Goal: Use online tool/utility: Use online tool/utility

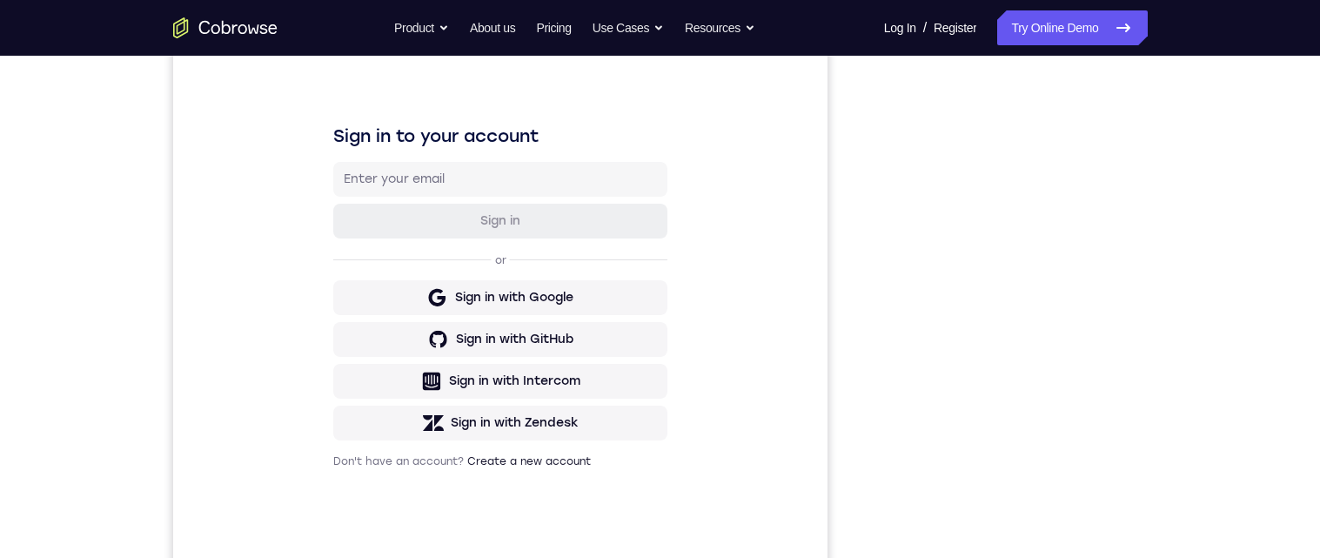
scroll to position [91, 0]
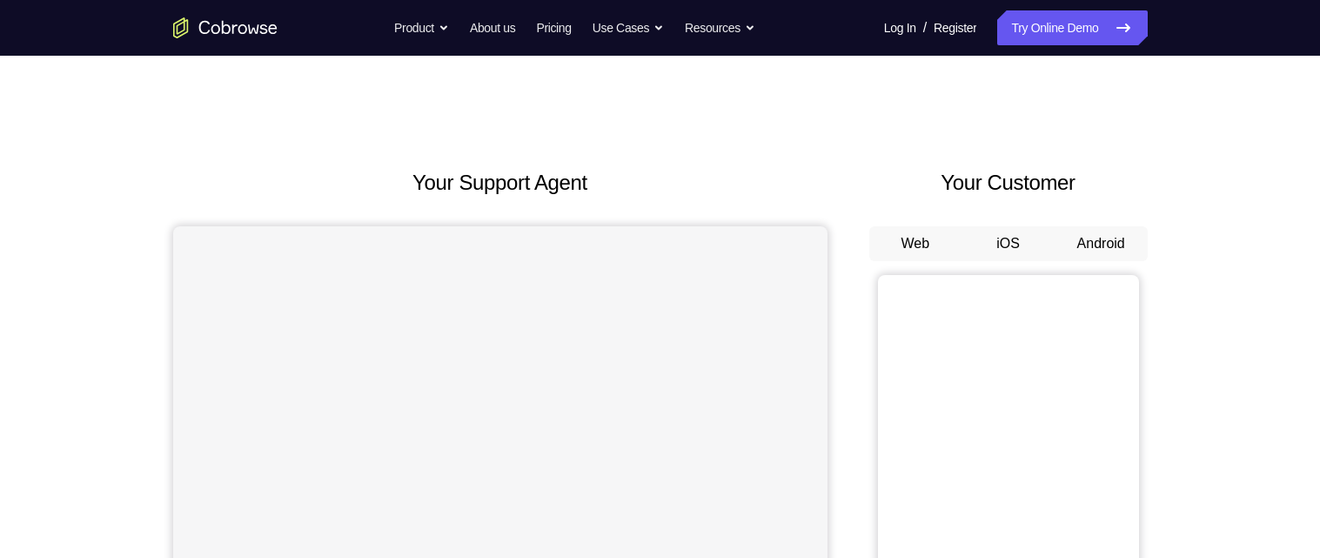
click at [1103, 247] on button "Android" at bounding box center [1100, 243] width 93 height 35
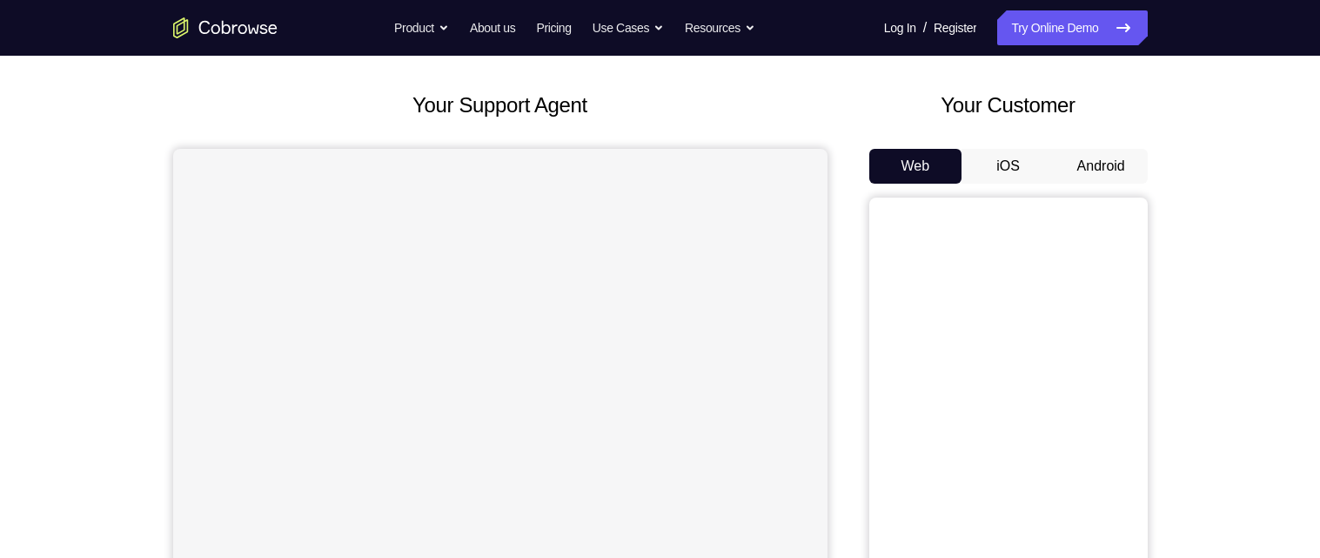
click at [1106, 172] on button "Android" at bounding box center [1100, 166] width 93 height 35
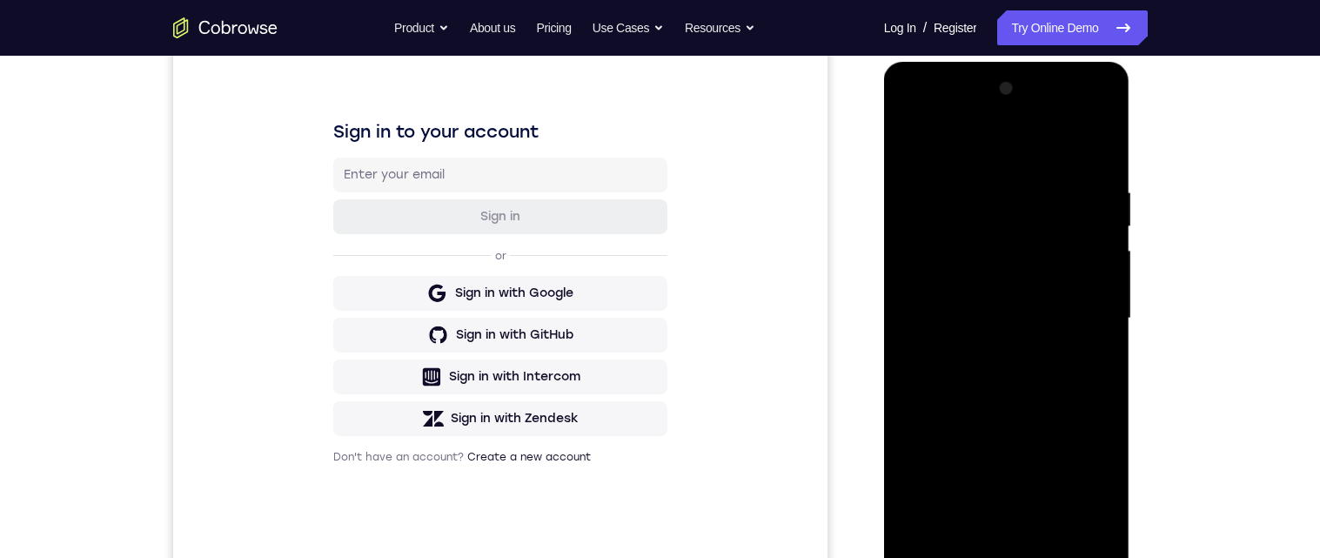
scroll to position [260, 0]
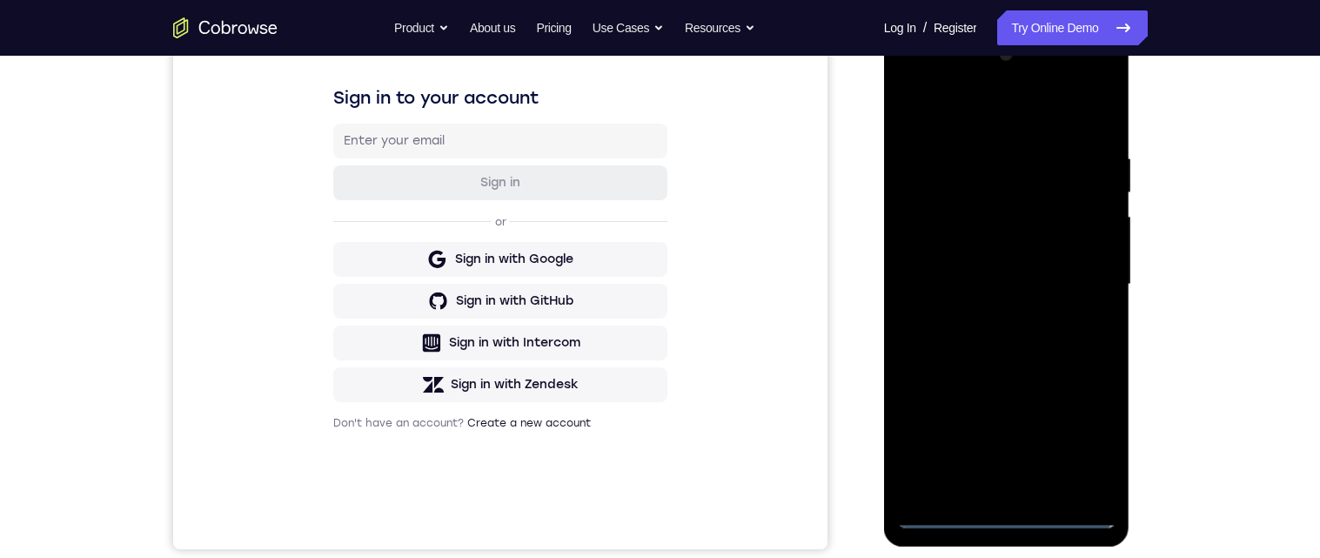
click at [1007, 521] on div at bounding box center [1006, 284] width 219 height 487
click at [1095, 443] on div at bounding box center [1006, 284] width 219 height 487
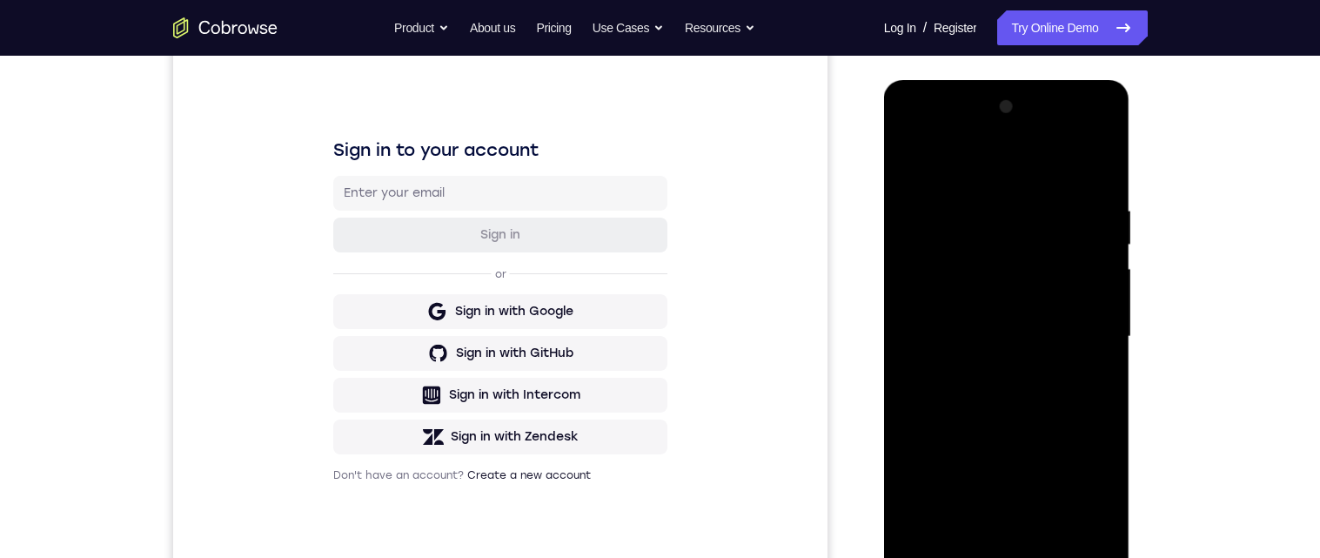
click at [1009, 177] on div at bounding box center [1006, 336] width 219 height 487
click at [1073, 337] on div at bounding box center [1006, 336] width 219 height 487
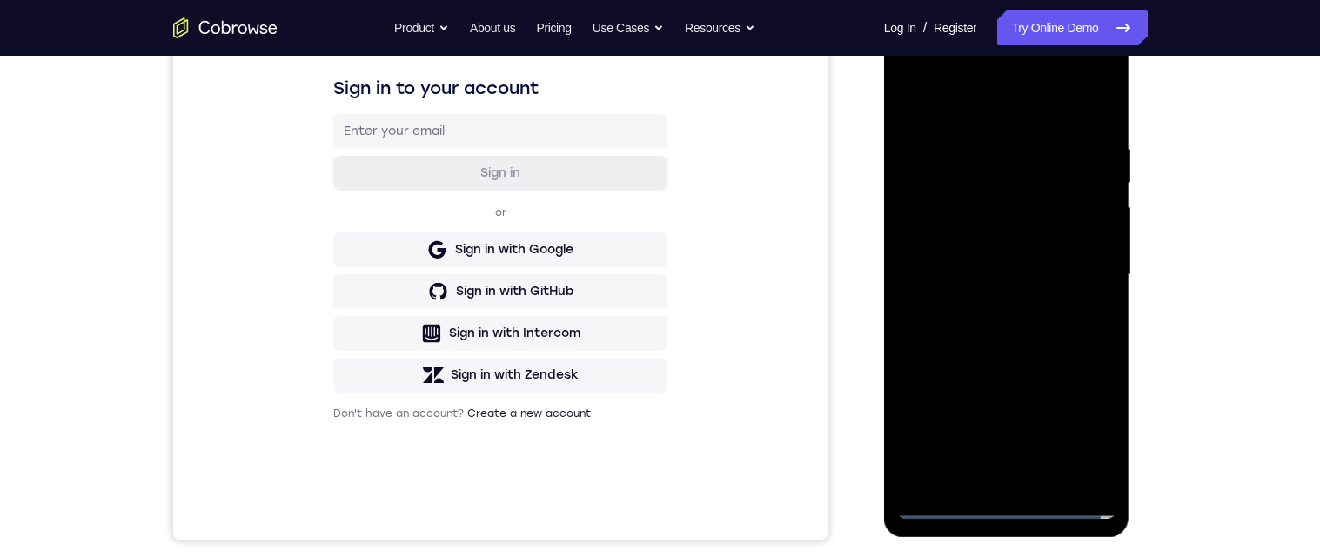
click at [991, 318] on div at bounding box center [1006, 274] width 219 height 487
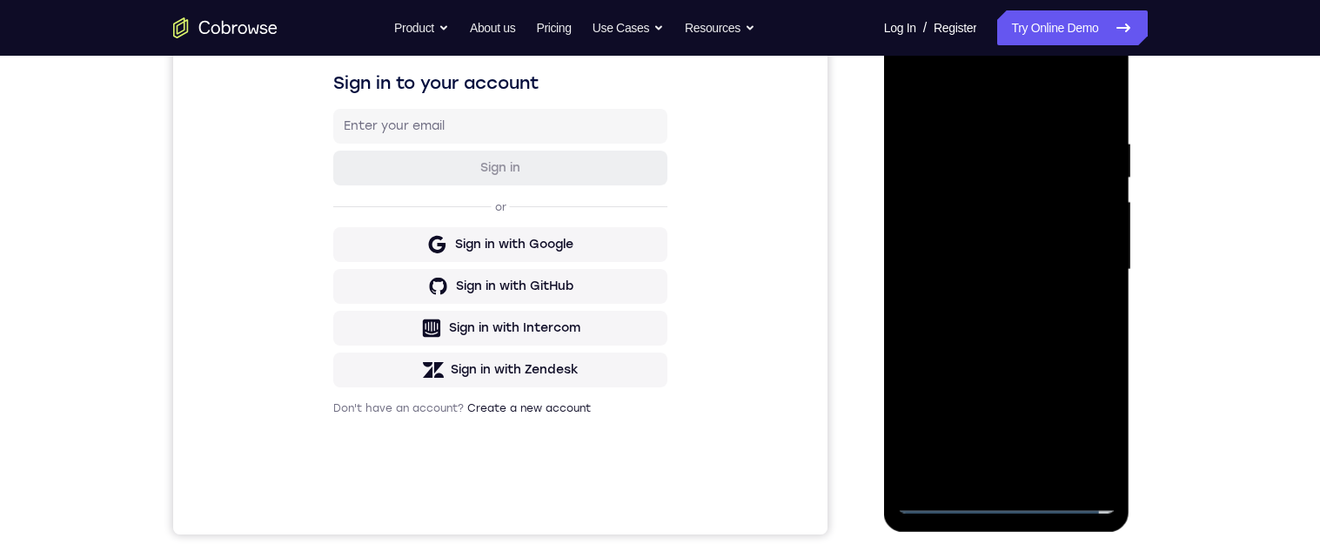
click at [1072, 261] on div at bounding box center [1006, 269] width 219 height 487
click at [1006, 235] on div at bounding box center [1006, 269] width 219 height 487
click at [977, 273] on div at bounding box center [1006, 269] width 219 height 487
click at [1042, 337] on div at bounding box center [1006, 269] width 219 height 487
click at [1105, 128] on div at bounding box center [1006, 269] width 219 height 487
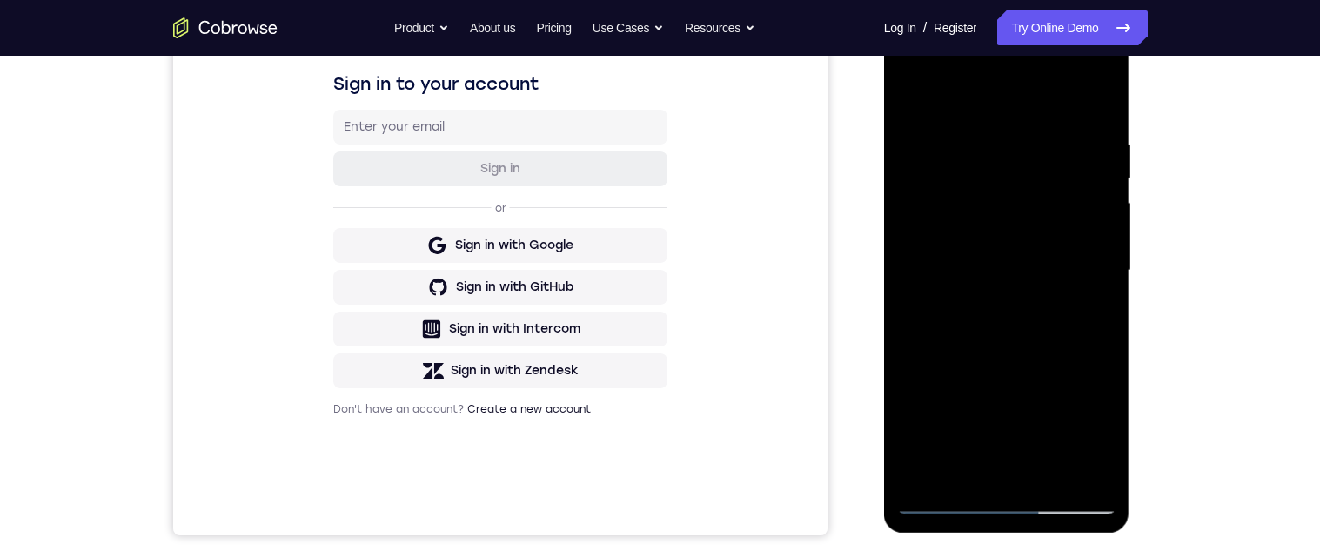
scroll to position [277, 0]
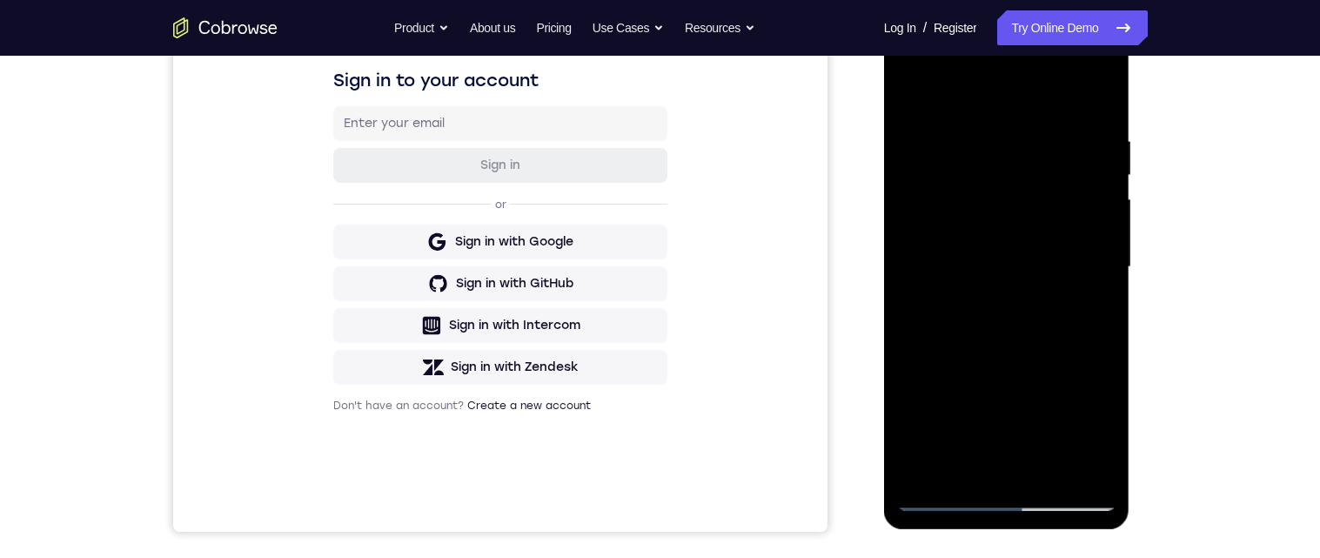
click at [1110, 98] on div at bounding box center [1006, 266] width 219 height 487
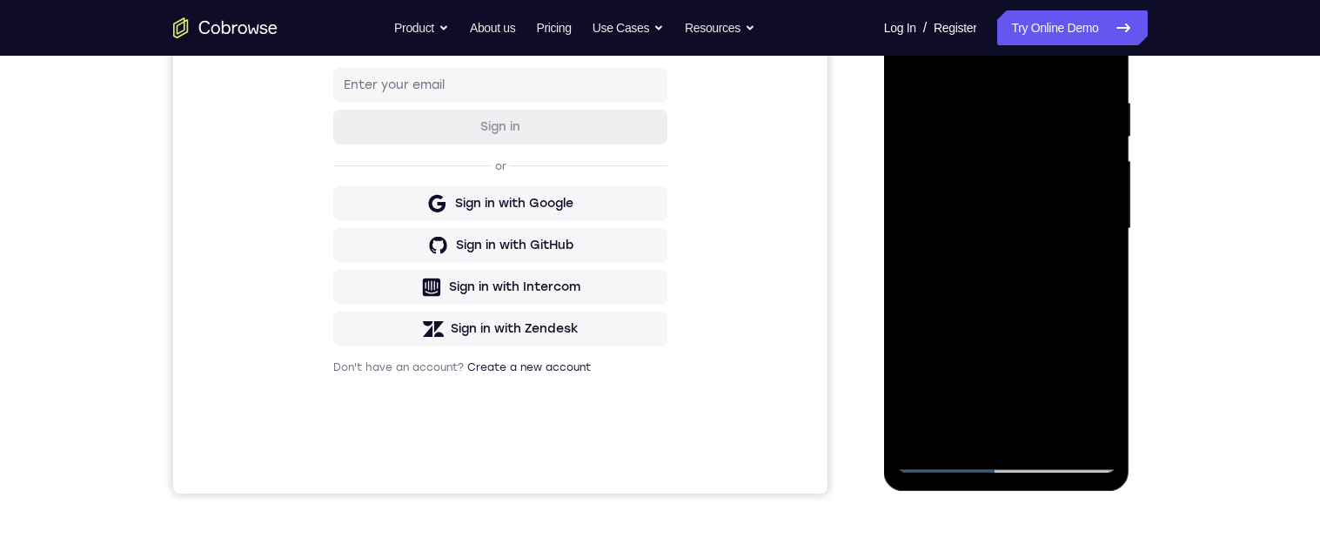
scroll to position [240, 0]
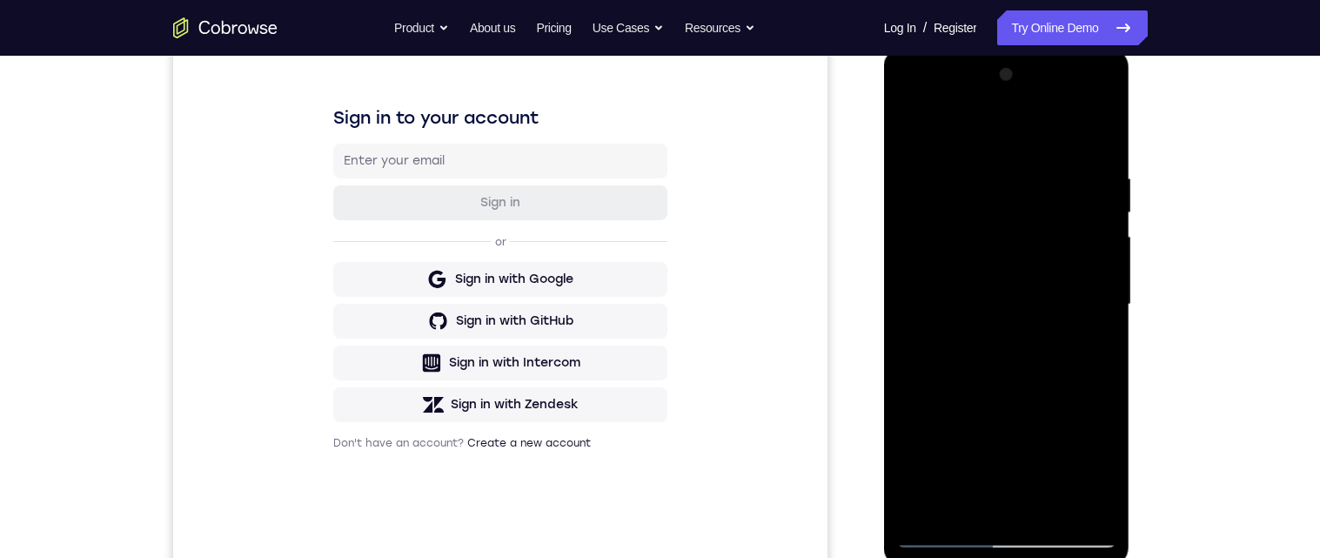
click at [1106, 127] on div at bounding box center [1006, 304] width 219 height 487
click at [1042, 147] on div at bounding box center [1006, 304] width 219 height 487
click at [1115, 127] on div at bounding box center [1006, 304] width 219 height 487
click at [1113, 317] on div at bounding box center [1006, 304] width 219 height 487
click at [1112, 311] on div at bounding box center [1006, 304] width 219 height 487
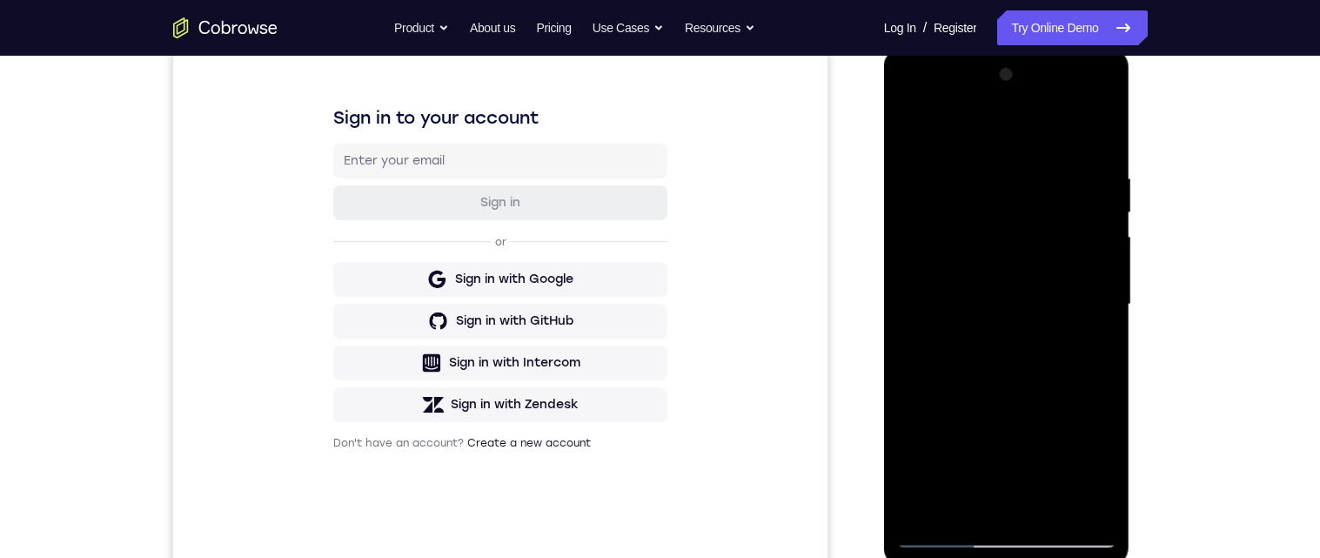
click at [1112, 317] on div at bounding box center [1006, 304] width 219 height 487
click at [1114, 311] on div at bounding box center [1006, 304] width 219 height 487
click at [1106, 337] on div at bounding box center [1006, 304] width 219 height 487
click at [1106, 329] on div at bounding box center [1006, 304] width 219 height 487
click at [1102, 334] on div at bounding box center [1006, 304] width 219 height 487
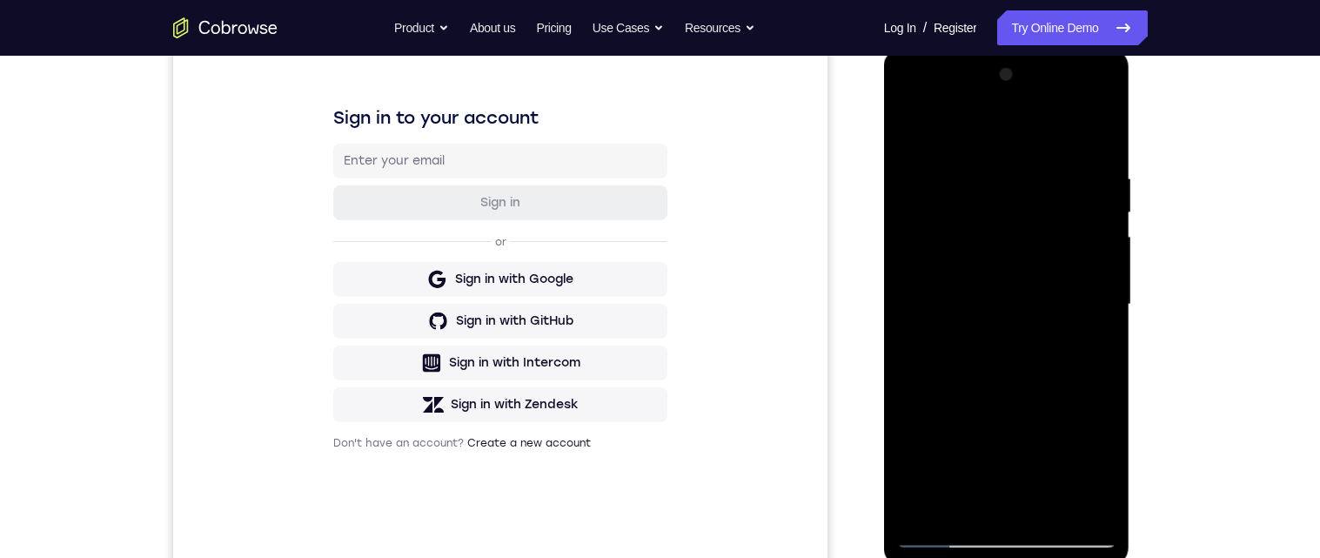
click at [1112, 332] on div at bounding box center [1006, 304] width 219 height 487
click at [1112, 331] on div at bounding box center [1006, 304] width 219 height 487
click at [1101, 336] on div at bounding box center [1006, 304] width 219 height 487
click at [1094, 373] on div at bounding box center [1006, 304] width 219 height 487
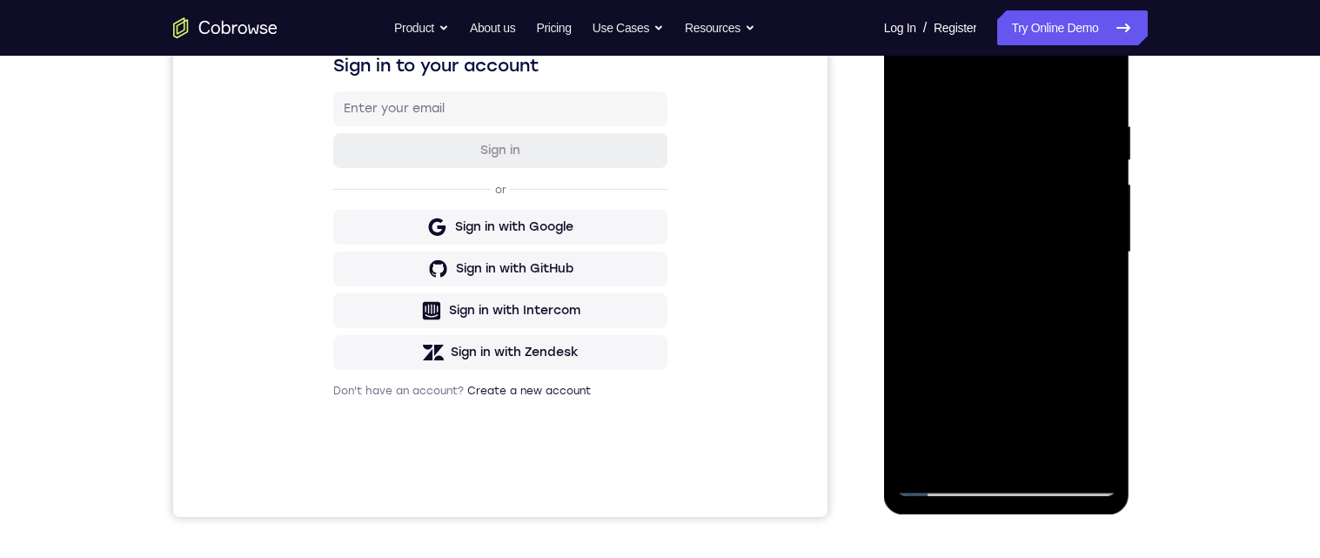
scroll to position [299, 0]
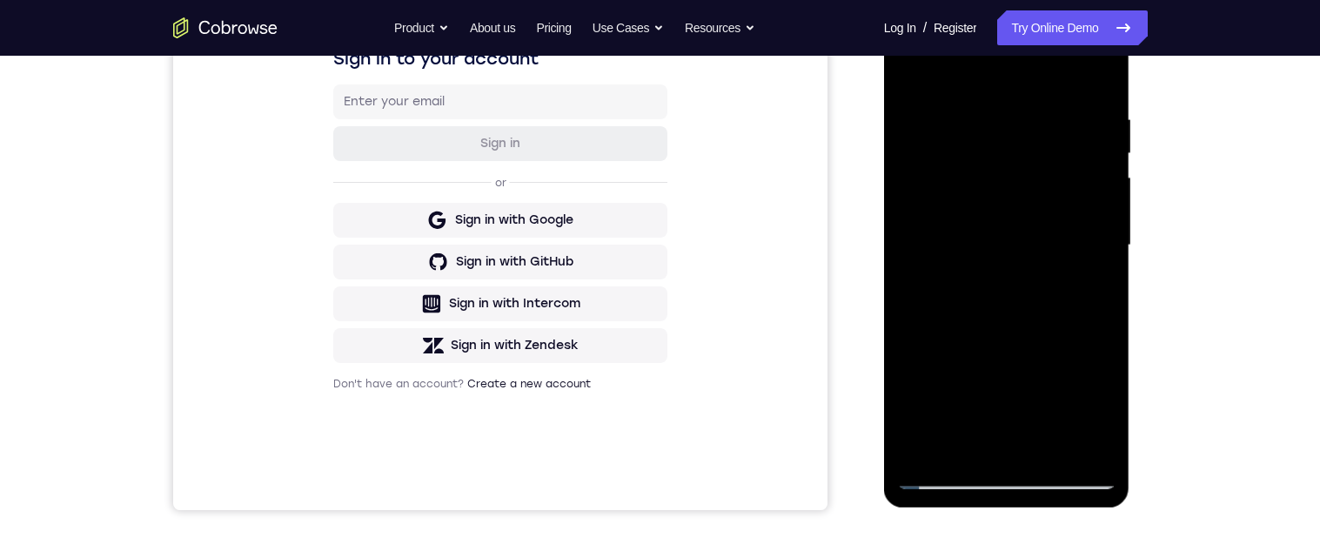
click at [1105, 279] on div at bounding box center [1006, 245] width 219 height 487
click at [1110, 285] on div at bounding box center [1006, 245] width 219 height 487
click at [1106, 288] on div at bounding box center [1006, 245] width 219 height 487
click at [1112, 286] on div at bounding box center [1006, 245] width 219 height 487
click at [1104, 284] on div at bounding box center [1006, 245] width 219 height 487
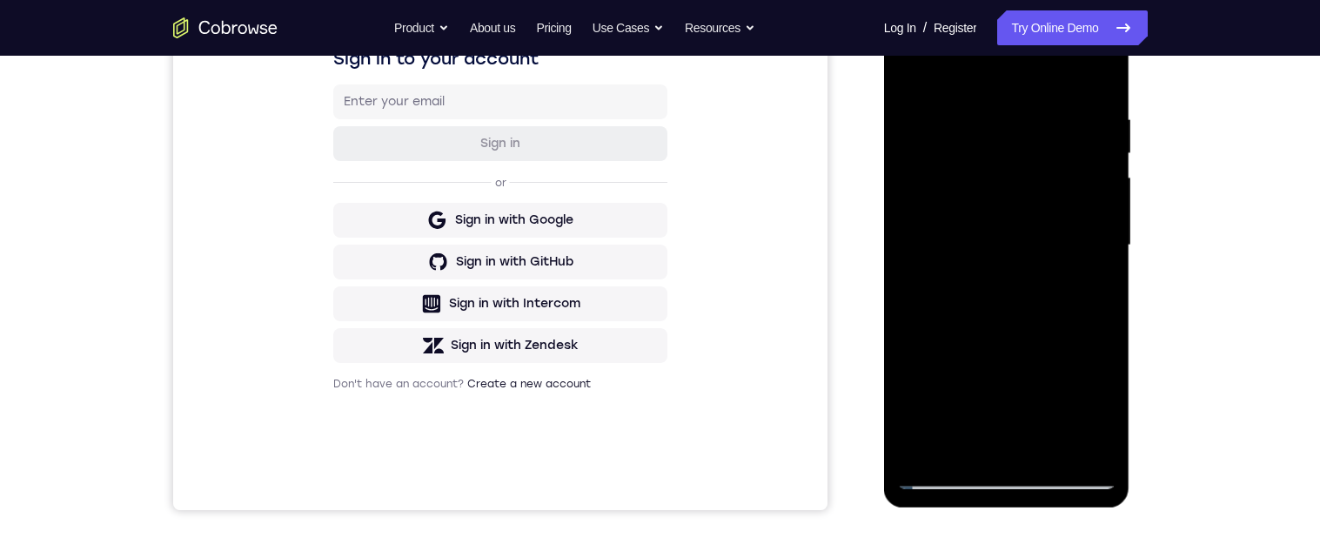
click at [1101, 282] on div at bounding box center [1006, 245] width 219 height 487
click at [1113, 282] on div at bounding box center [1006, 245] width 219 height 487
click at [1113, 279] on div at bounding box center [1006, 245] width 219 height 487
click at [1113, 283] on div at bounding box center [1006, 245] width 219 height 487
click at [1106, 281] on div at bounding box center [1006, 245] width 219 height 487
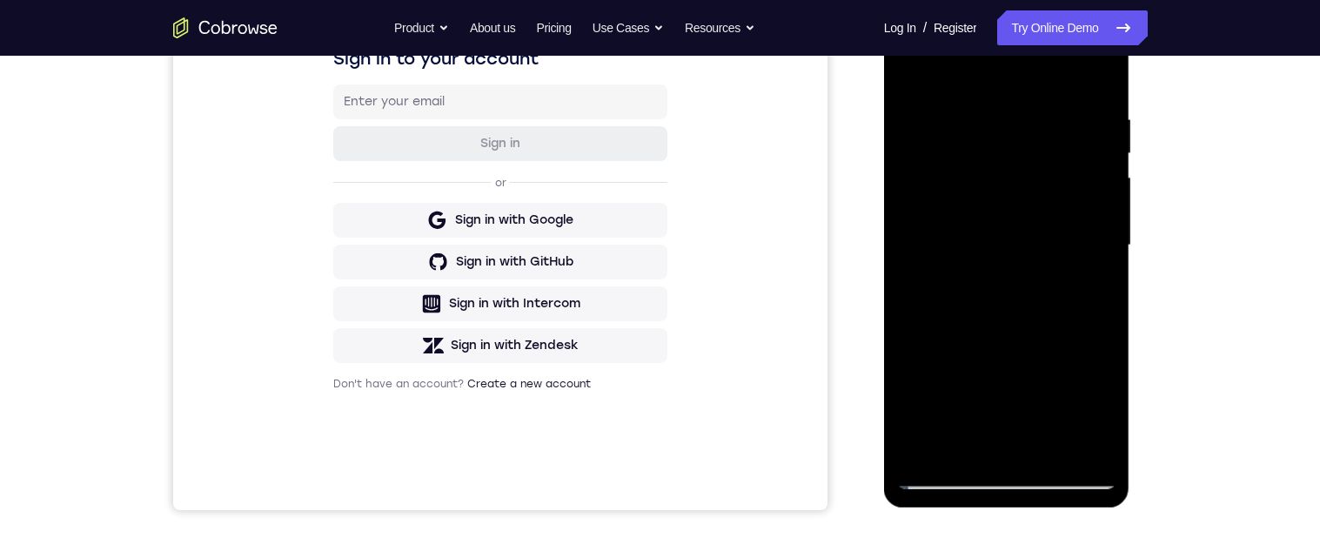
click at [1113, 285] on div at bounding box center [1006, 245] width 219 height 487
click at [1112, 283] on div at bounding box center [1006, 245] width 219 height 487
click at [1112, 288] on div at bounding box center [1006, 245] width 219 height 487
click at [1115, 285] on div at bounding box center [1006, 245] width 219 height 487
click at [1113, 271] on div at bounding box center [1006, 245] width 219 height 487
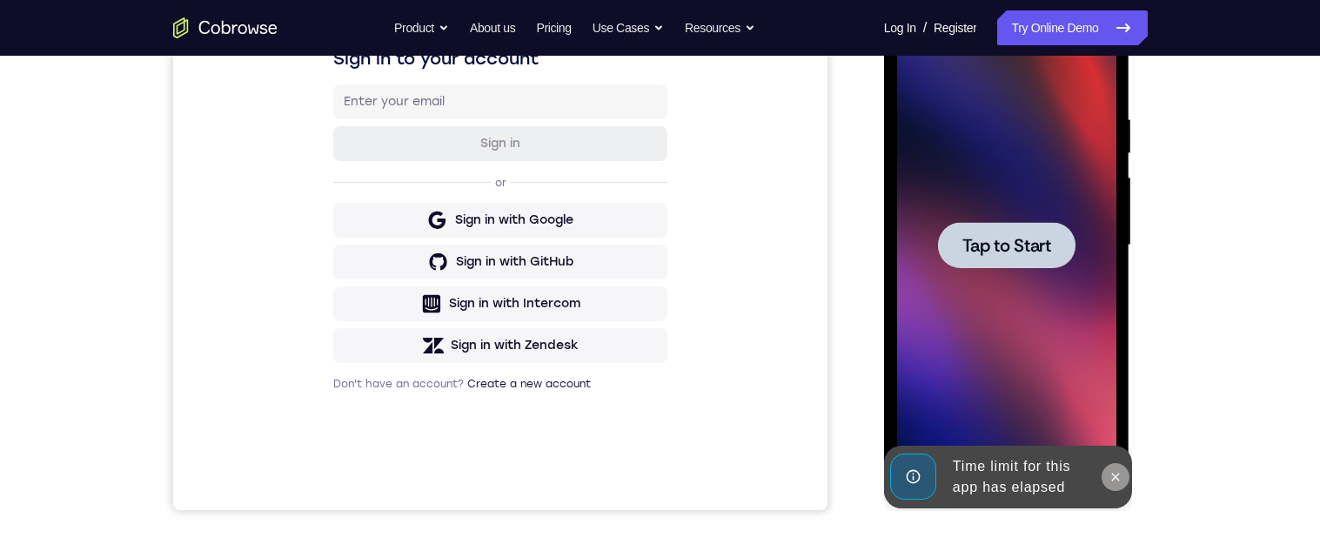
click at [1106, 478] on button at bounding box center [1115, 477] width 28 height 28
click at [1052, 378] on div at bounding box center [1006, 245] width 219 height 487
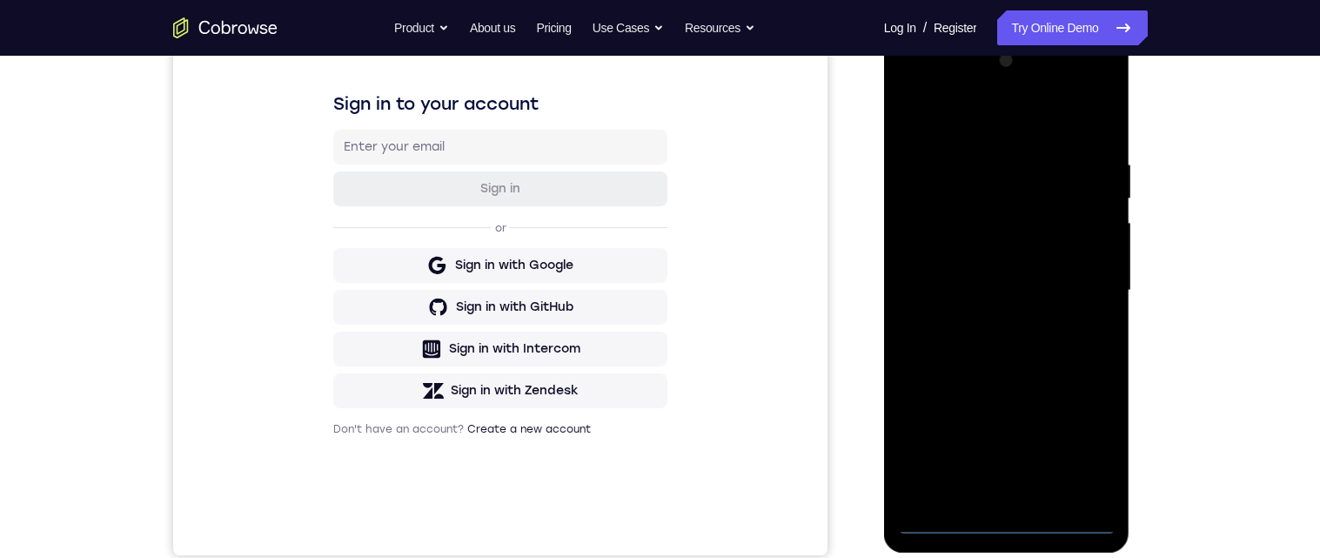
scroll to position [265, 0]
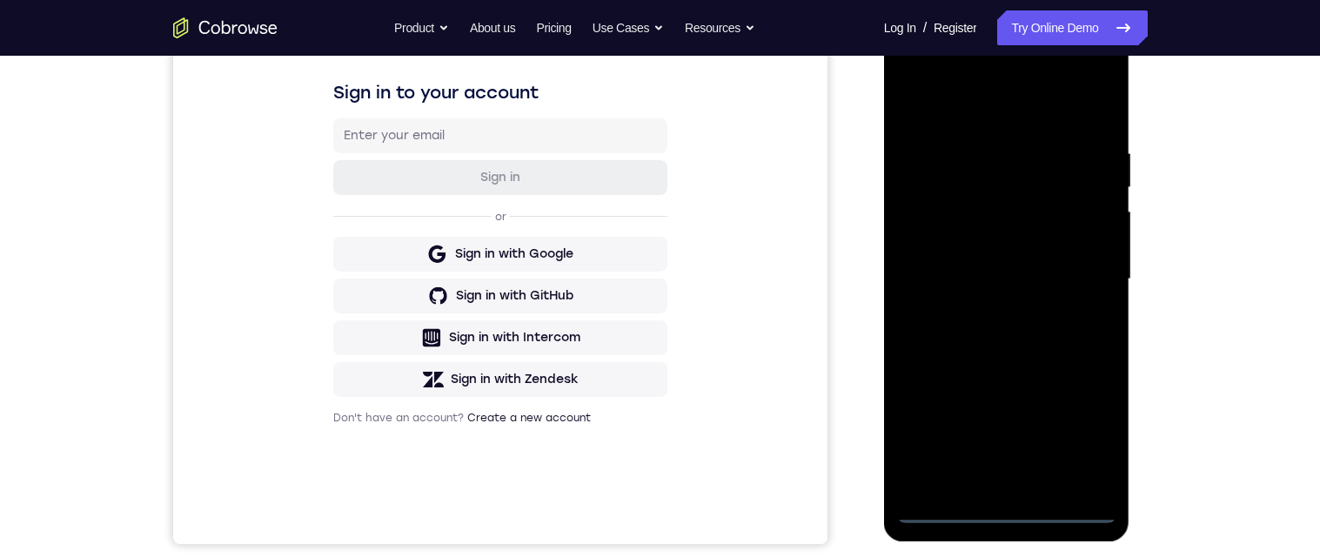
click at [1019, 515] on div at bounding box center [1006, 279] width 219 height 487
click at [1084, 444] on div at bounding box center [1006, 279] width 219 height 487
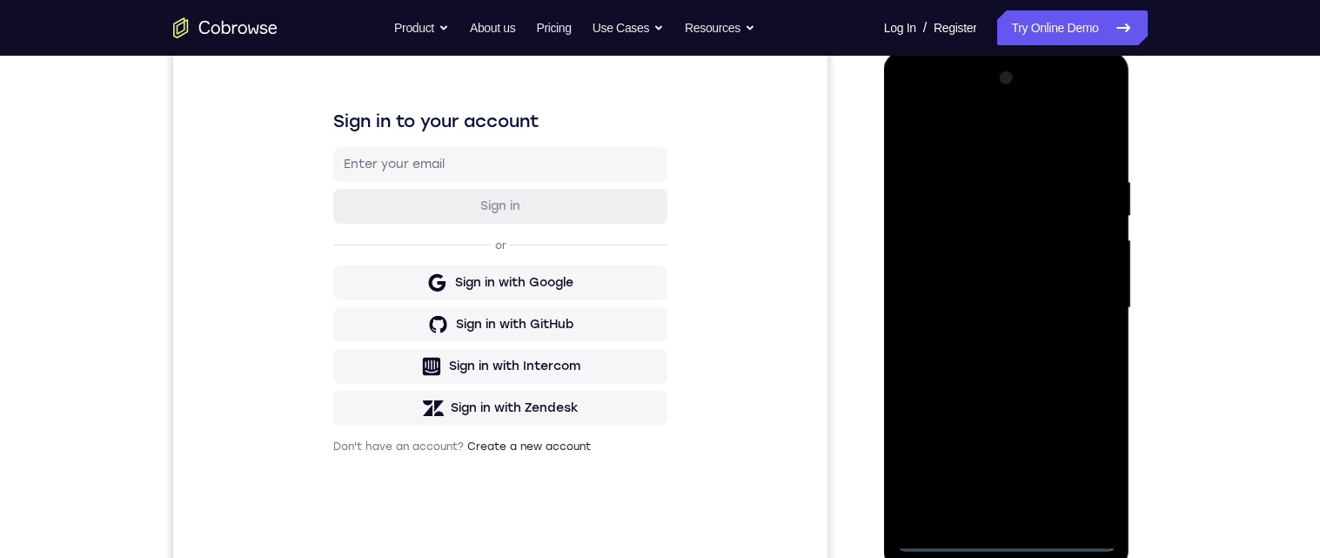
click at [1059, 148] on div at bounding box center [1006, 307] width 219 height 487
click at [1085, 311] on div at bounding box center [1006, 307] width 219 height 487
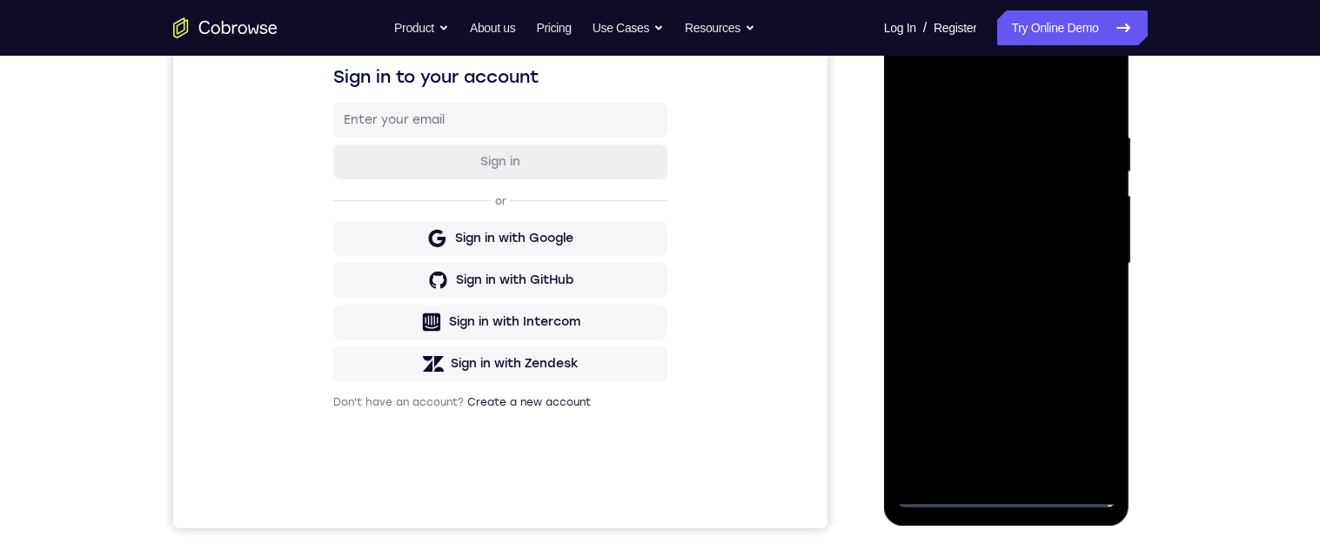
click at [994, 471] on div at bounding box center [1006, 263] width 219 height 487
click at [1059, 251] on div at bounding box center [1006, 261] width 219 height 487
click at [1046, 228] on div at bounding box center [1006, 261] width 219 height 487
click at [1016, 271] on div at bounding box center [1006, 261] width 219 height 487
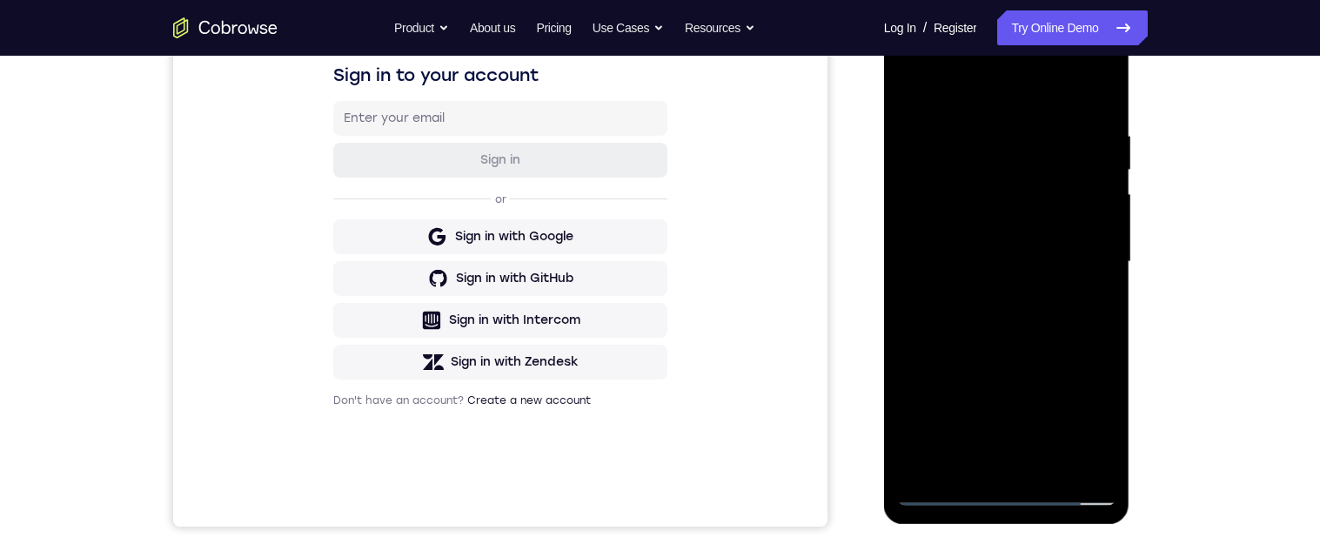
click at [1015, 331] on div at bounding box center [1006, 261] width 219 height 487
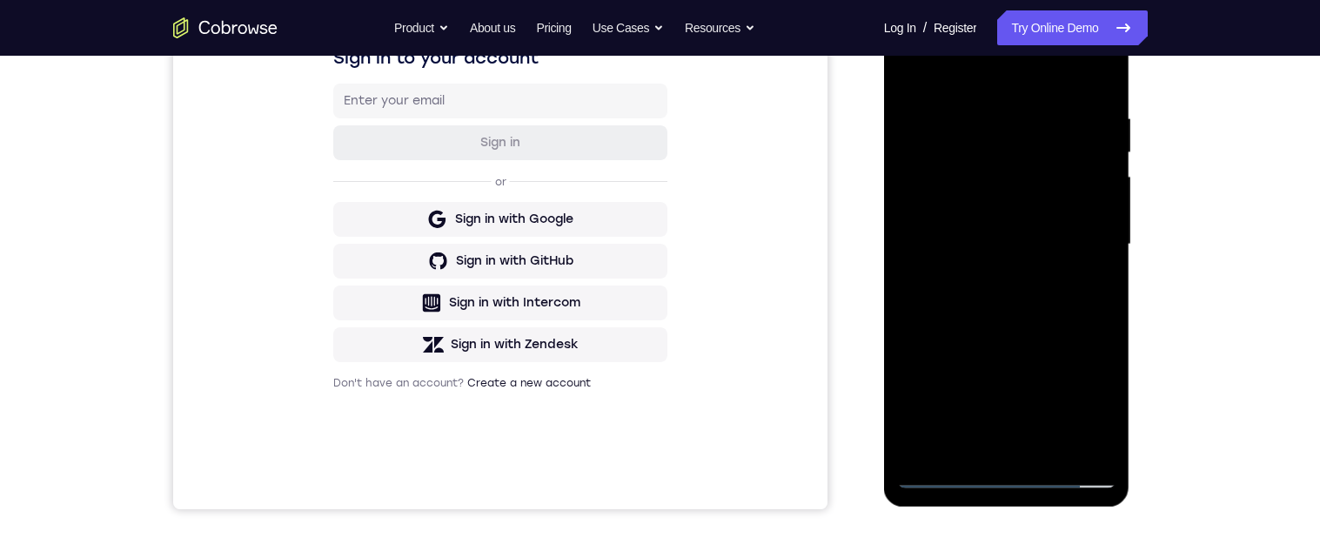
scroll to position [301, 0]
click at [1099, 97] on div at bounding box center [1006, 243] width 219 height 487
click at [989, 118] on div at bounding box center [1006, 243] width 219 height 487
click at [1111, 234] on div at bounding box center [1006, 243] width 219 height 487
click at [1106, 305] on div at bounding box center [1006, 243] width 219 height 487
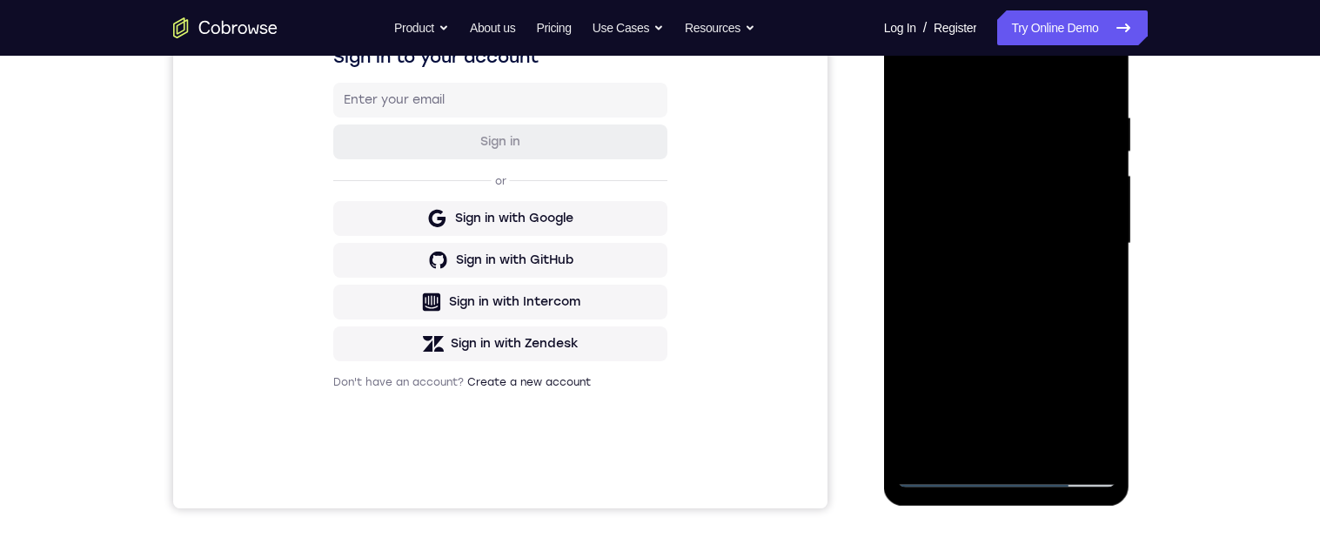
click at [1105, 301] on div at bounding box center [1006, 243] width 219 height 487
click at [1102, 294] on div at bounding box center [1006, 243] width 219 height 487
click at [993, 250] on div at bounding box center [1006, 243] width 219 height 487
click at [1014, 217] on div at bounding box center [1006, 243] width 219 height 487
click at [992, 387] on div at bounding box center [1006, 243] width 219 height 487
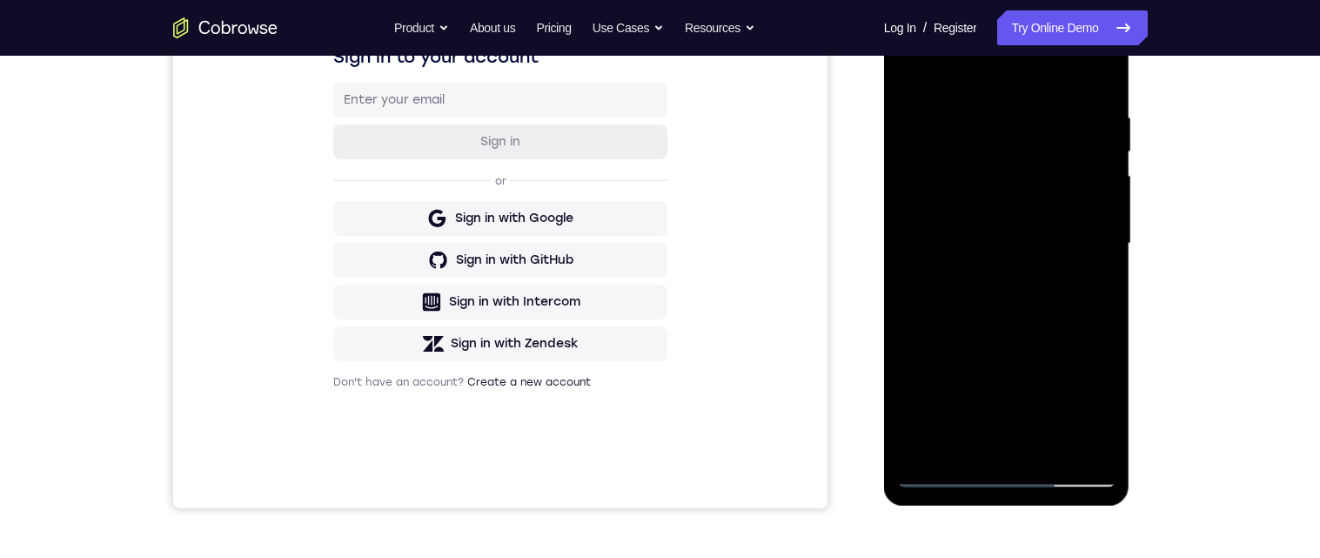
click at [914, 71] on div at bounding box center [1006, 243] width 219 height 487
click at [913, 72] on div at bounding box center [1006, 243] width 219 height 487
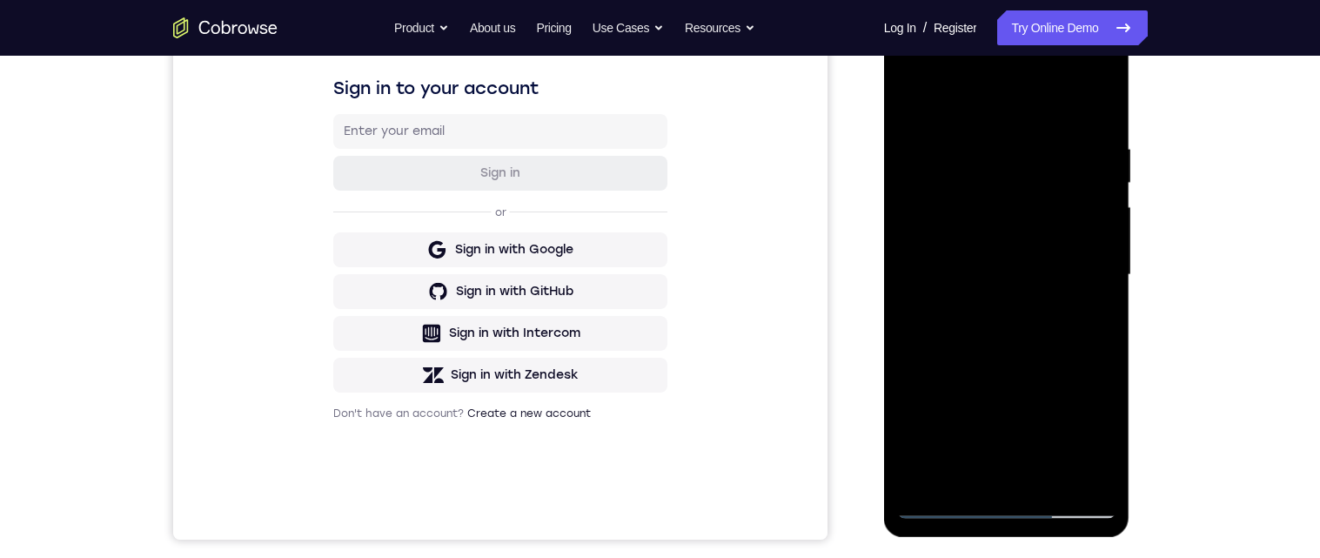
scroll to position [306, 0]
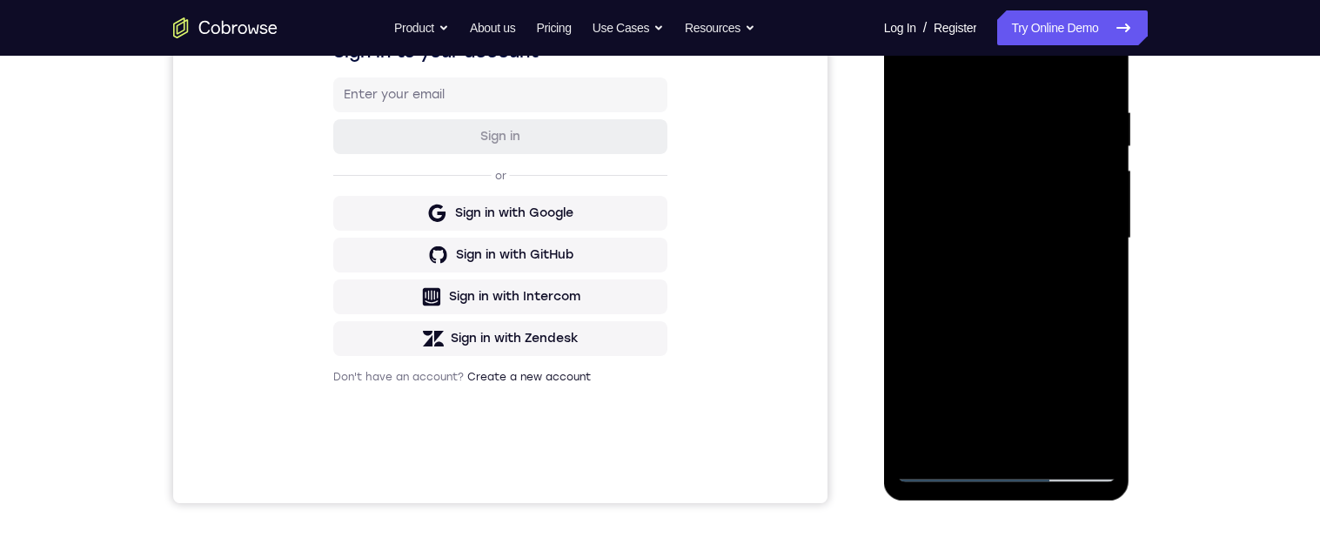
click at [988, 366] on div at bounding box center [1006, 238] width 219 height 487
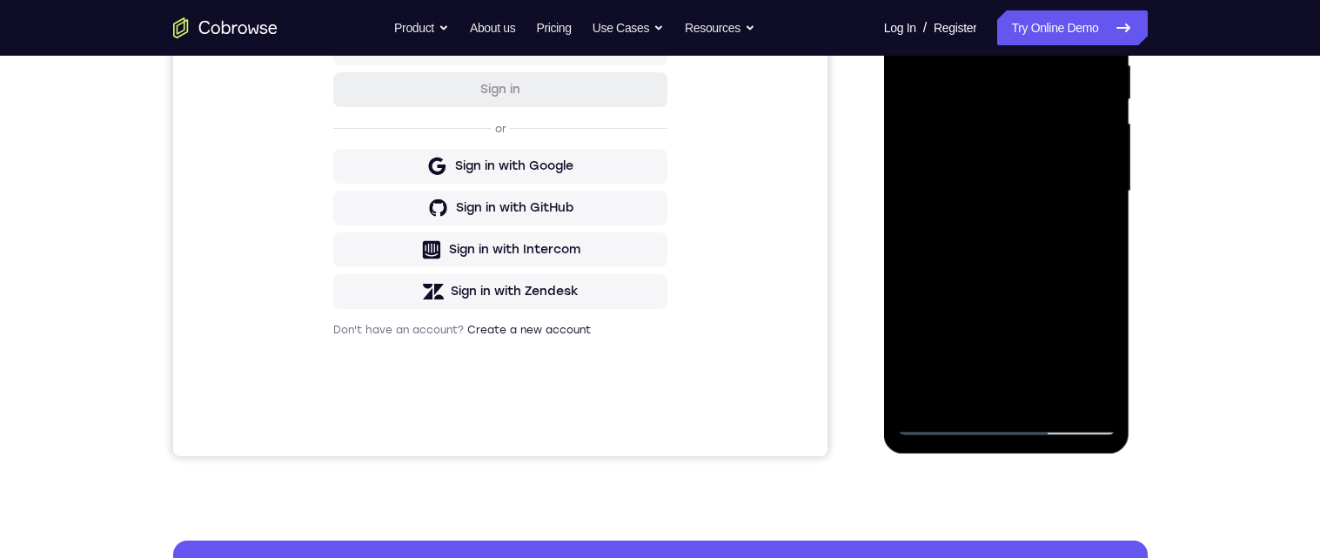
scroll to position [355, 0]
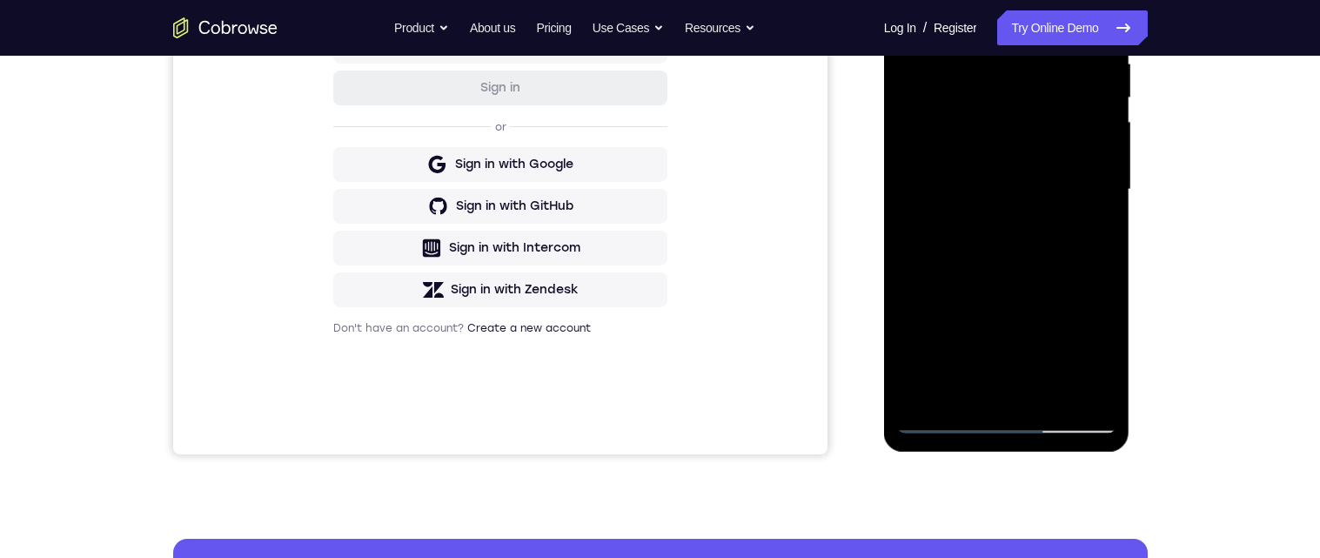
click at [1059, 327] on div at bounding box center [1006, 189] width 219 height 487
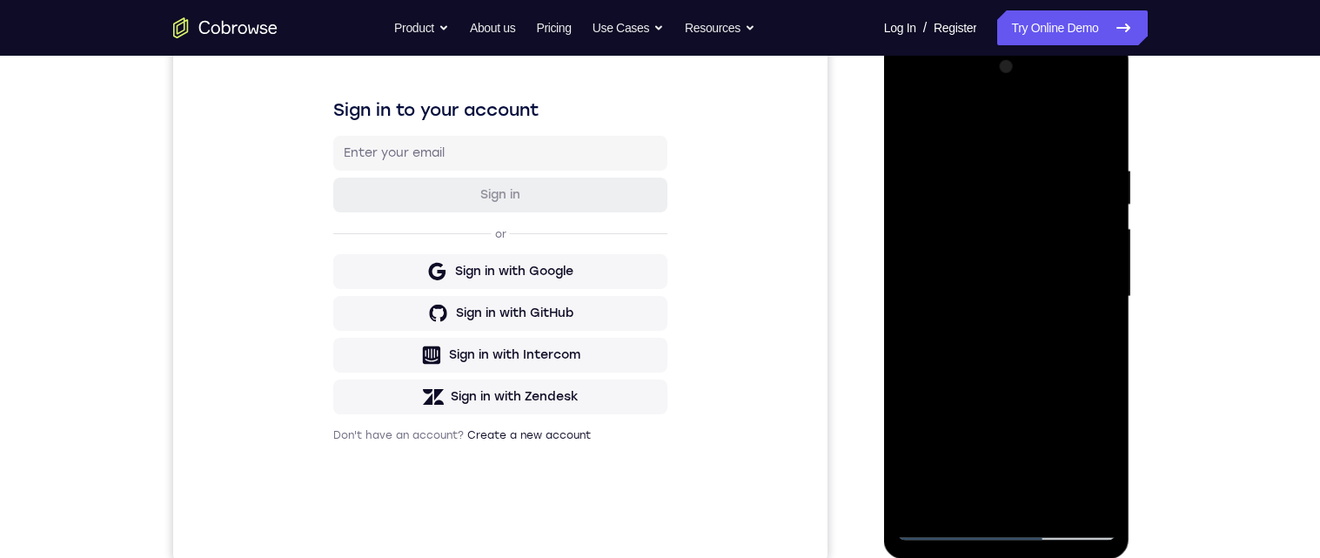
scroll to position [246, 0]
click at [1110, 279] on div at bounding box center [1006, 298] width 219 height 487
click at [1112, 308] on div at bounding box center [1006, 298] width 219 height 487
click at [1112, 309] on div at bounding box center [1006, 298] width 219 height 487
click at [1112, 308] on div at bounding box center [1006, 298] width 219 height 487
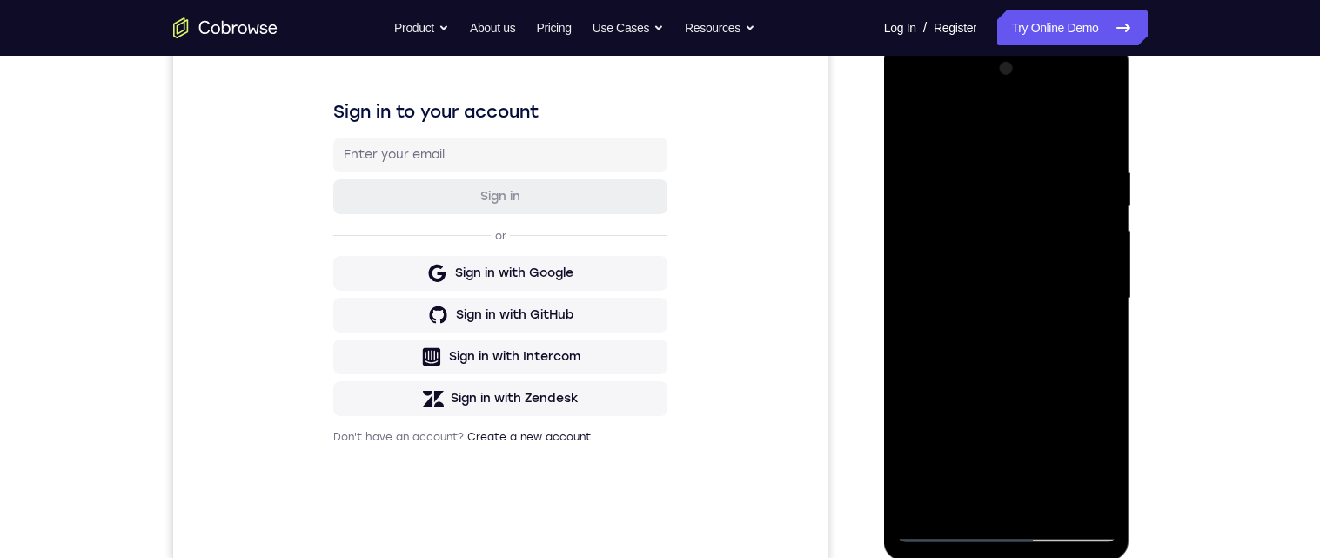
click at [1112, 308] on div at bounding box center [1006, 298] width 219 height 487
click at [1112, 312] on div at bounding box center [1006, 298] width 219 height 487
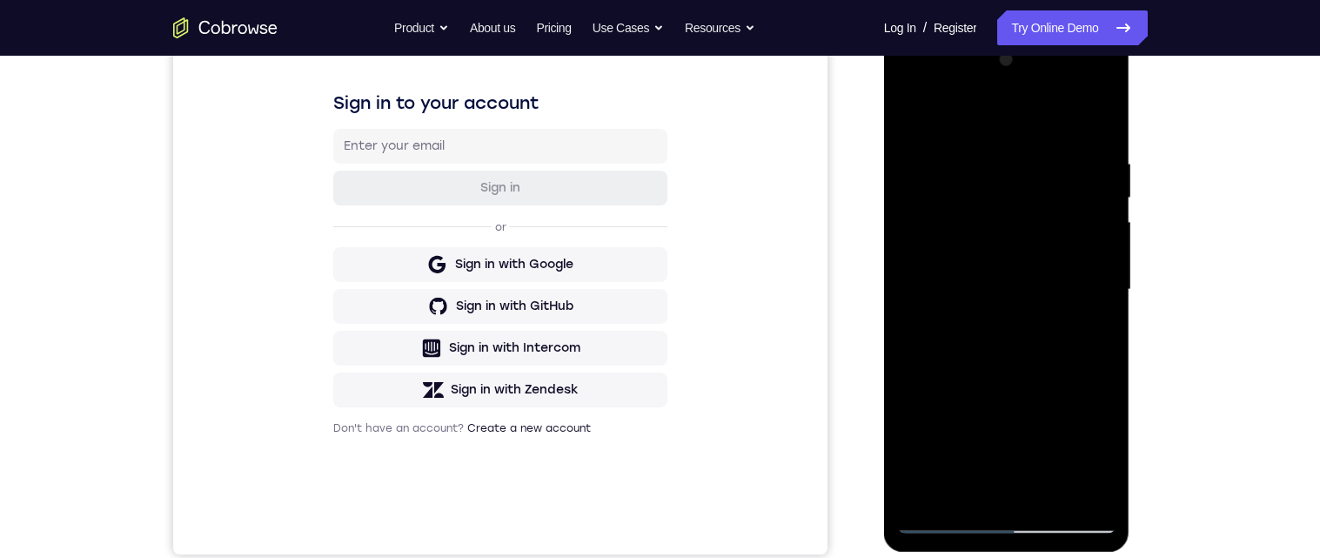
click at [1107, 296] on div at bounding box center [1006, 289] width 219 height 487
click at [1106, 301] on div at bounding box center [1006, 289] width 219 height 487
click at [918, 298] on div at bounding box center [1006, 289] width 219 height 487
click at [1101, 295] on div at bounding box center [1006, 287] width 219 height 487
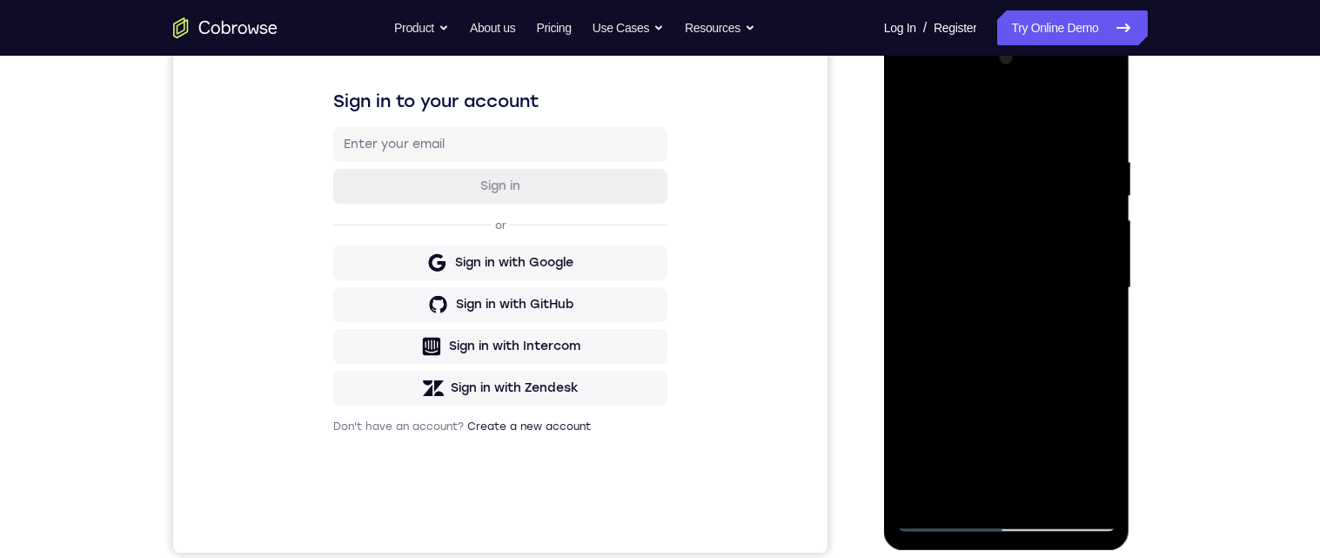
click at [1104, 297] on div at bounding box center [1006, 287] width 219 height 487
click at [1103, 296] on div at bounding box center [1006, 287] width 219 height 487
click at [1107, 294] on div at bounding box center [1006, 287] width 219 height 487
click at [1105, 295] on div at bounding box center [1006, 288] width 219 height 487
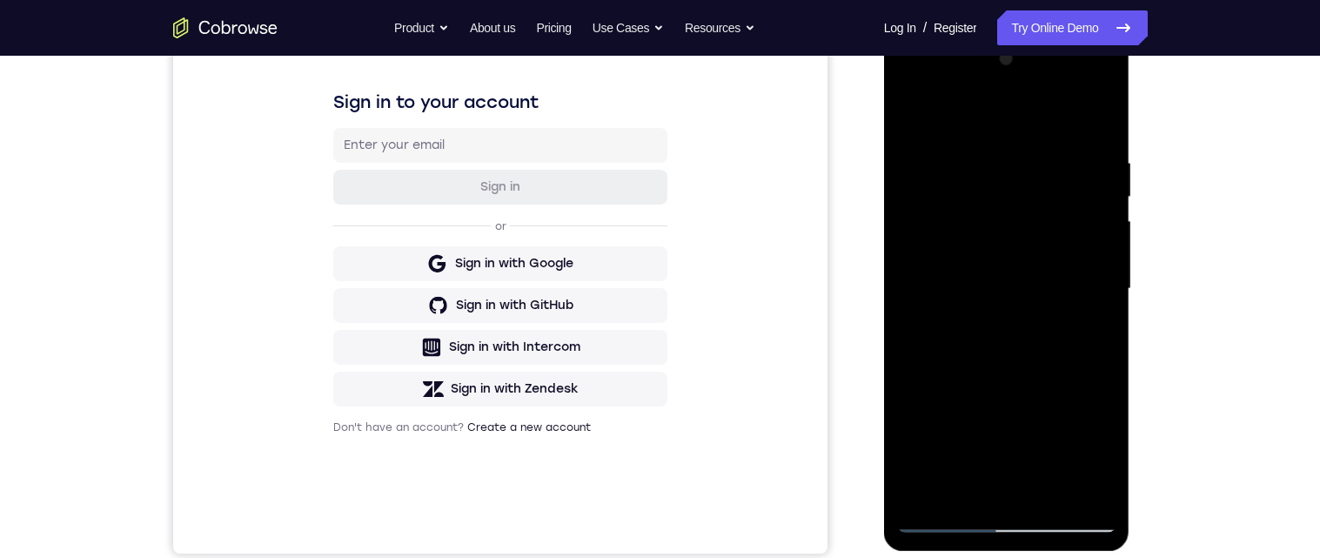
click at [1110, 297] on div at bounding box center [1006, 288] width 219 height 487
click at [1111, 300] on div at bounding box center [1006, 288] width 219 height 487
click at [1106, 300] on div at bounding box center [1006, 288] width 219 height 487
click at [1107, 305] on div at bounding box center [1006, 288] width 219 height 487
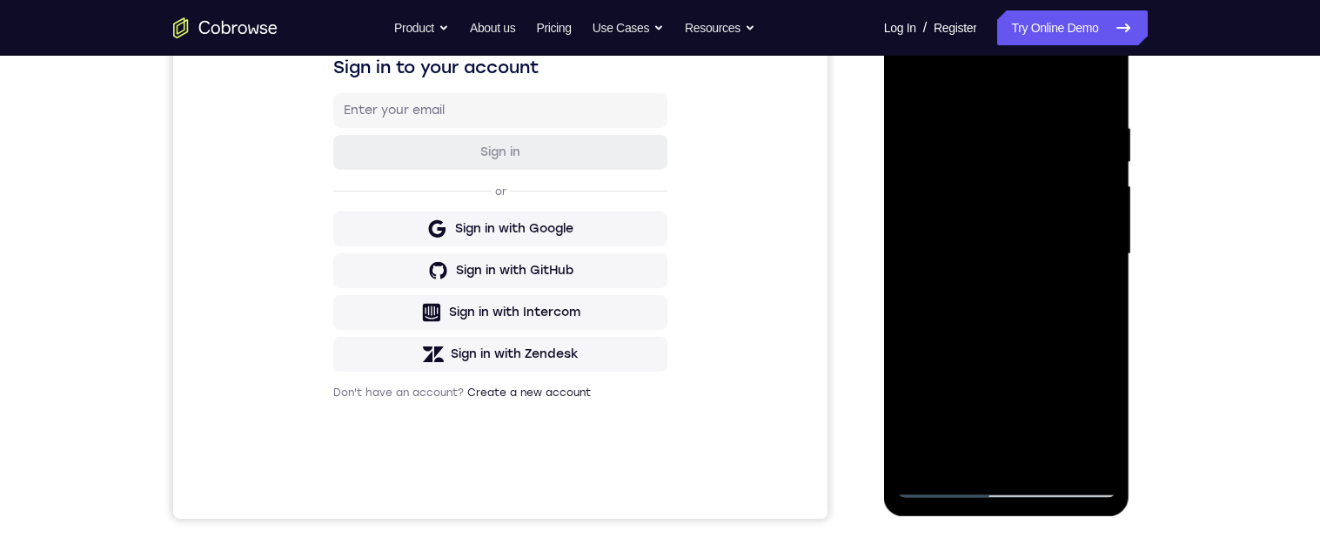
scroll to position [293, 0]
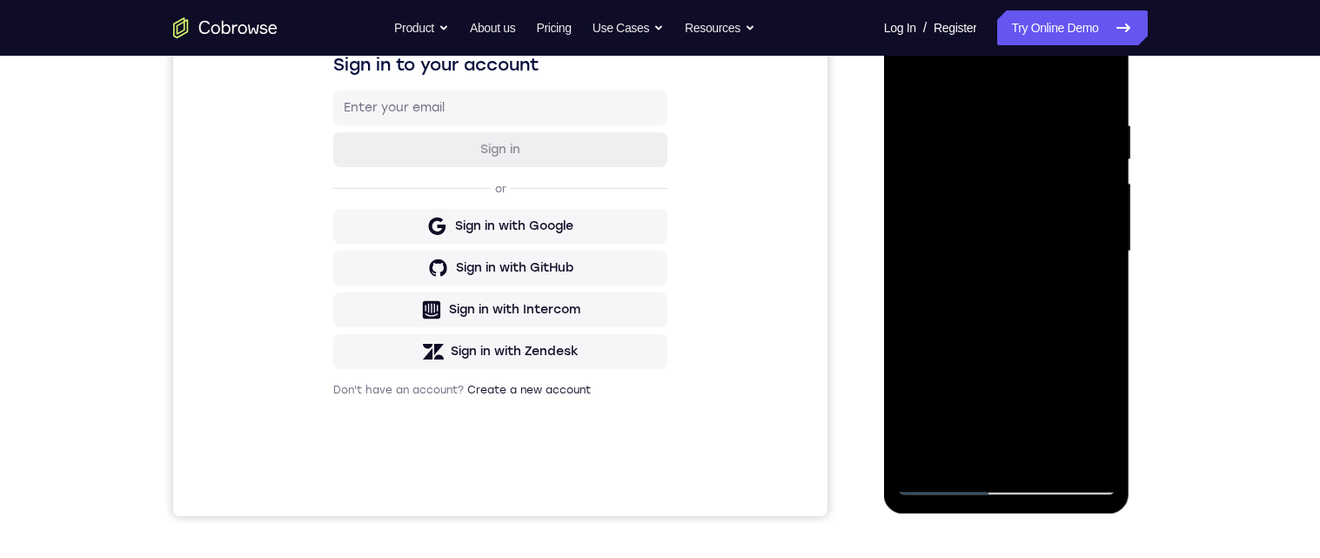
click at [1110, 272] on div at bounding box center [1006, 251] width 219 height 487
click at [1108, 266] on div at bounding box center [1006, 250] width 219 height 487
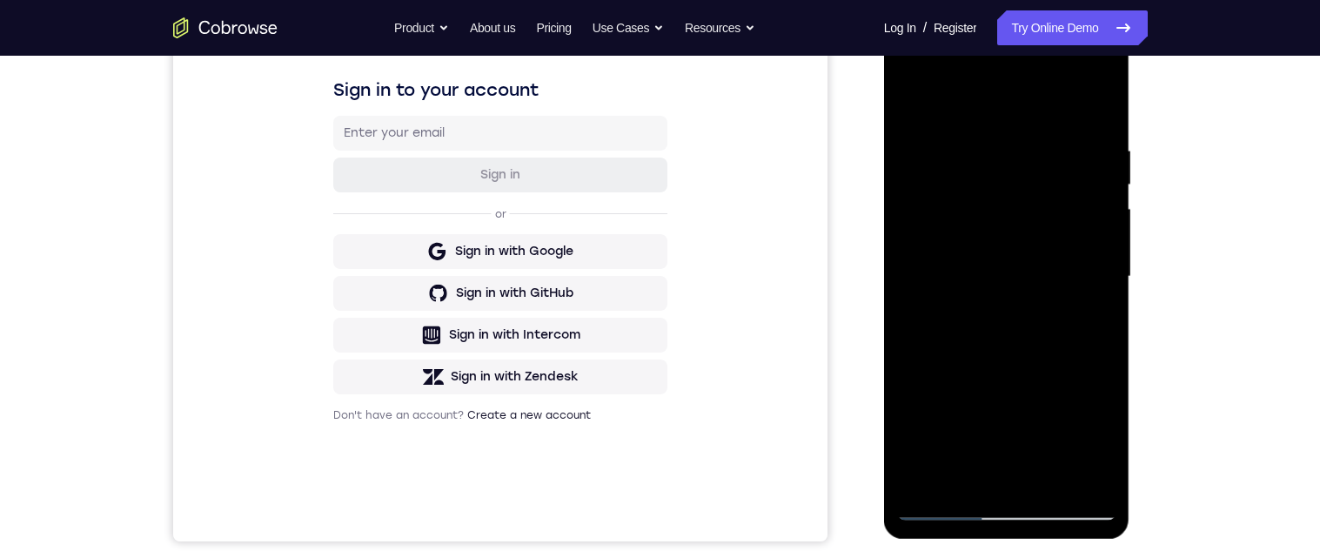
scroll to position [267, 0]
click at [1106, 292] on div at bounding box center [1006, 277] width 219 height 487
click at [913, 291] on div at bounding box center [1006, 278] width 219 height 487
click at [913, 289] on div at bounding box center [1006, 278] width 219 height 487
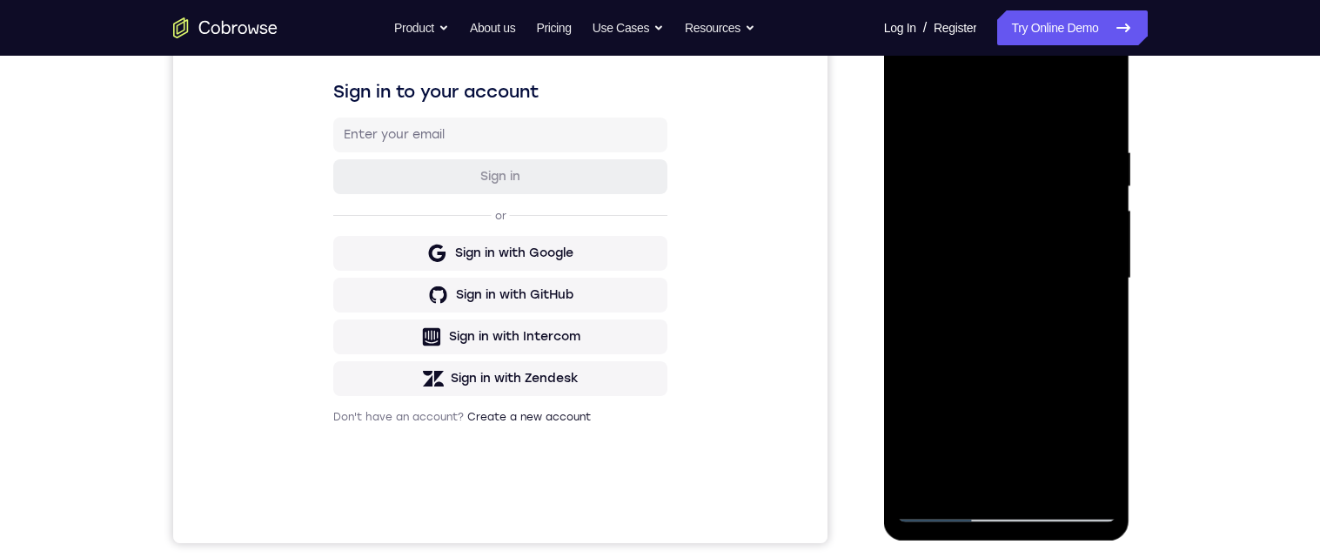
click at [915, 285] on div at bounding box center [1006, 278] width 219 height 487
click at [914, 290] on div at bounding box center [1006, 278] width 219 height 487
click at [914, 288] on div at bounding box center [1006, 278] width 219 height 487
click at [911, 288] on div at bounding box center [1006, 278] width 219 height 487
click at [914, 287] on div at bounding box center [1006, 278] width 219 height 487
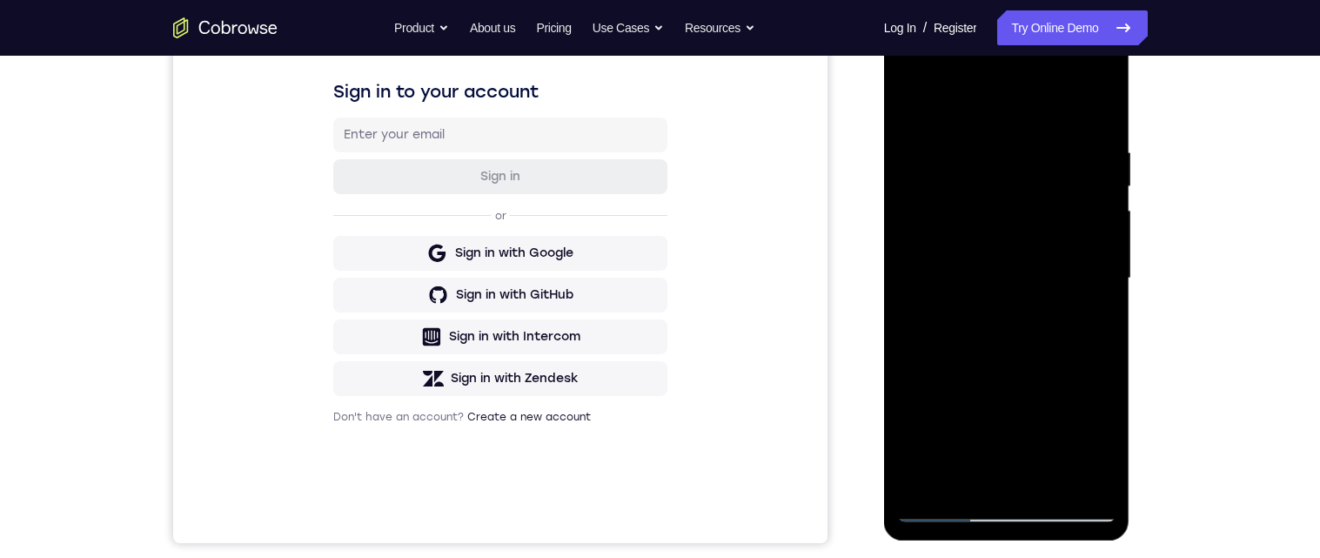
click at [912, 287] on div at bounding box center [1006, 278] width 219 height 487
click at [915, 288] on div at bounding box center [1006, 278] width 219 height 487
click at [914, 291] on div at bounding box center [1006, 278] width 219 height 487
click at [915, 292] on div at bounding box center [1006, 278] width 219 height 487
click at [913, 293] on div at bounding box center [1006, 278] width 219 height 487
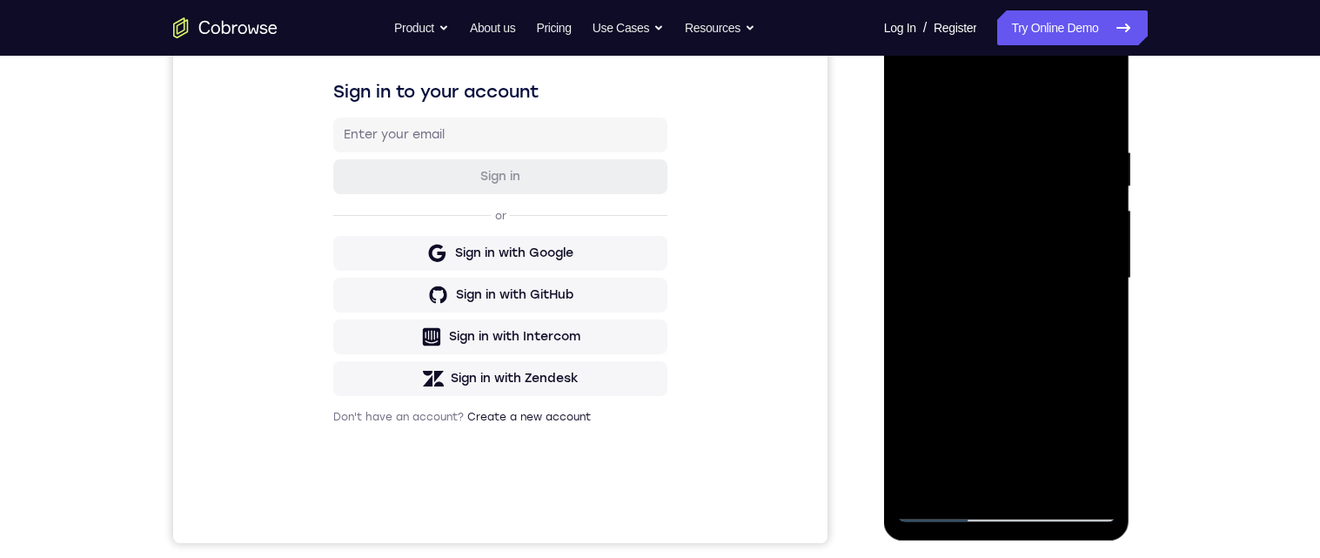
click at [913, 297] on div at bounding box center [1006, 278] width 219 height 487
click at [915, 289] on div at bounding box center [1006, 278] width 219 height 487
click at [914, 291] on div at bounding box center [1006, 278] width 219 height 487
click at [912, 288] on div at bounding box center [1006, 278] width 219 height 487
click at [906, 290] on div at bounding box center [1006, 278] width 219 height 487
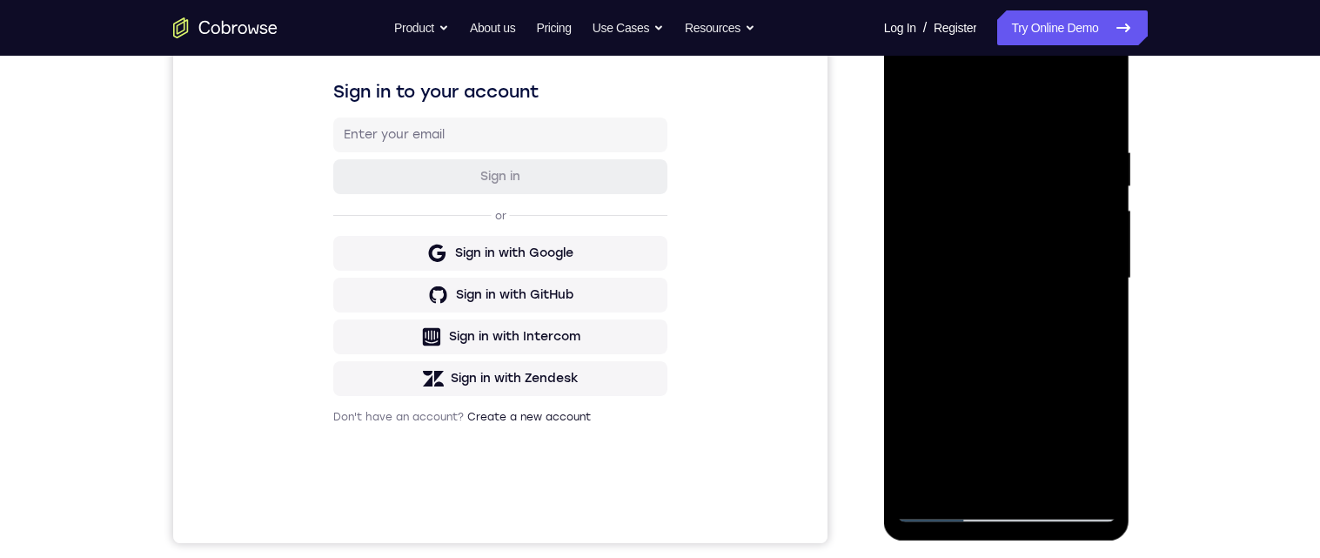
click at [912, 282] on div at bounding box center [1006, 278] width 219 height 487
click at [919, 106] on div at bounding box center [1006, 277] width 219 height 487
click at [1112, 324] on div at bounding box center [1006, 277] width 219 height 487
click at [1077, 332] on div at bounding box center [1006, 277] width 219 height 487
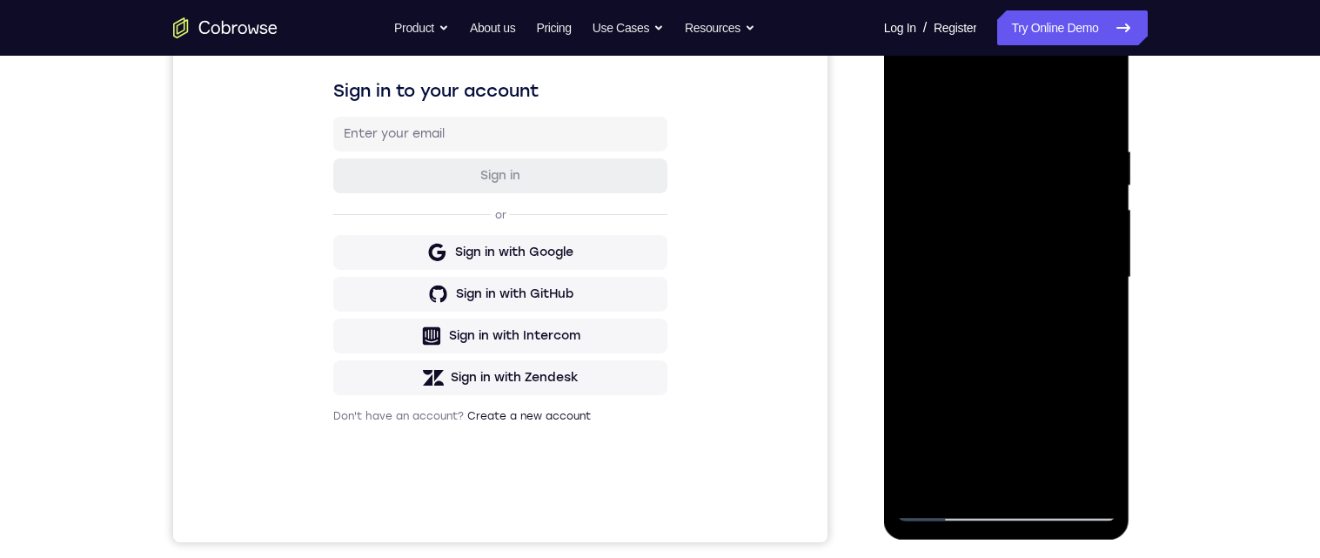
click at [906, 341] on div at bounding box center [1006, 277] width 219 height 487
click at [1099, 310] on div at bounding box center [1006, 277] width 219 height 487
click at [1101, 124] on div at bounding box center [1006, 277] width 219 height 487
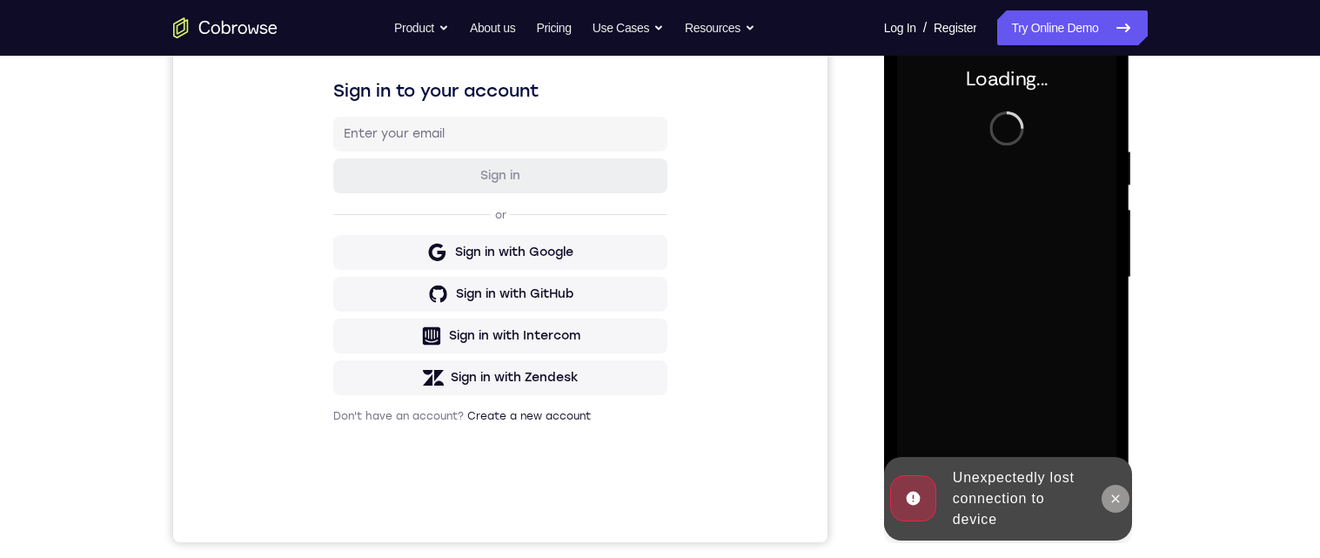
click at [1121, 508] on button at bounding box center [1115, 498] width 28 height 28
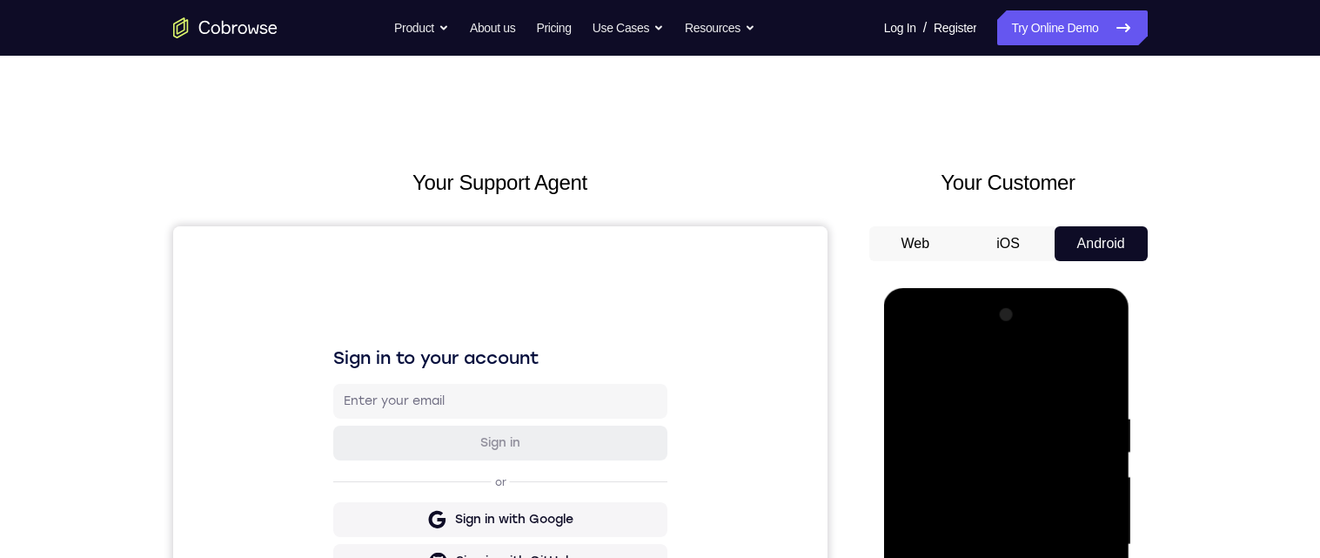
scroll to position [246, 0]
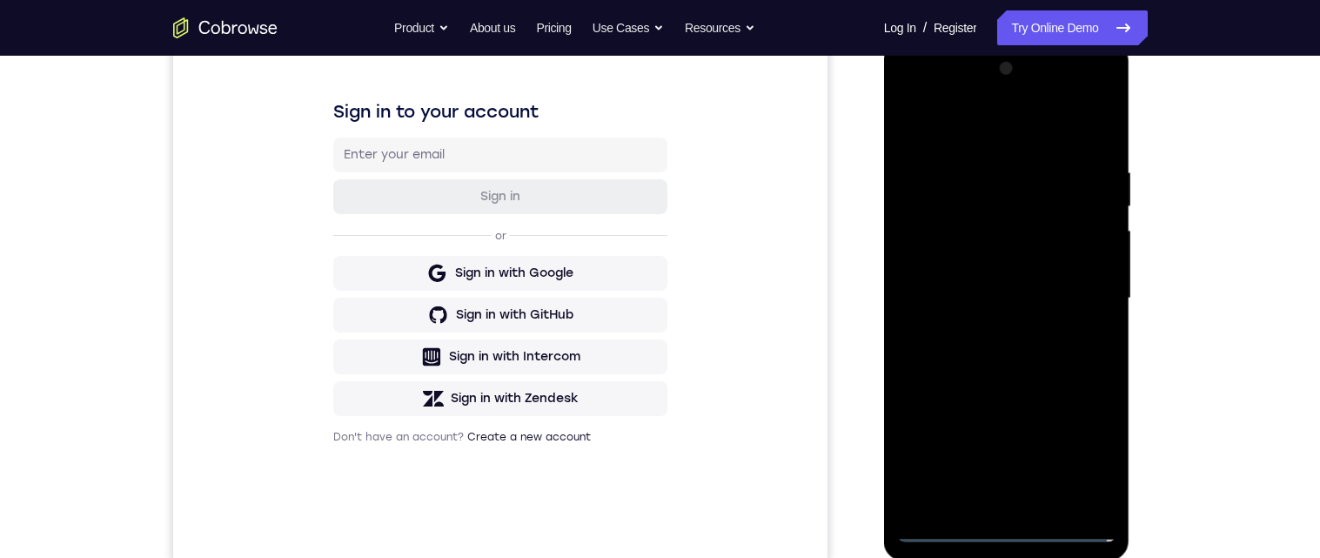
click at [1006, 538] on div at bounding box center [1006, 298] width 219 height 487
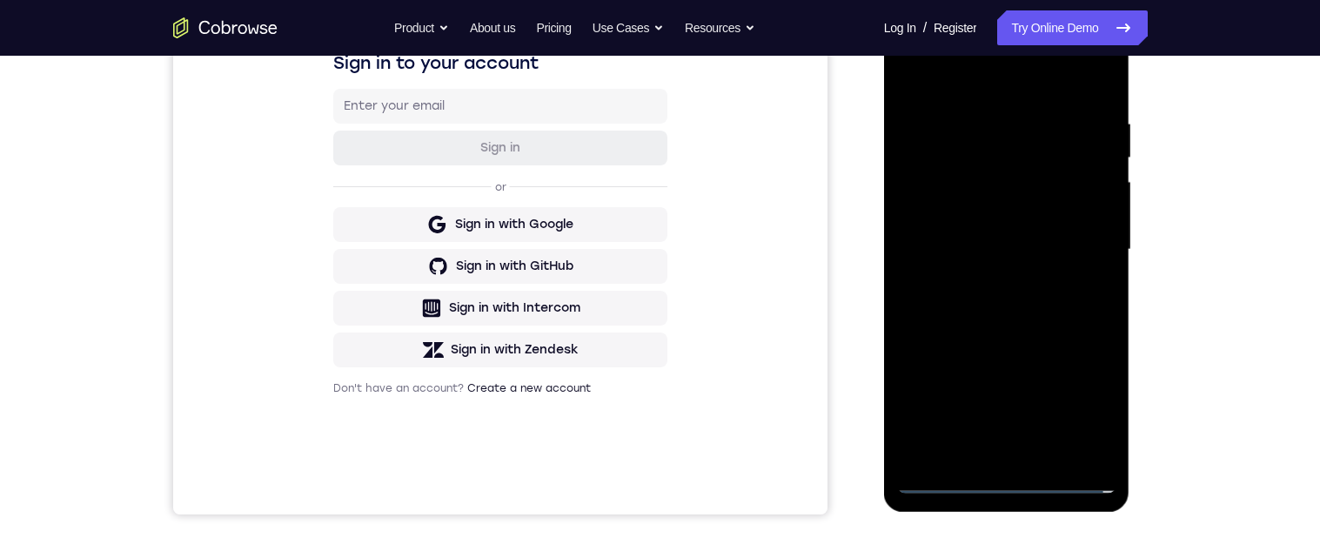
click at [1076, 419] on div at bounding box center [1006, 249] width 219 height 487
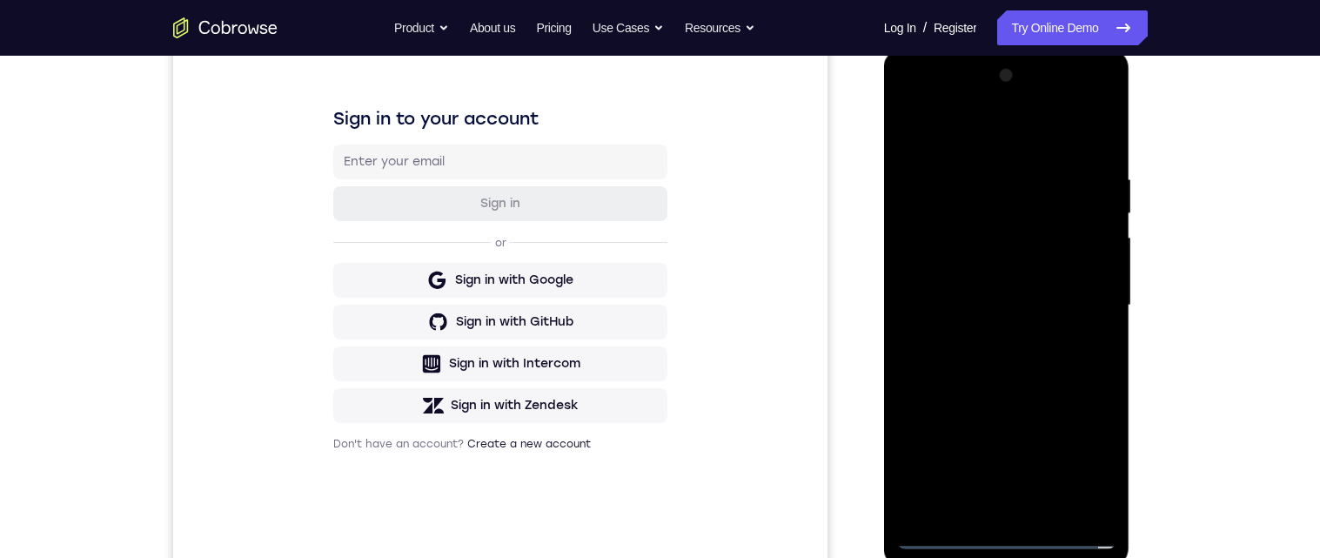
click at [1021, 146] on div at bounding box center [1006, 305] width 219 height 487
click at [1073, 309] on div at bounding box center [1006, 305] width 219 height 487
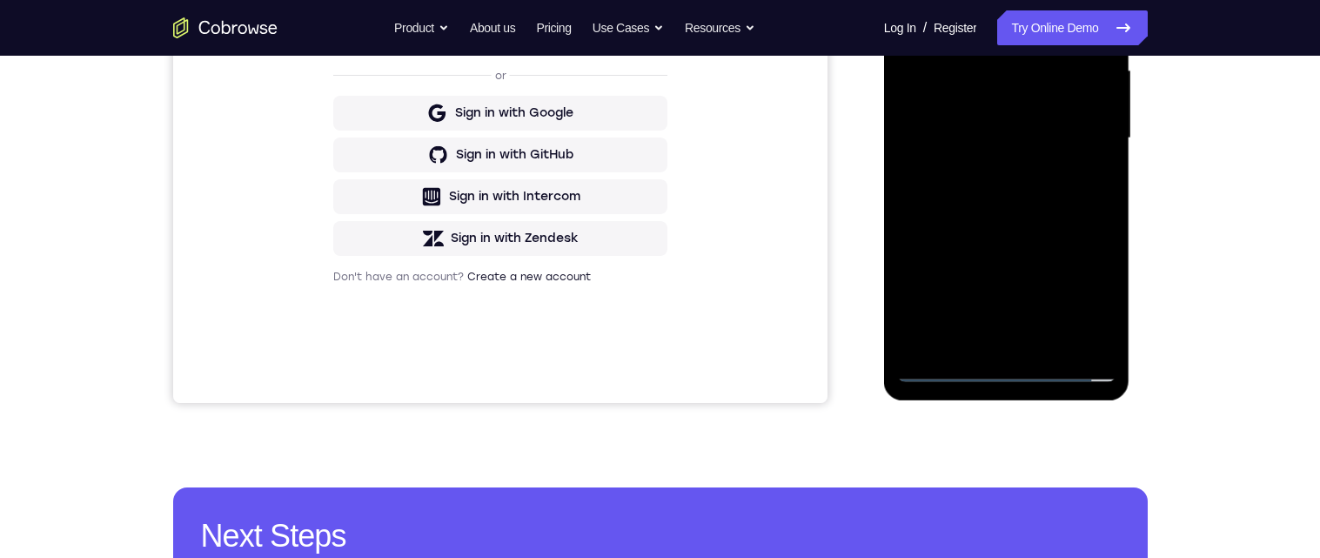
click at [977, 357] on div at bounding box center [1006, 138] width 219 height 487
click at [986, 346] on div at bounding box center [1006, 138] width 219 height 487
click at [981, 349] on div at bounding box center [1006, 138] width 219 height 487
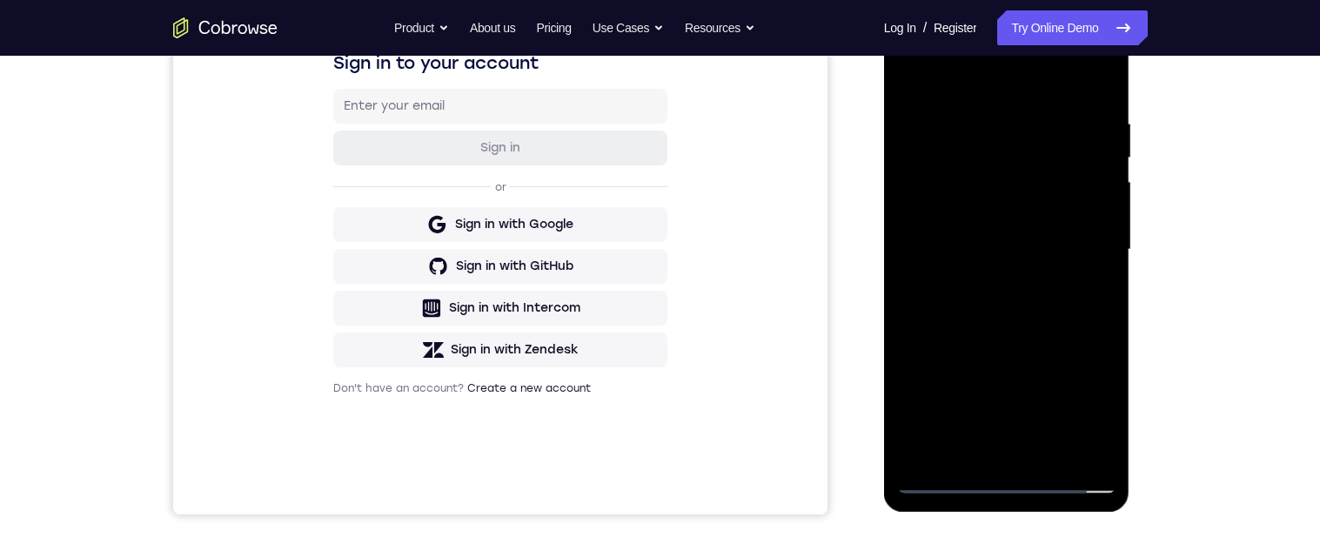
scroll to position [267, 0]
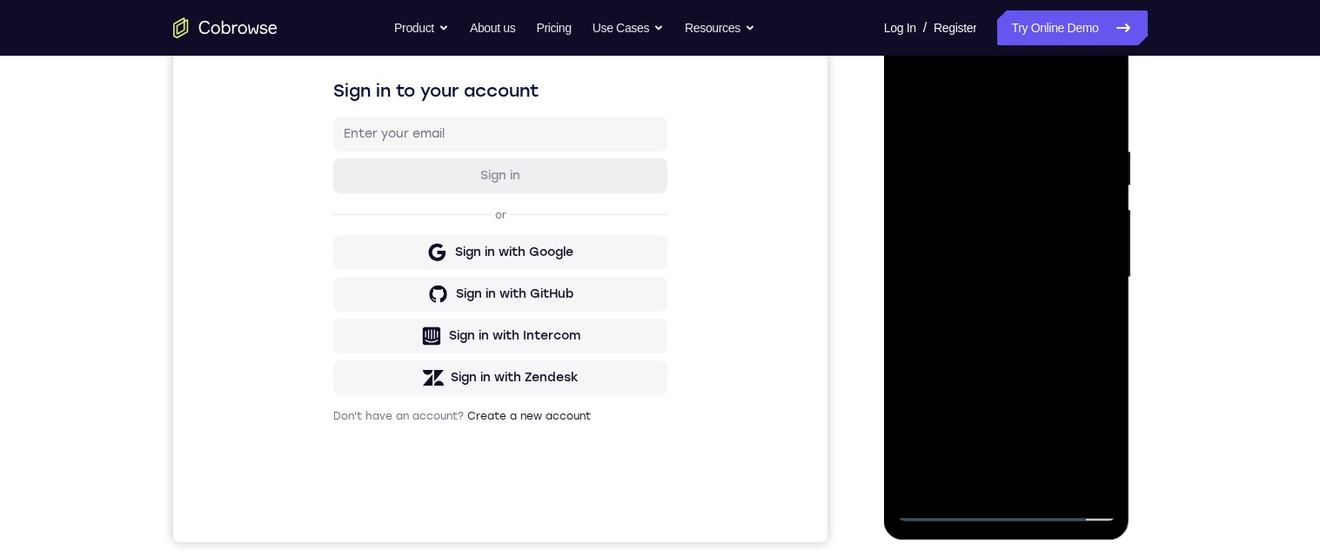
click at [915, 108] on div at bounding box center [1006, 277] width 219 height 487
click at [1036, 276] on div at bounding box center [1006, 277] width 219 height 487
click at [1034, 234] on div at bounding box center [1006, 277] width 219 height 487
click at [977, 297] on div at bounding box center [1006, 277] width 219 height 487
click at [1051, 278] on div at bounding box center [1006, 277] width 219 height 487
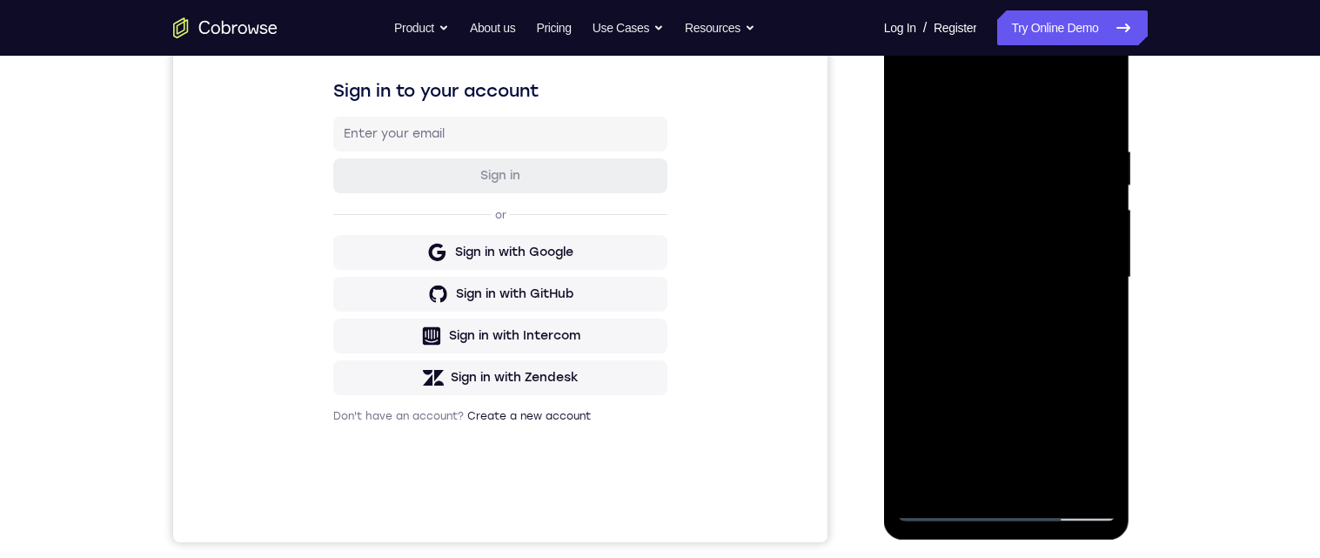
click at [1025, 346] on div at bounding box center [1006, 277] width 219 height 487
click at [1102, 136] on div at bounding box center [1006, 277] width 219 height 487
click at [1106, 275] on div at bounding box center [1006, 274] width 219 height 487
click at [1110, 277] on div at bounding box center [1006, 274] width 219 height 487
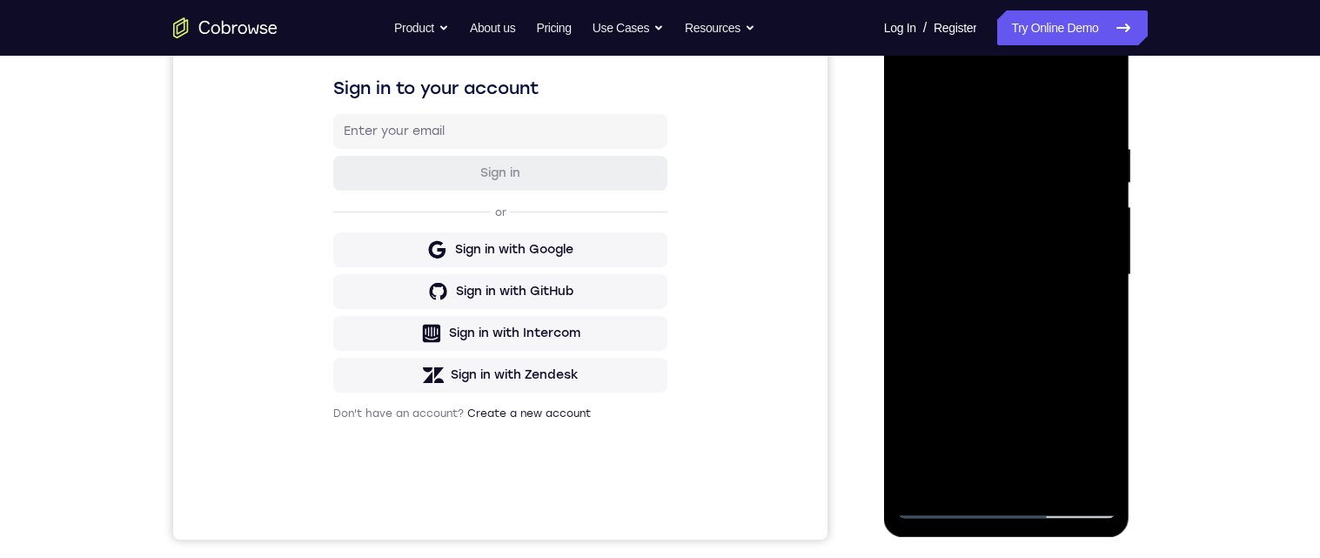
click at [1107, 273] on div at bounding box center [1006, 274] width 219 height 487
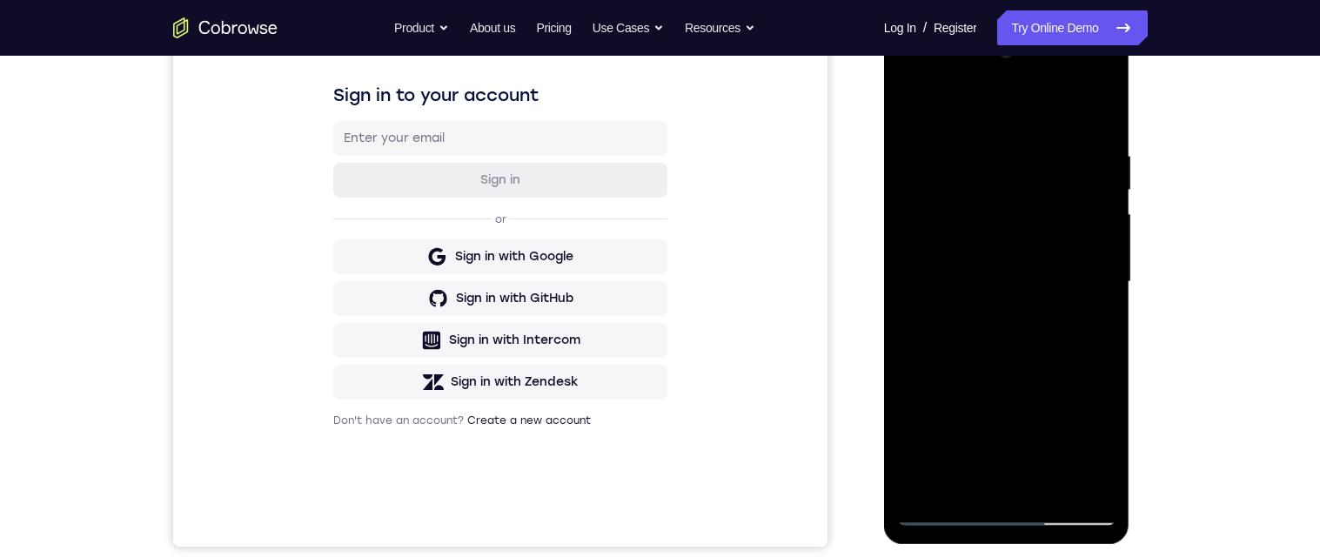
scroll to position [254, 0]
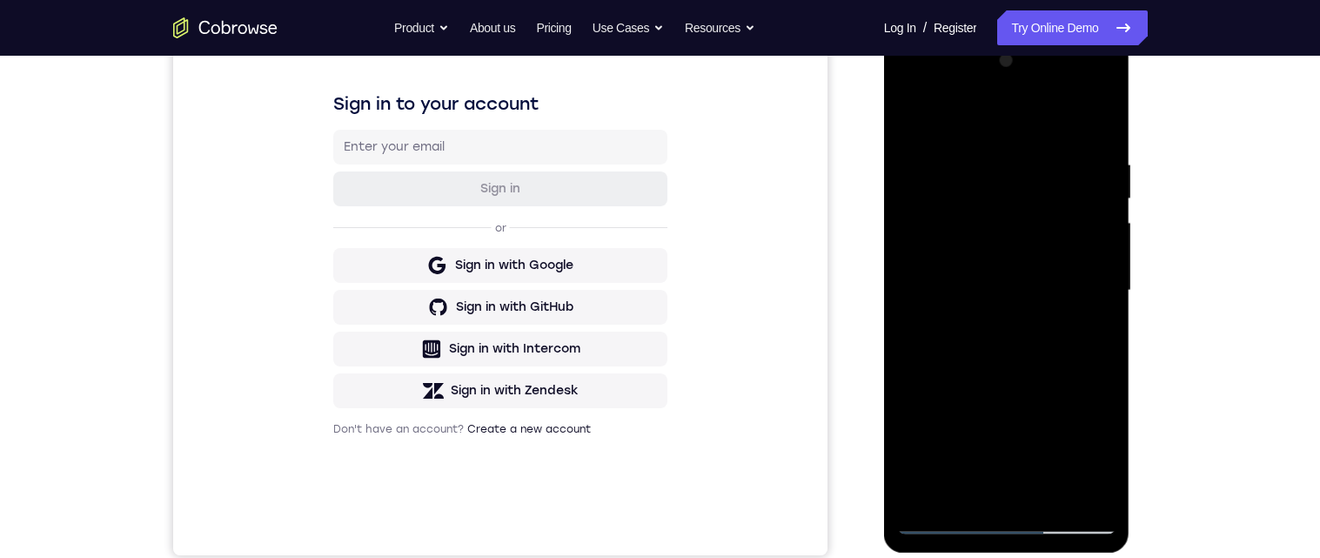
click at [1102, 289] on div at bounding box center [1006, 290] width 219 height 487
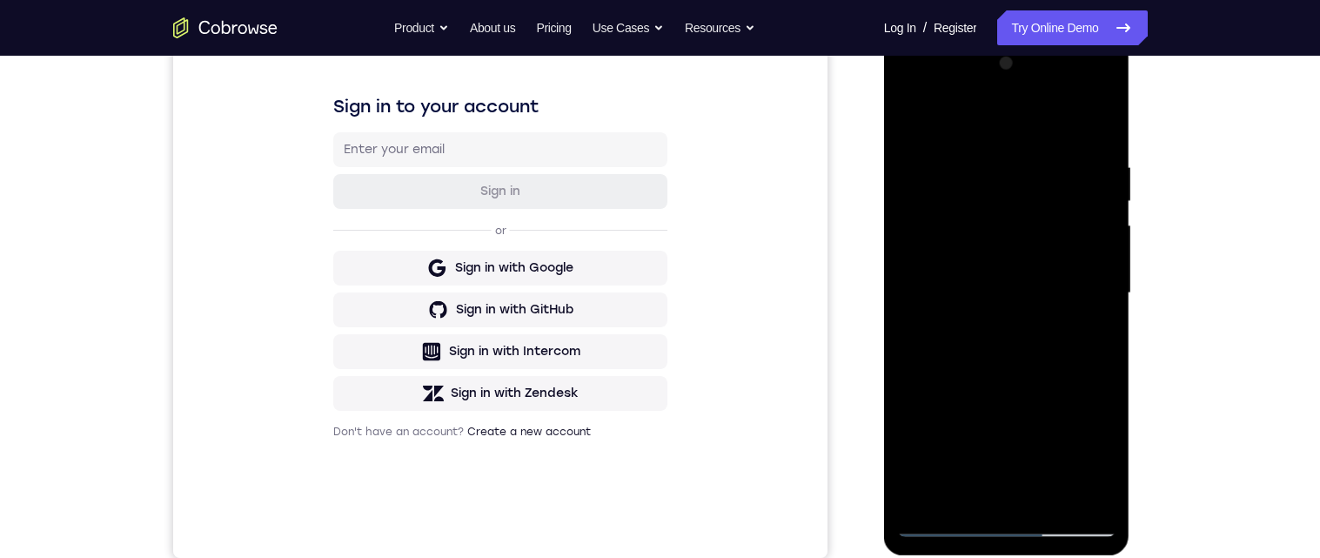
scroll to position [277, 0]
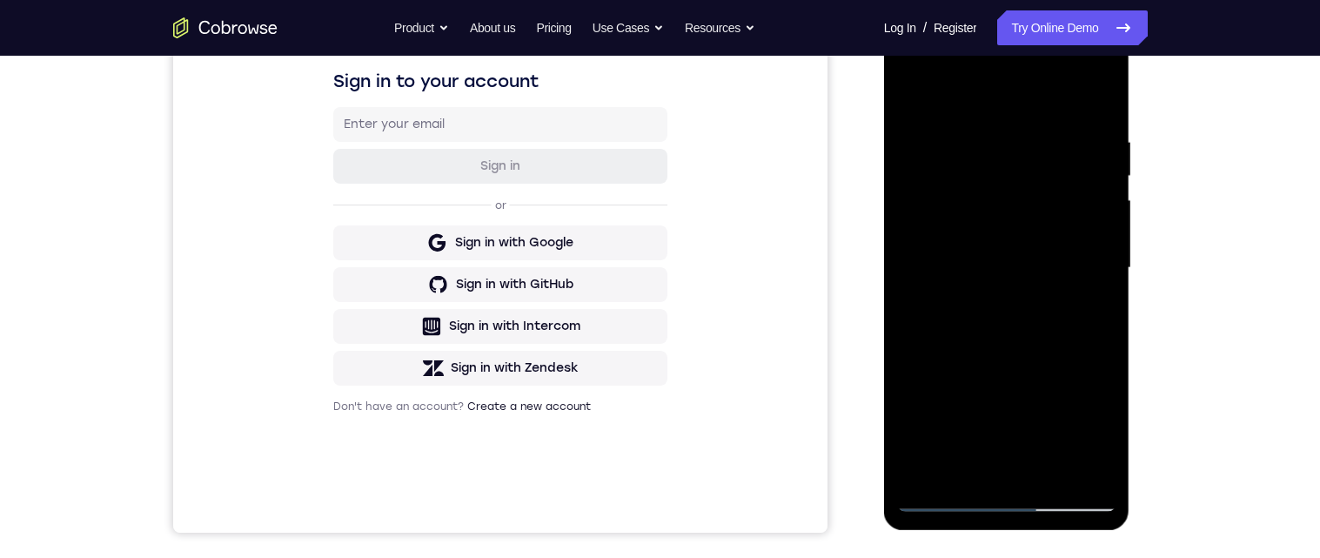
click at [1017, 471] on div at bounding box center [1006, 267] width 219 height 487
click at [1007, 476] on div at bounding box center [1006, 267] width 219 height 487
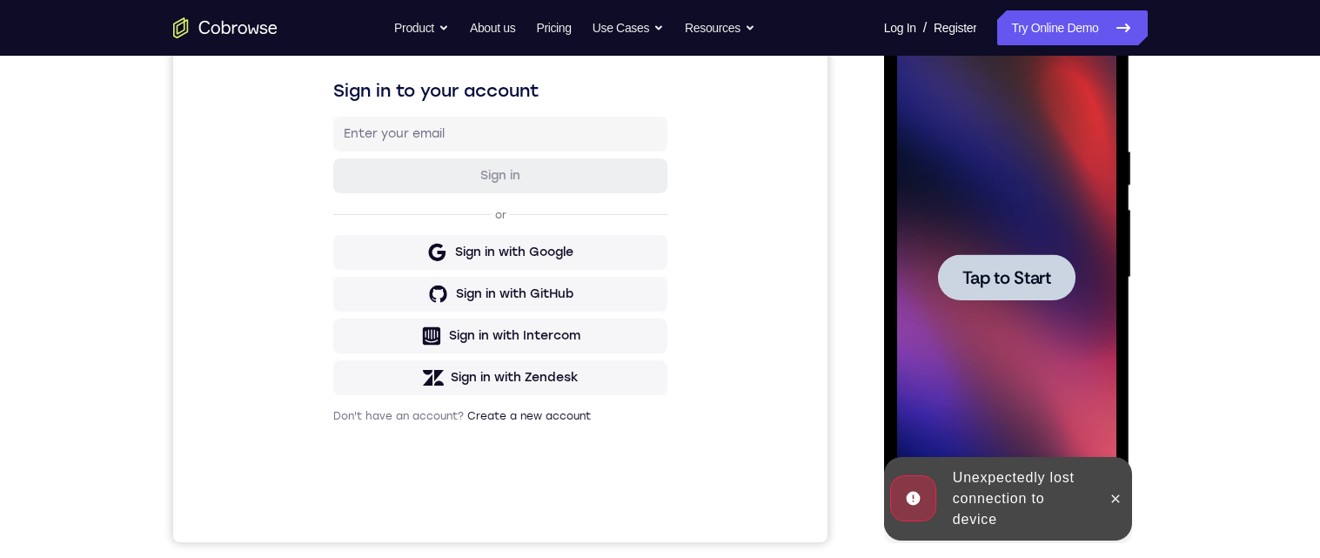
click at [1021, 284] on span "Tap to Start" at bounding box center [1006, 277] width 89 height 17
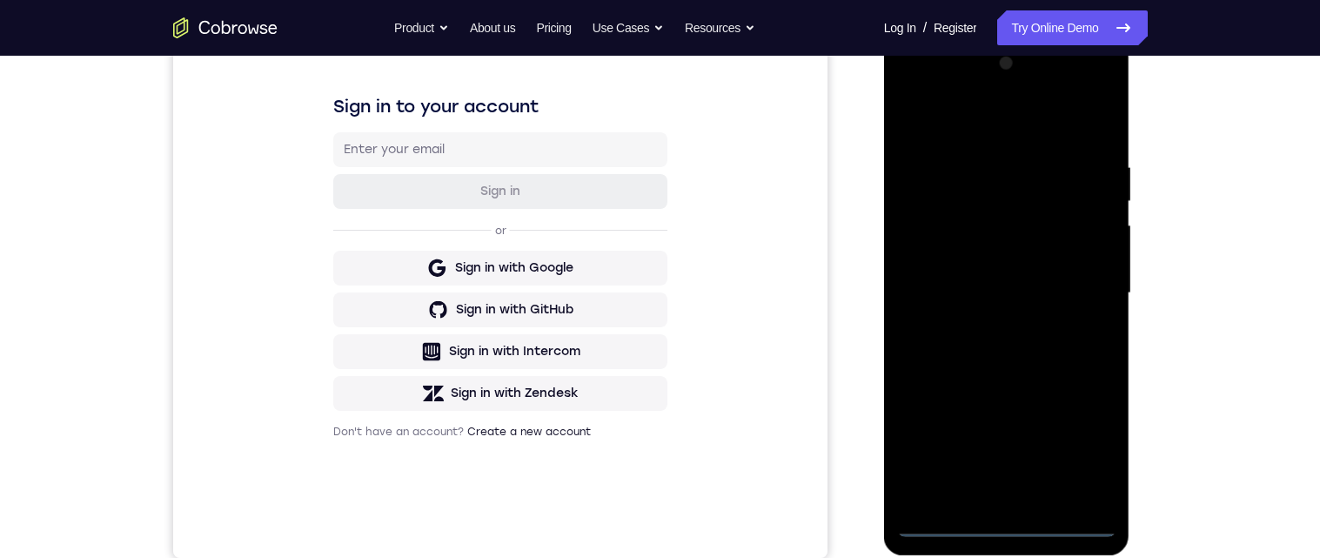
scroll to position [351, 0]
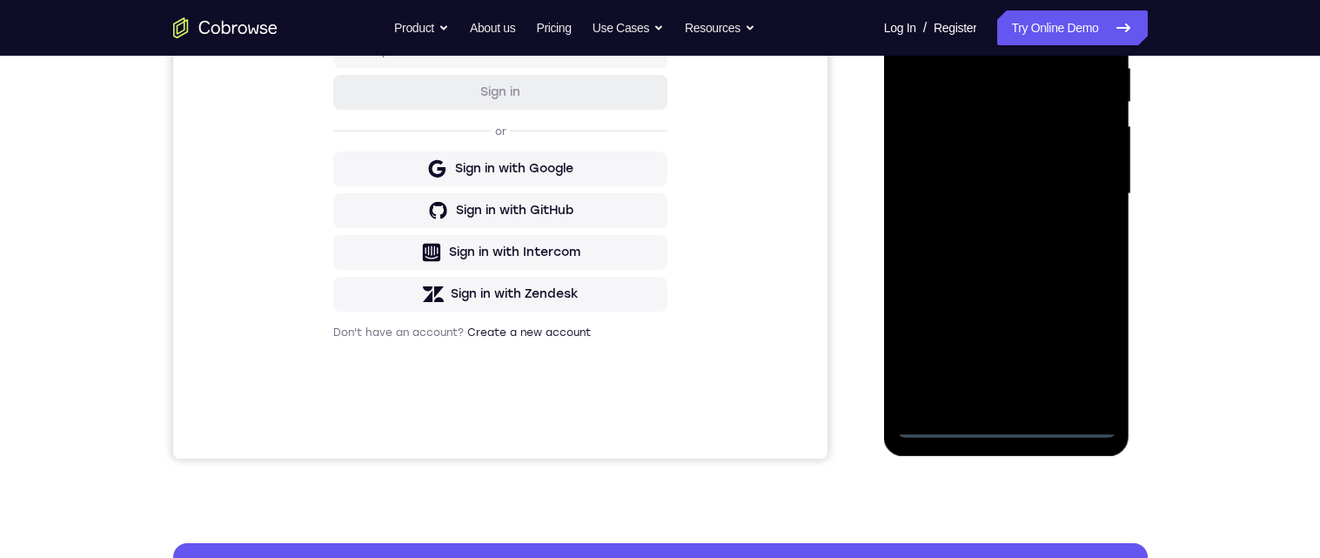
click at [1011, 435] on div at bounding box center [1006, 193] width 219 height 487
click at [1075, 348] on div at bounding box center [1006, 193] width 219 height 487
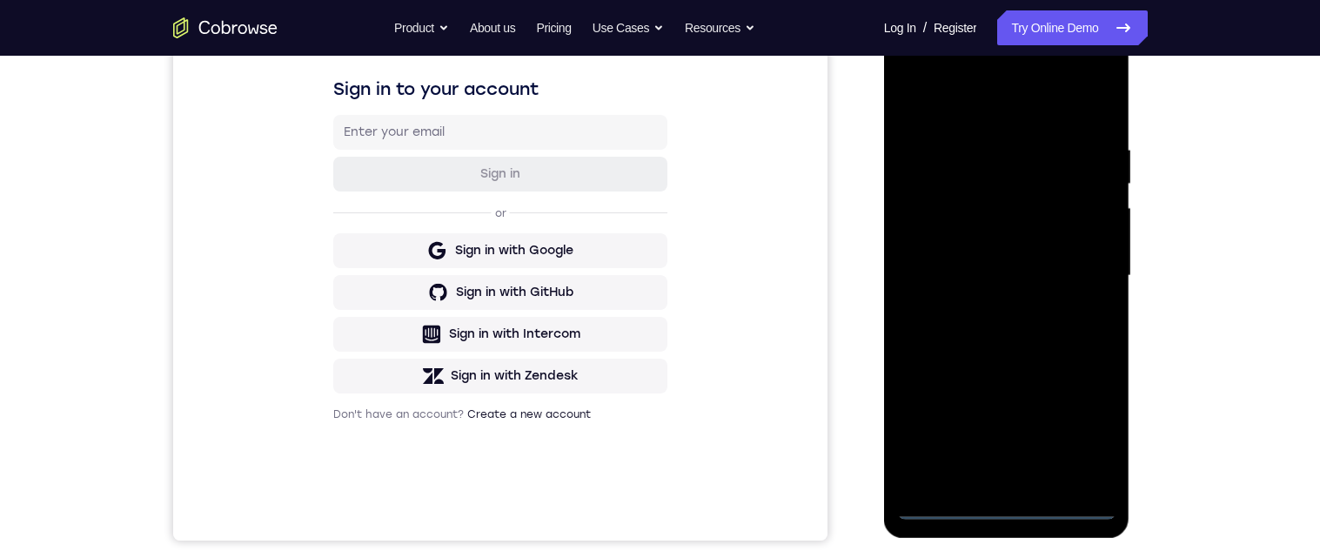
scroll to position [254, 0]
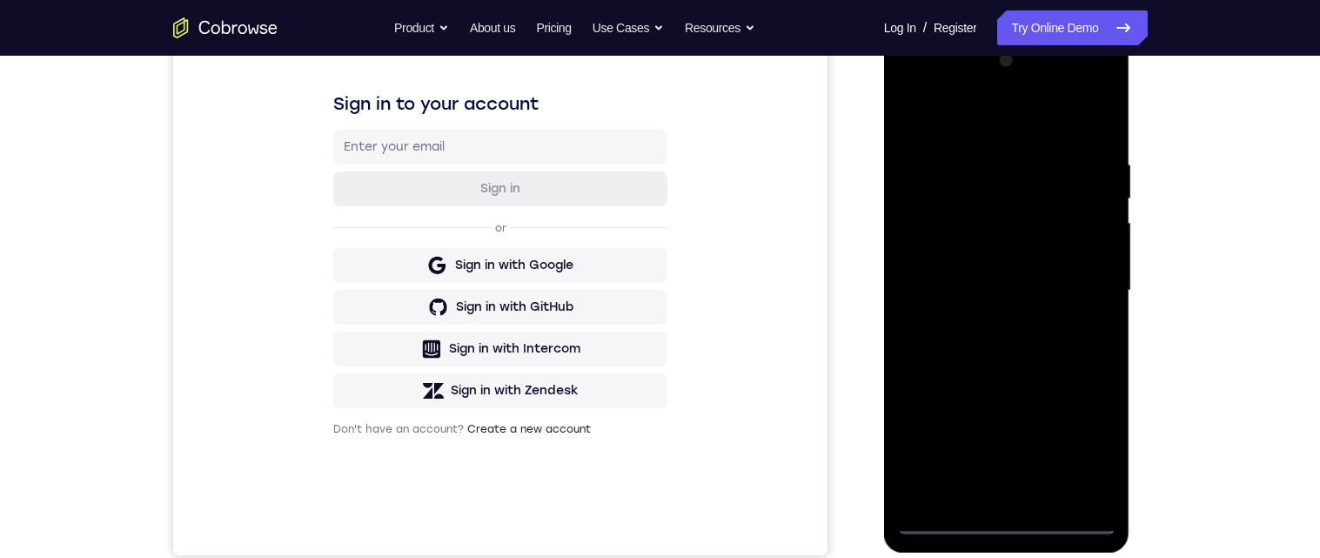
click at [1019, 124] on div at bounding box center [1006, 290] width 219 height 487
click at [1073, 290] on div at bounding box center [1006, 290] width 219 height 487
click at [989, 327] on div at bounding box center [1006, 290] width 219 height 487
click at [1032, 276] on div at bounding box center [1006, 290] width 219 height 487
click at [1043, 251] on div at bounding box center [1006, 290] width 219 height 487
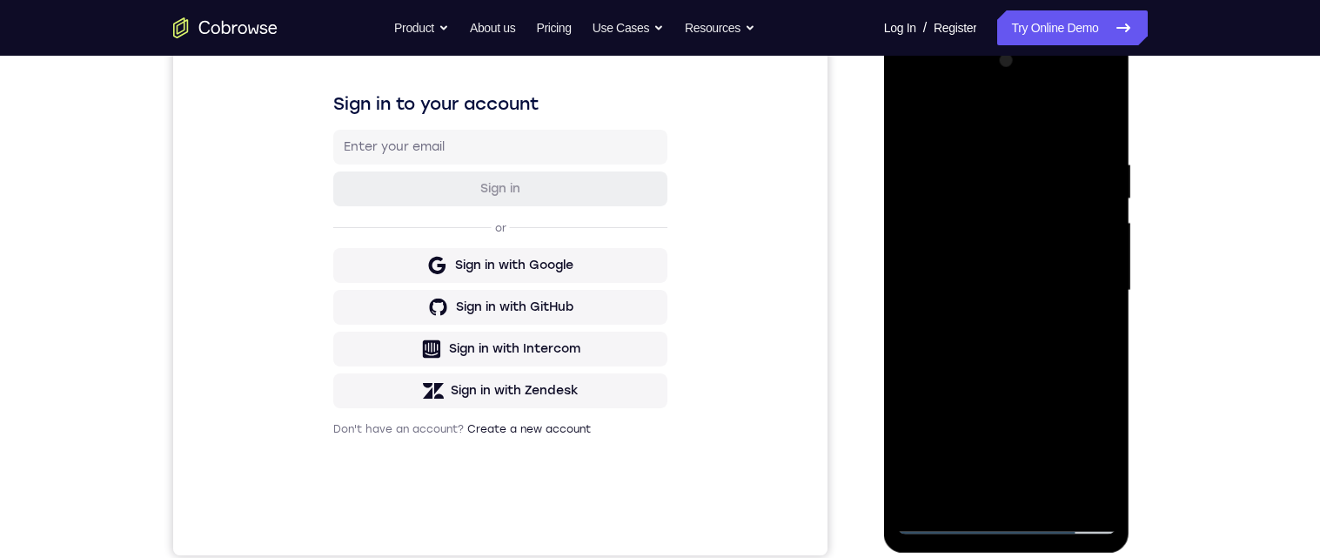
click at [1067, 297] on div at bounding box center [1006, 290] width 219 height 487
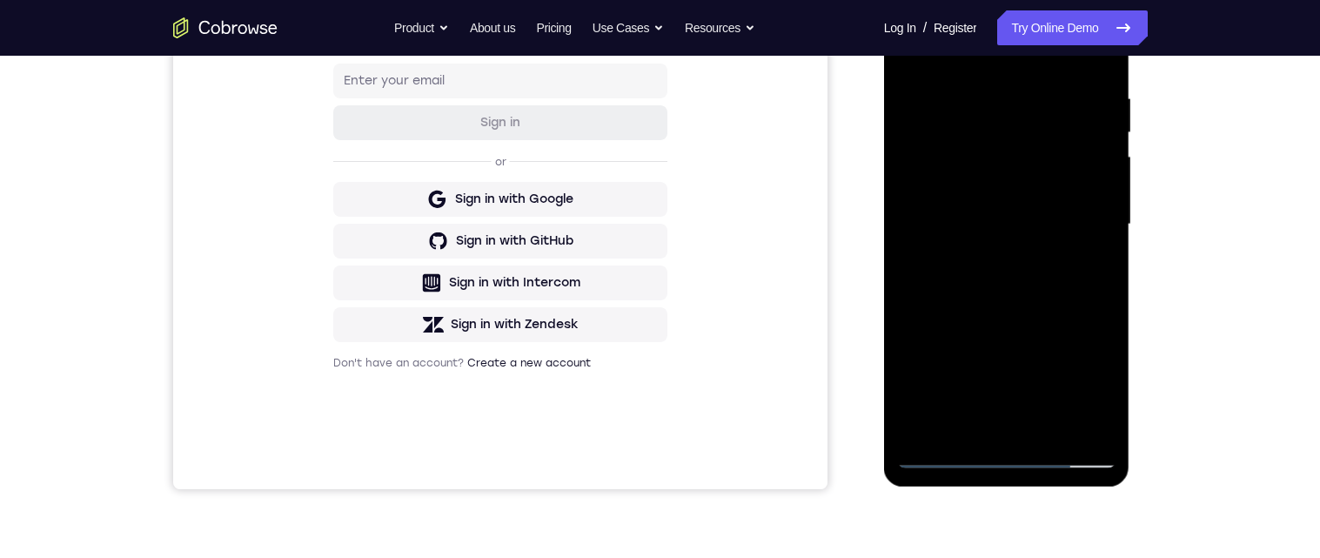
scroll to position [273, 0]
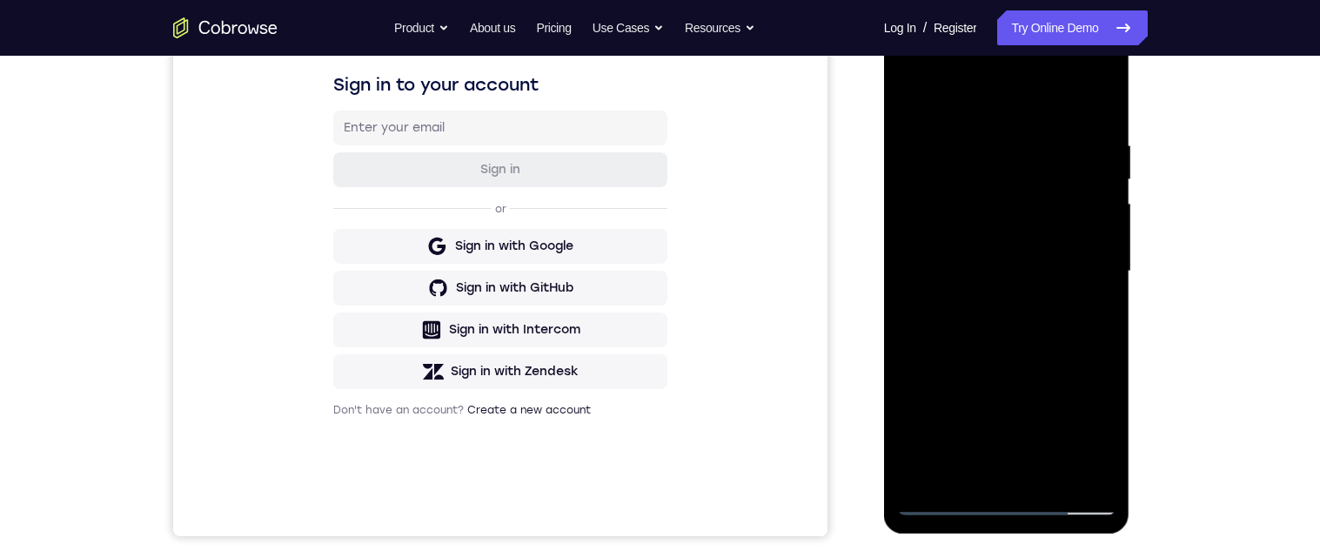
click at [1107, 131] on div at bounding box center [1006, 271] width 219 height 487
click at [988, 141] on div at bounding box center [1006, 271] width 219 height 487
click at [1093, 300] on div at bounding box center [1006, 271] width 219 height 487
click at [1095, 295] on div at bounding box center [1006, 271] width 219 height 487
click at [1115, 253] on div at bounding box center [1006, 271] width 219 height 487
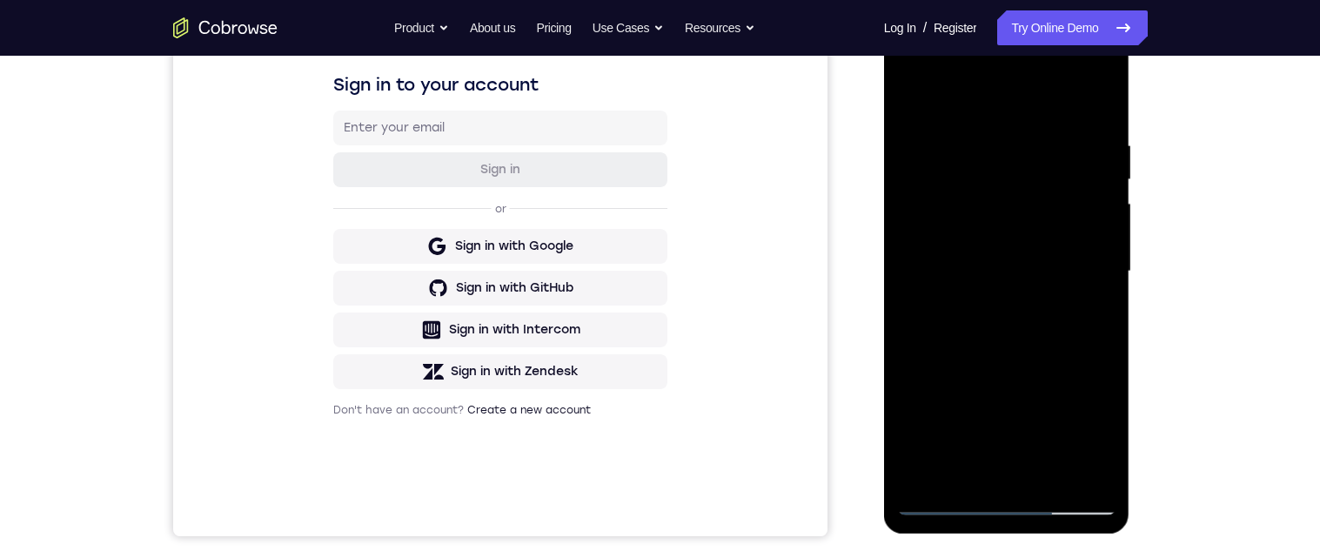
click at [1095, 239] on div at bounding box center [1006, 271] width 219 height 487
click at [1097, 242] on div at bounding box center [1006, 271] width 219 height 487
click at [1094, 286] on div at bounding box center [1006, 271] width 219 height 487
click at [1106, 352] on div at bounding box center [1006, 269] width 219 height 487
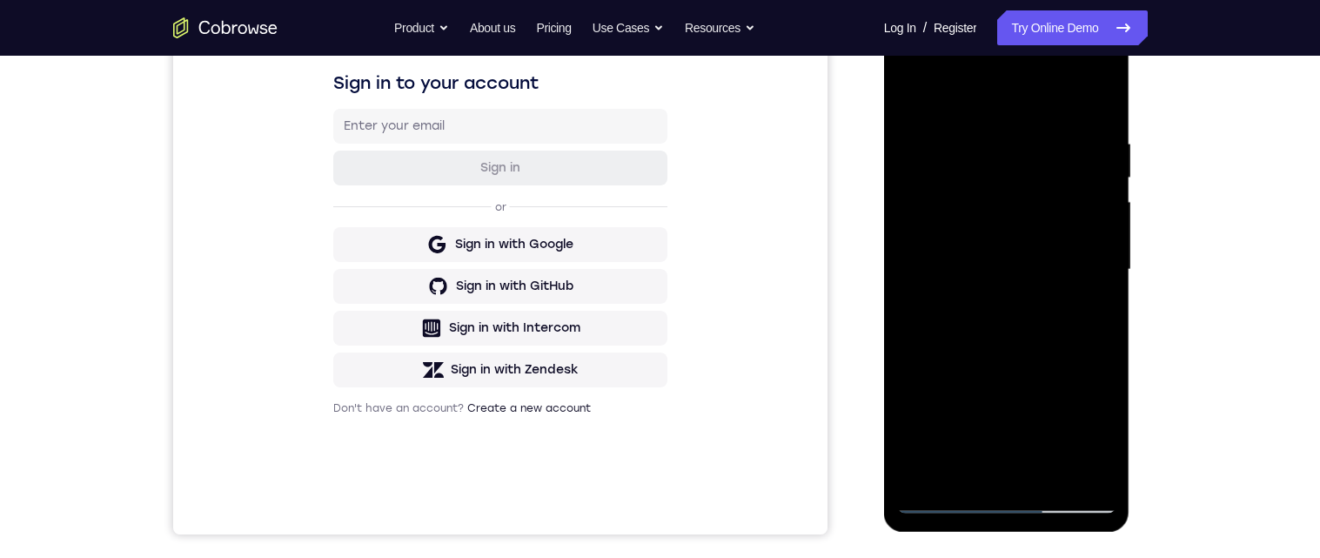
click at [1106, 350] on div at bounding box center [1006, 269] width 219 height 487
click at [1097, 352] on div at bounding box center [1006, 269] width 219 height 487
click at [1092, 357] on div at bounding box center [1006, 269] width 219 height 487
click at [1090, 358] on div at bounding box center [1006, 269] width 219 height 487
click at [1084, 364] on div at bounding box center [1006, 269] width 219 height 487
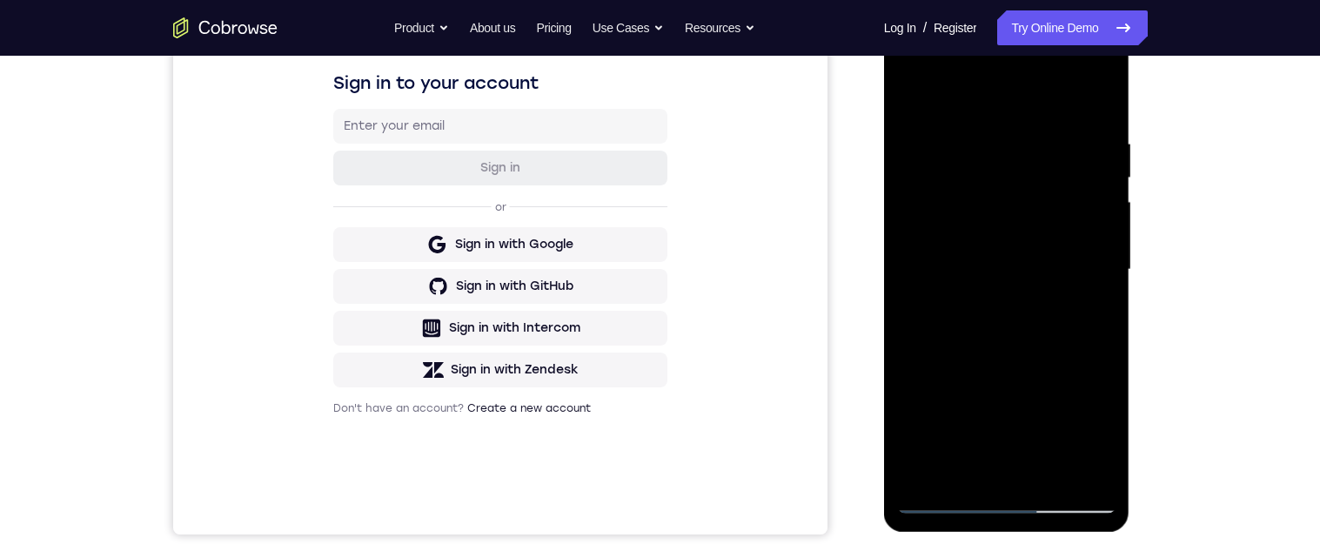
click at [1082, 346] on div at bounding box center [1006, 269] width 219 height 487
click at [1085, 324] on div at bounding box center [1006, 269] width 219 height 487
click at [1089, 324] on div at bounding box center [1006, 269] width 219 height 487
click at [1086, 325] on div at bounding box center [1006, 269] width 219 height 487
click at [1091, 324] on div at bounding box center [1006, 269] width 219 height 487
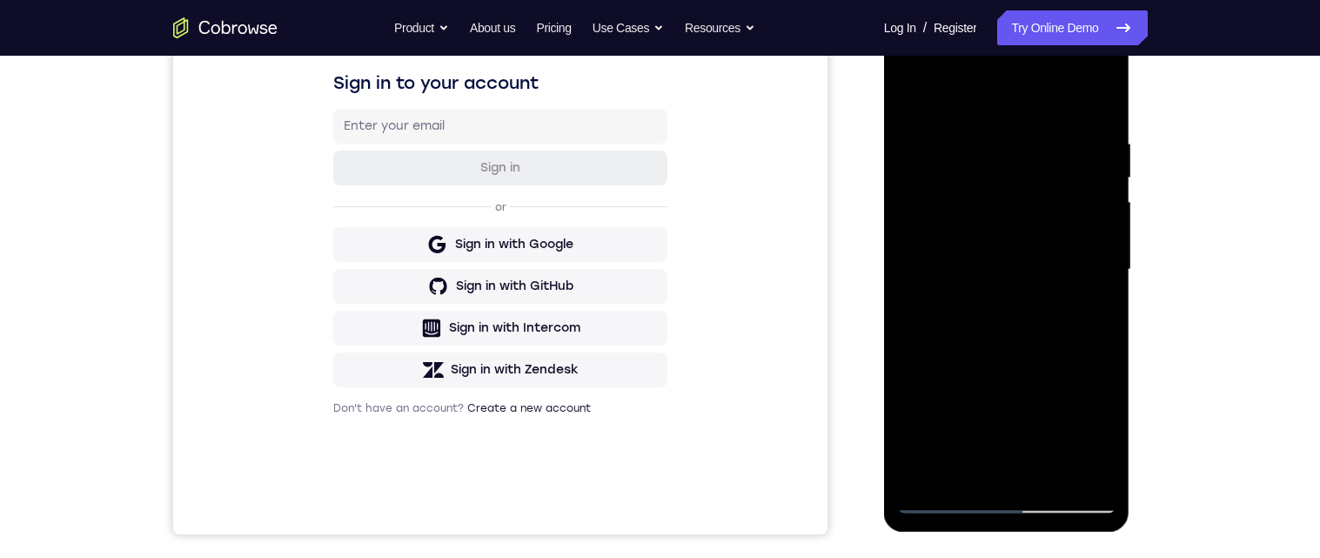
click at [1106, 350] on div at bounding box center [1006, 269] width 219 height 487
click at [1103, 302] on div at bounding box center [1006, 269] width 219 height 487
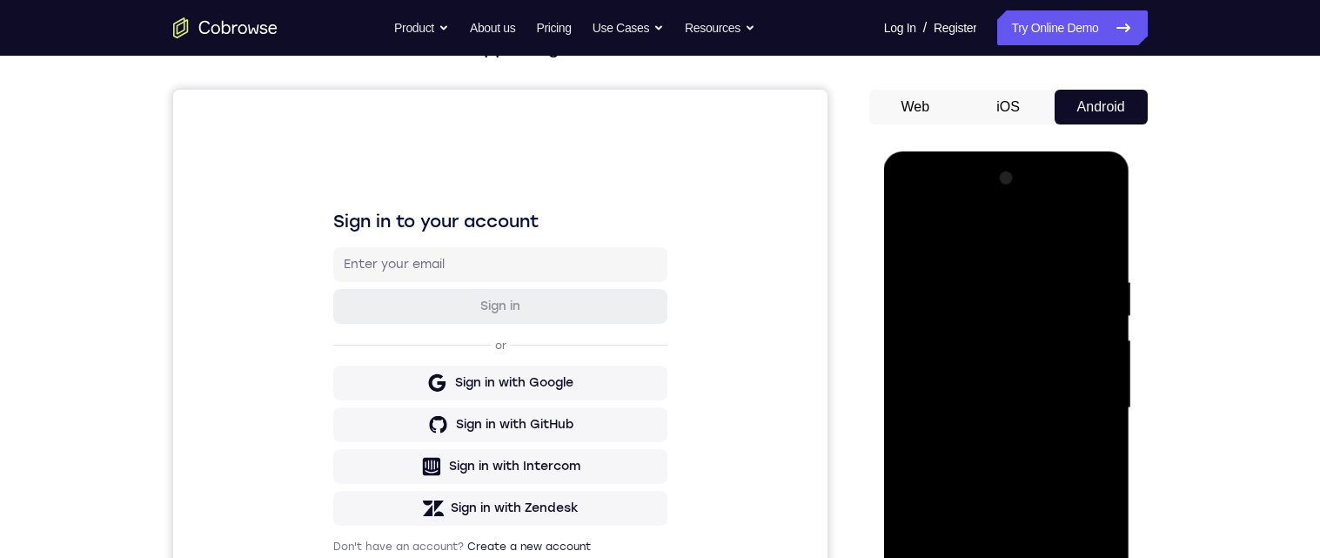
scroll to position [233, 0]
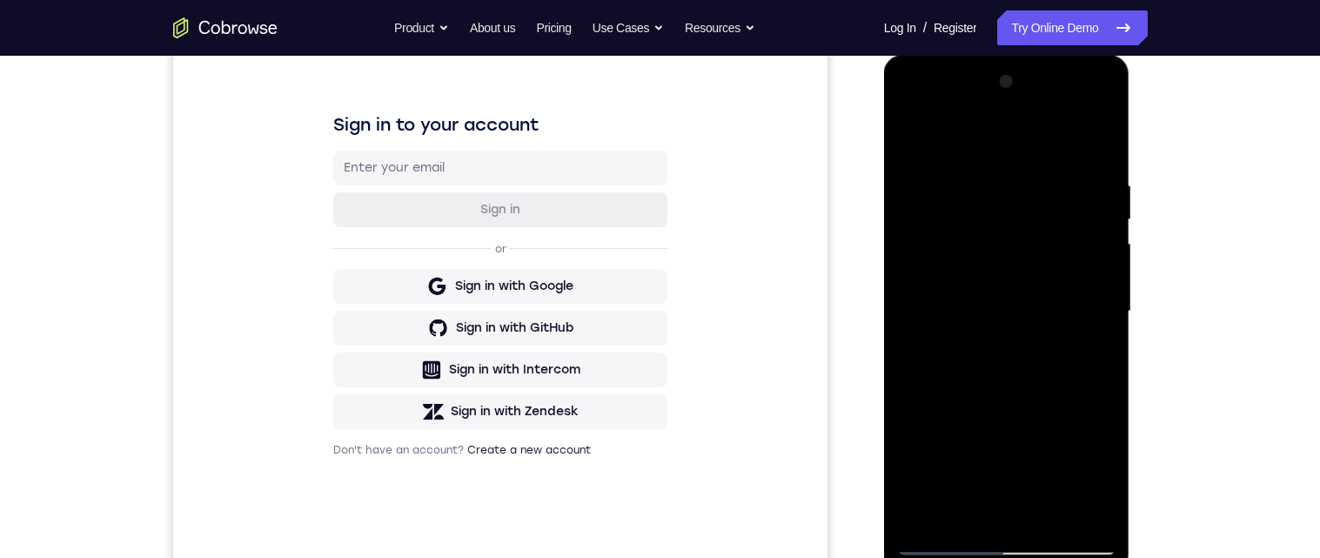
click at [1105, 162] on div at bounding box center [1006, 311] width 219 height 487
click at [1106, 155] on div at bounding box center [1006, 311] width 219 height 487
click at [1105, 151] on div at bounding box center [1006, 311] width 219 height 487
click at [1106, 149] on div at bounding box center [1006, 311] width 219 height 487
click at [1106, 144] on div at bounding box center [1006, 311] width 219 height 487
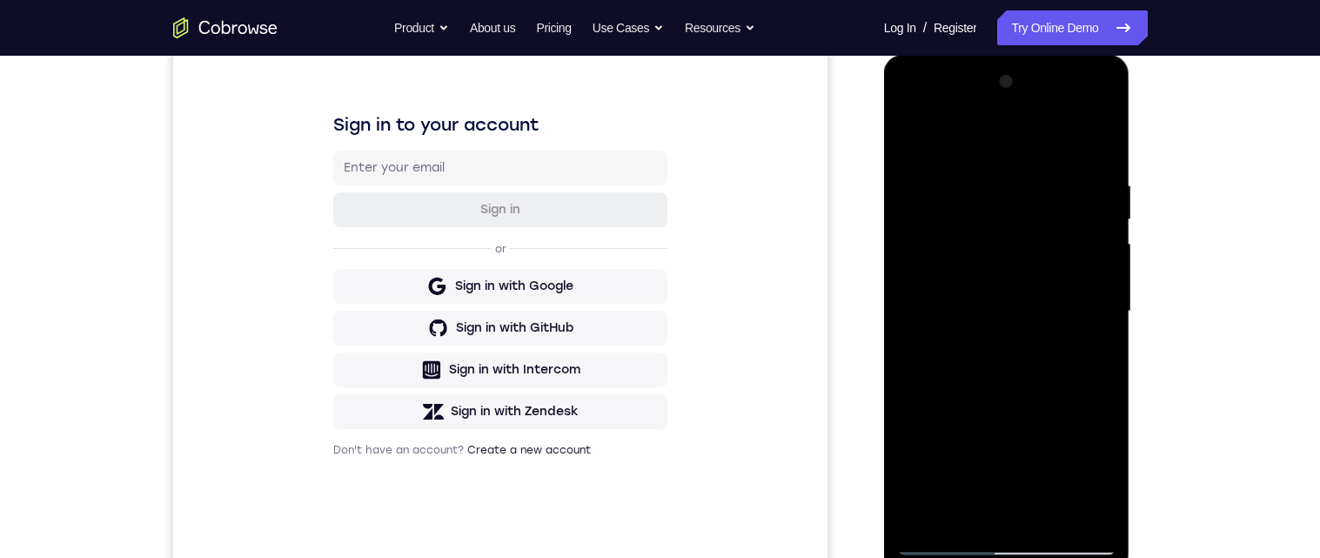
click at [1106, 152] on div at bounding box center [1006, 311] width 219 height 487
click at [1106, 154] on div at bounding box center [1006, 311] width 219 height 487
click at [912, 142] on div at bounding box center [1006, 311] width 219 height 487
click at [1112, 350] on div at bounding box center [1006, 311] width 219 height 487
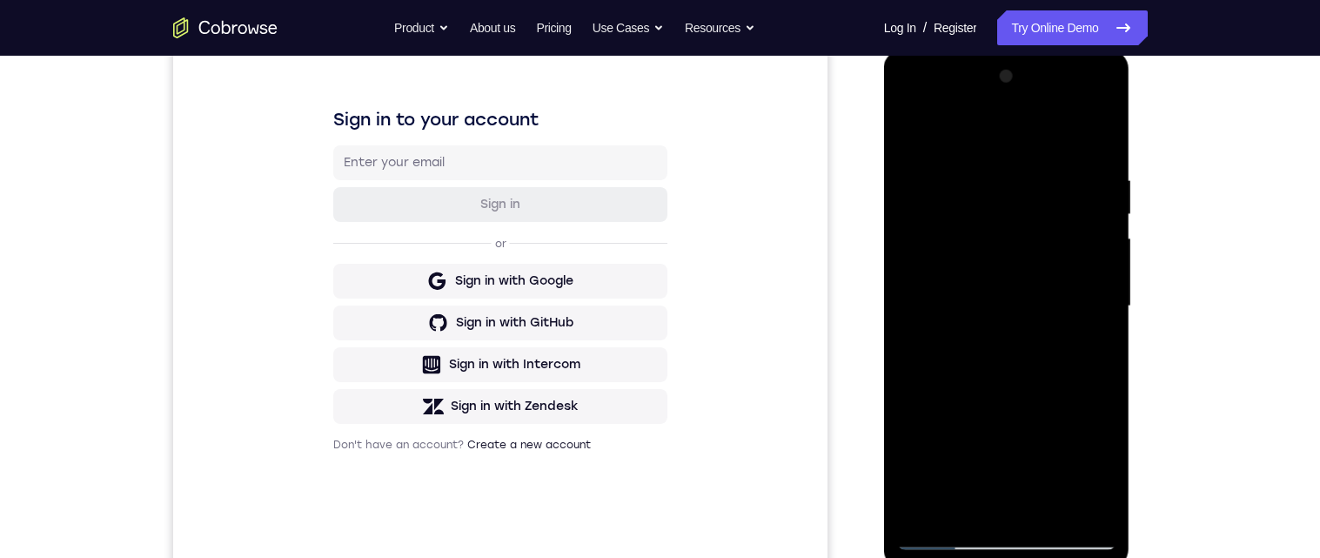
click at [1107, 355] on div at bounding box center [1006, 306] width 219 height 487
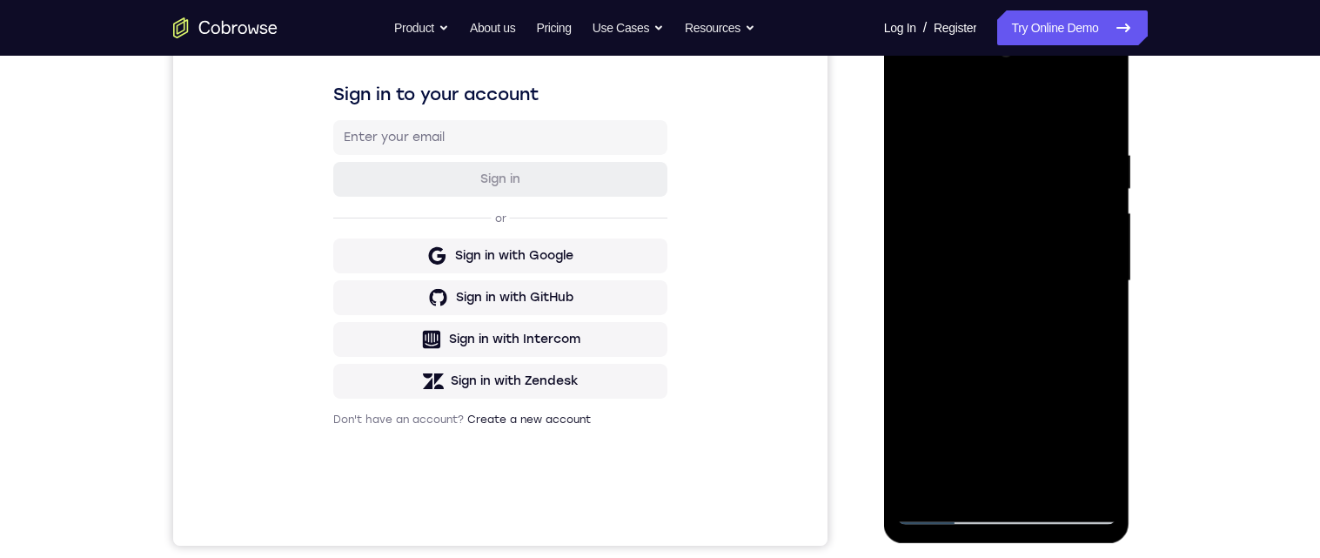
scroll to position [274, 0]
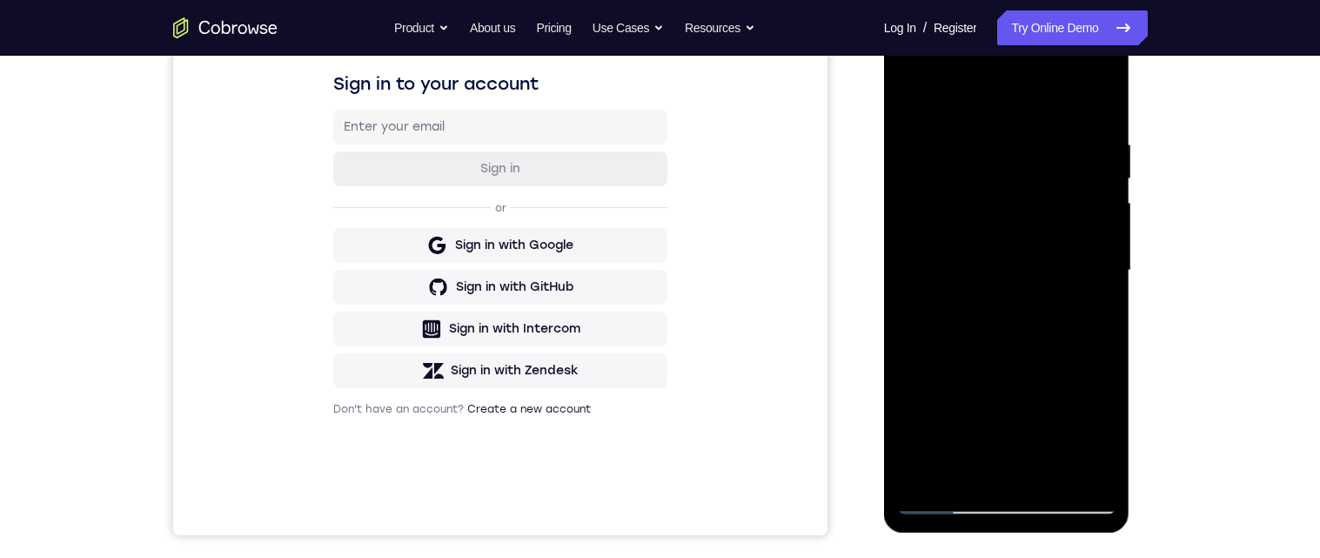
click at [1105, 316] on div at bounding box center [1006, 270] width 219 height 487
click at [1105, 313] on div at bounding box center [1006, 268] width 219 height 487
click at [1107, 312] on div at bounding box center [1006, 268] width 219 height 487
click at [1104, 314] on div at bounding box center [1006, 268] width 219 height 487
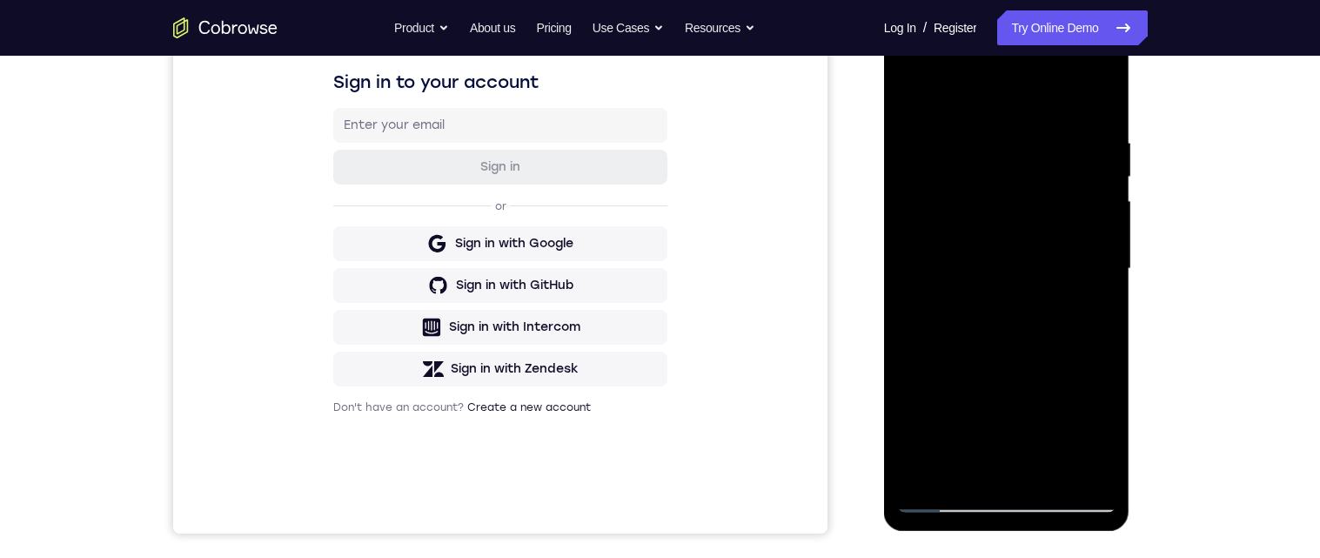
click at [1105, 322] on div at bounding box center [1006, 268] width 219 height 487
click at [1104, 312] on div at bounding box center [1006, 268] width 219 height 487
click at [1104, 319] on div at bounding box center [1006, 268] width 219 height 487
click at [1106, 312] on div at bounding box center [1006, 268] width 219 height 487
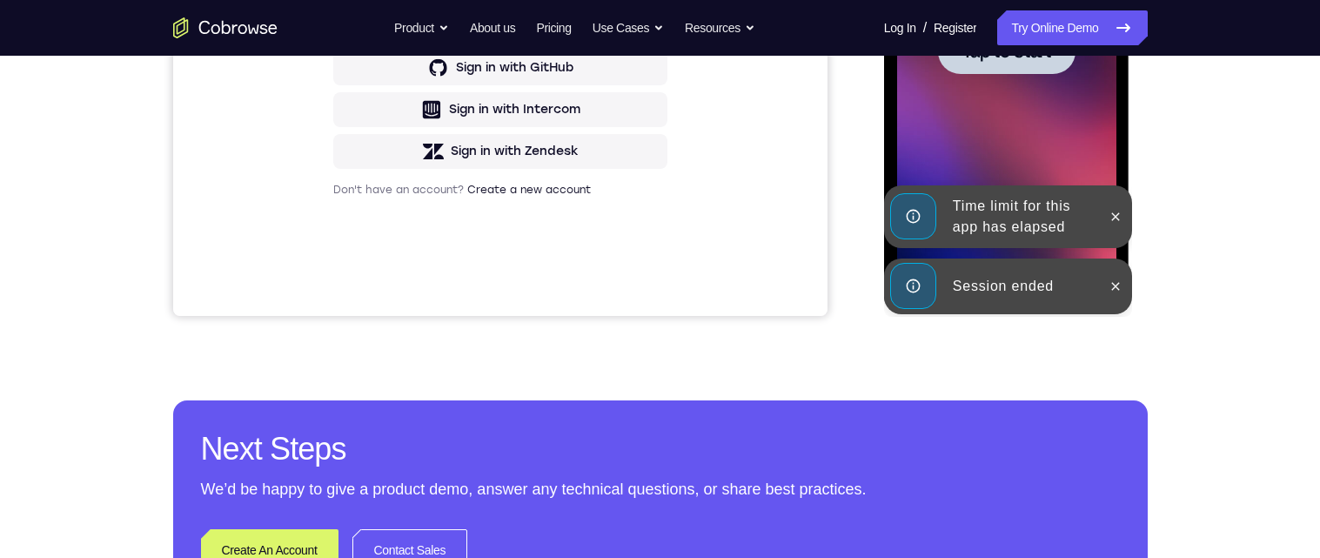
scroll to position [453, 0]
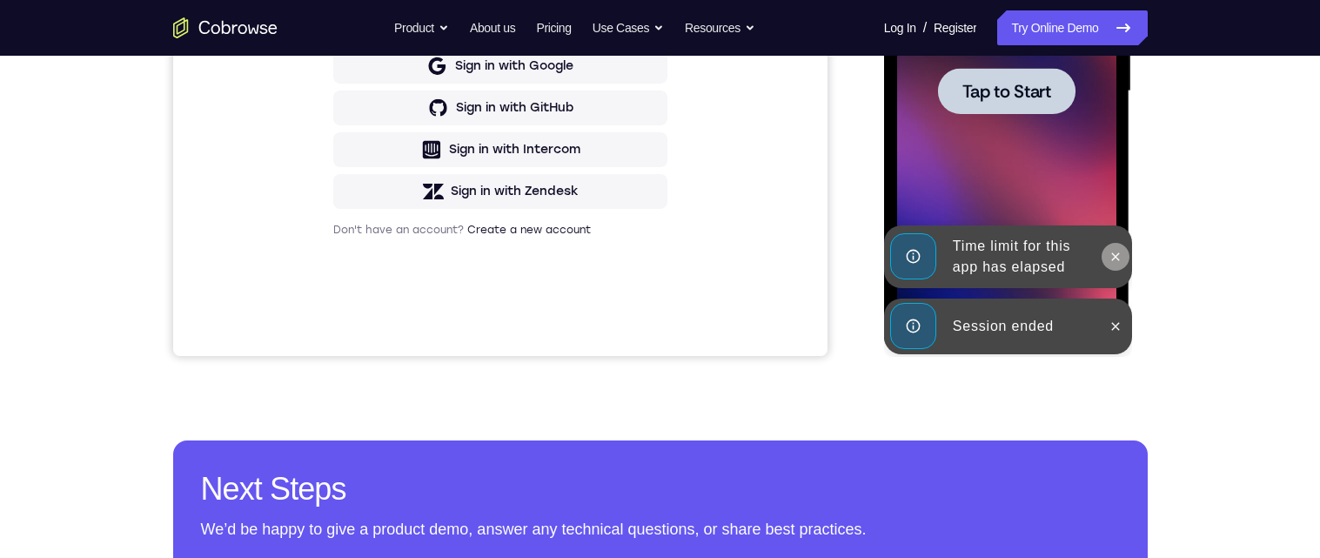
click at [1119, 254] on icon at bounding box center [1115, 257] width 14 height 14
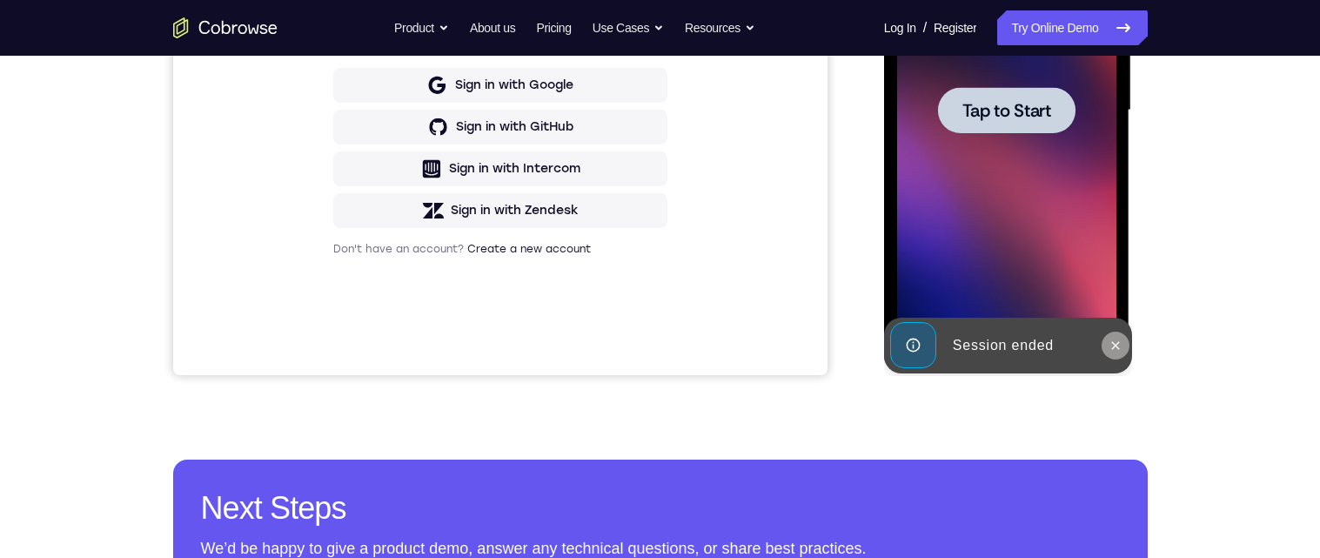
click at [1113, 348] on icon at bounding box center [1115, 345] width 14 height 14
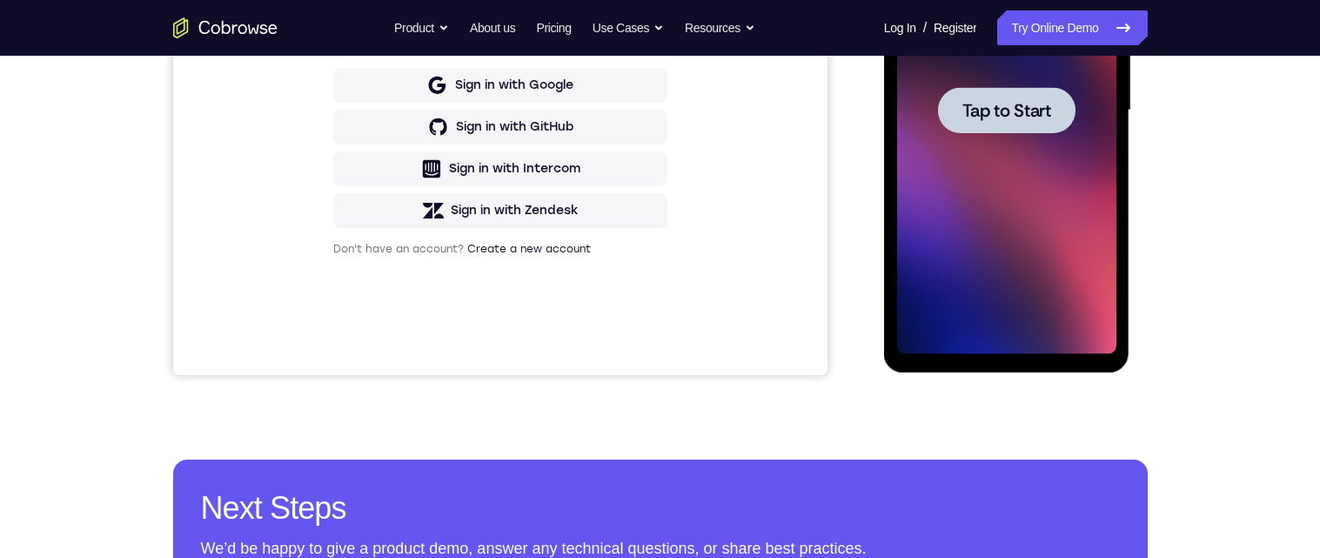
click at [1064, 119] on div at bounding box center [1006, 110] width 137 height 46
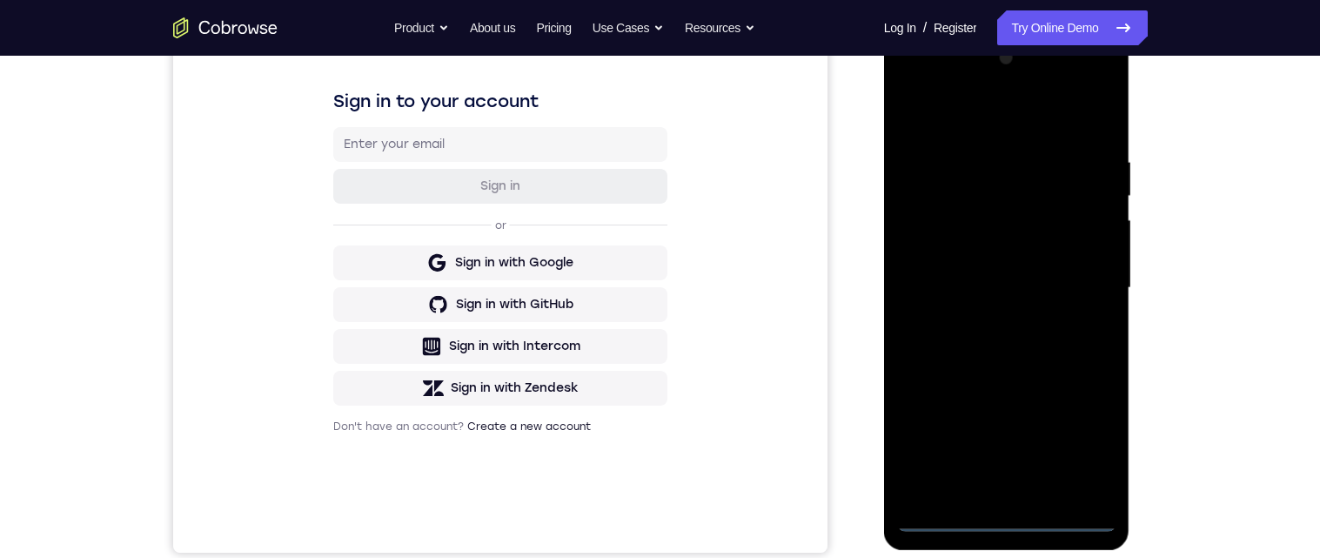
scroll to position [332, 0]
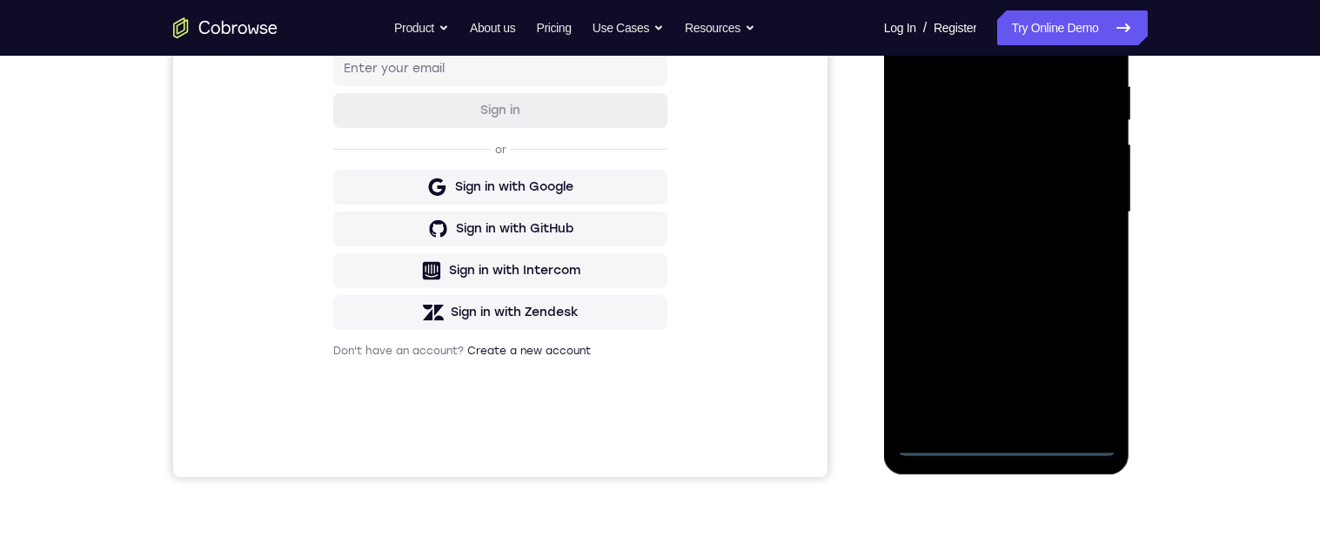
click at [1012, 440] on div at bounding box center [1006, 212] width 219 height 487
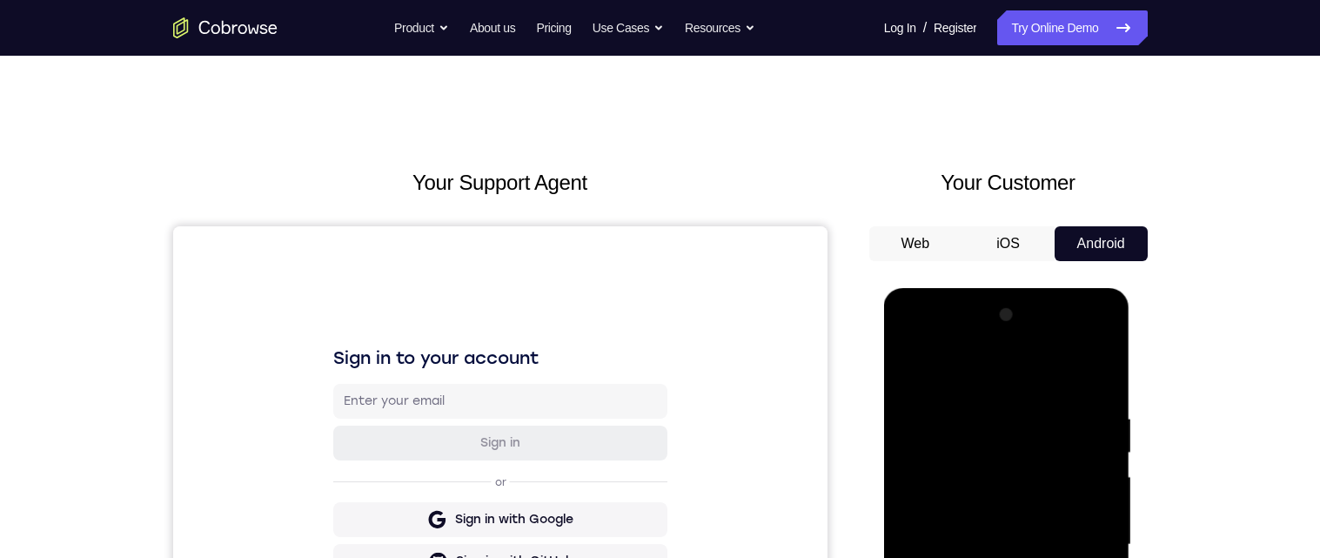
scroll to position [257, 0]
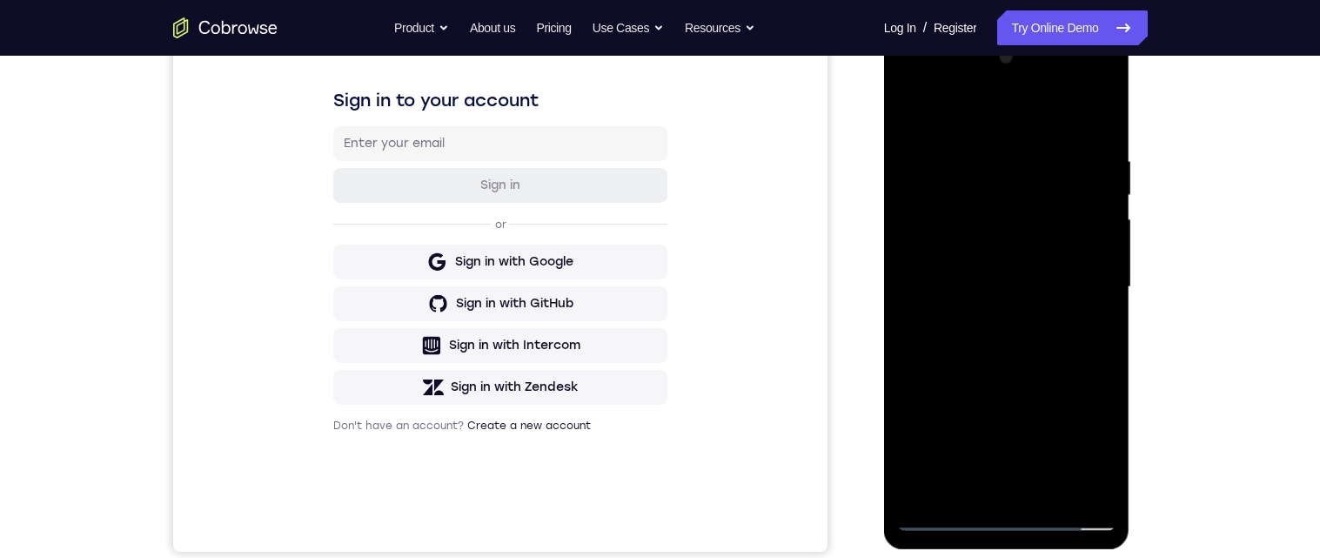
click at [1079, 452] on div at bounding box center [1006, 286] width 219 height 487
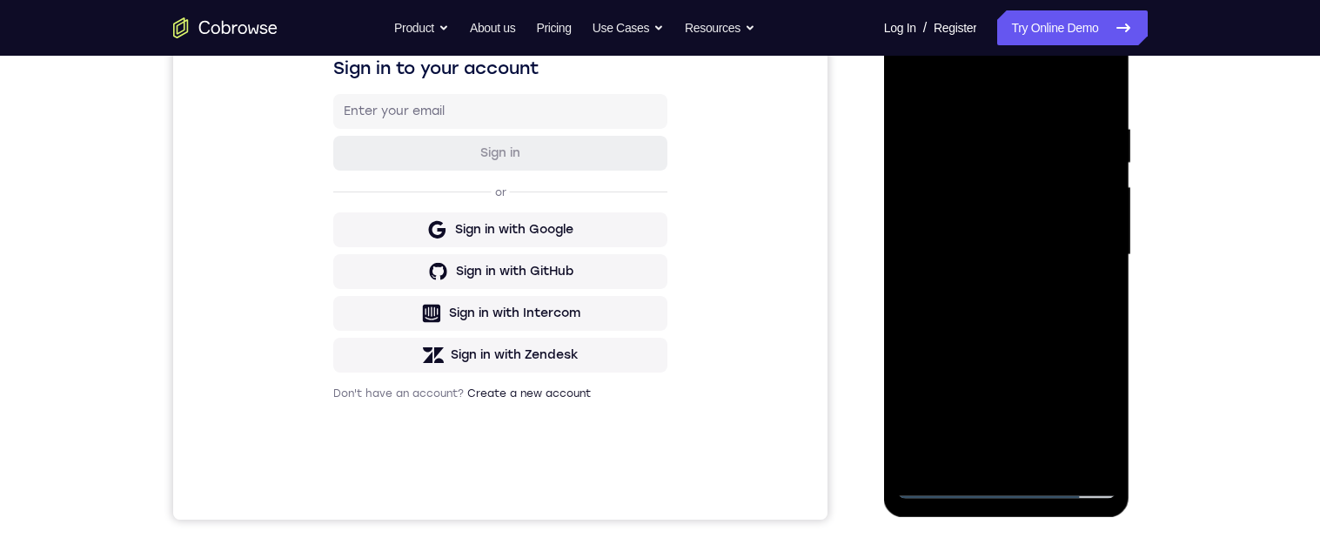
scroll to position [248, 0]
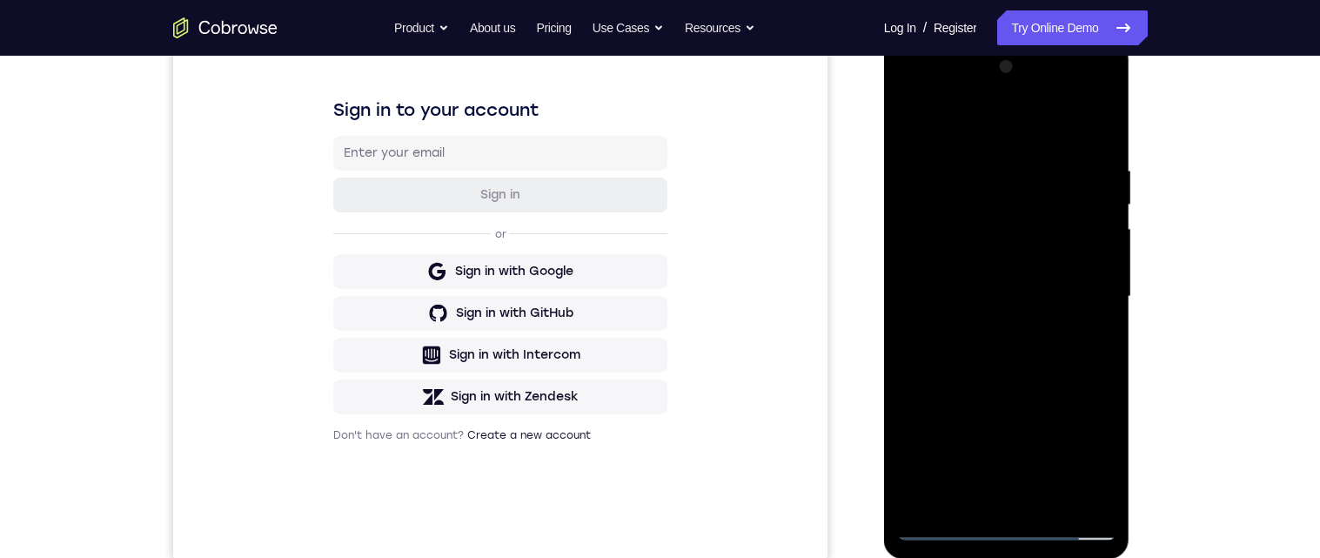
click at [1026, 137] on div at bounding box center [1006, 296] width 219 height 487
click at [1080, 296] on div at bounding box center [1006, 296] width 219 height 487
click at [993, 506] on div at bounding box center [1006, 296] width 219 height 487
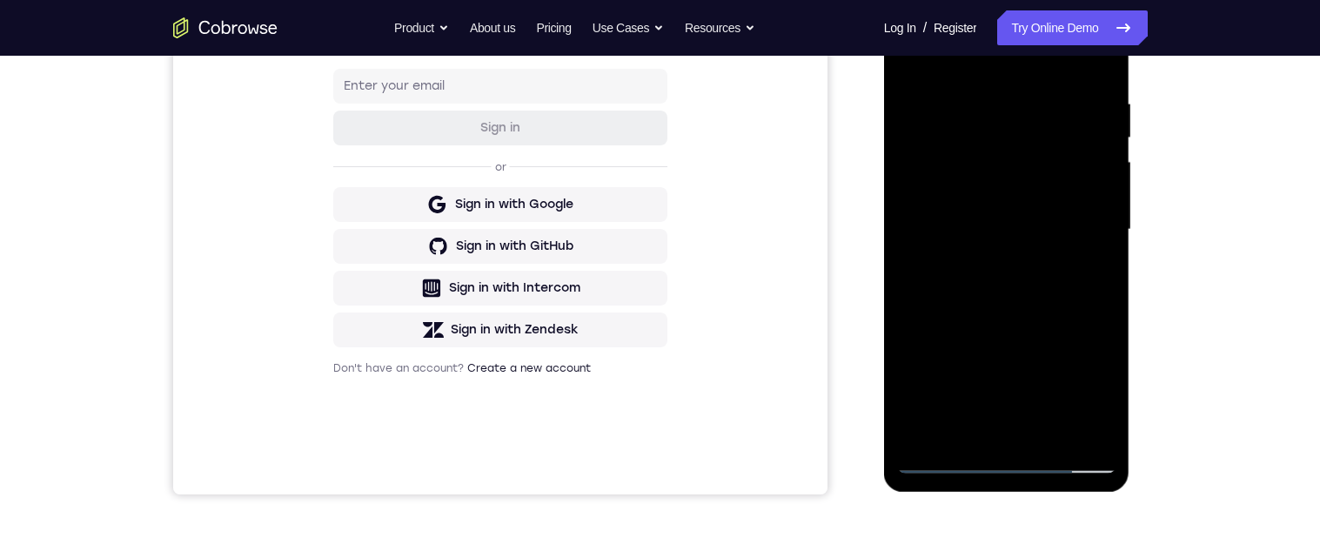
click at [1052, 212] on div at bounding box center [1006, 229] width 219 height 487
click at [1044, 187] on div at bounding box center [1006, 228] width 219 height 487
click at [941, 225] on div at bounding box center [1006, 228] width 219 height 487
click at [939, 291] on div at bounding box center [1006, 228] width 219 height 487
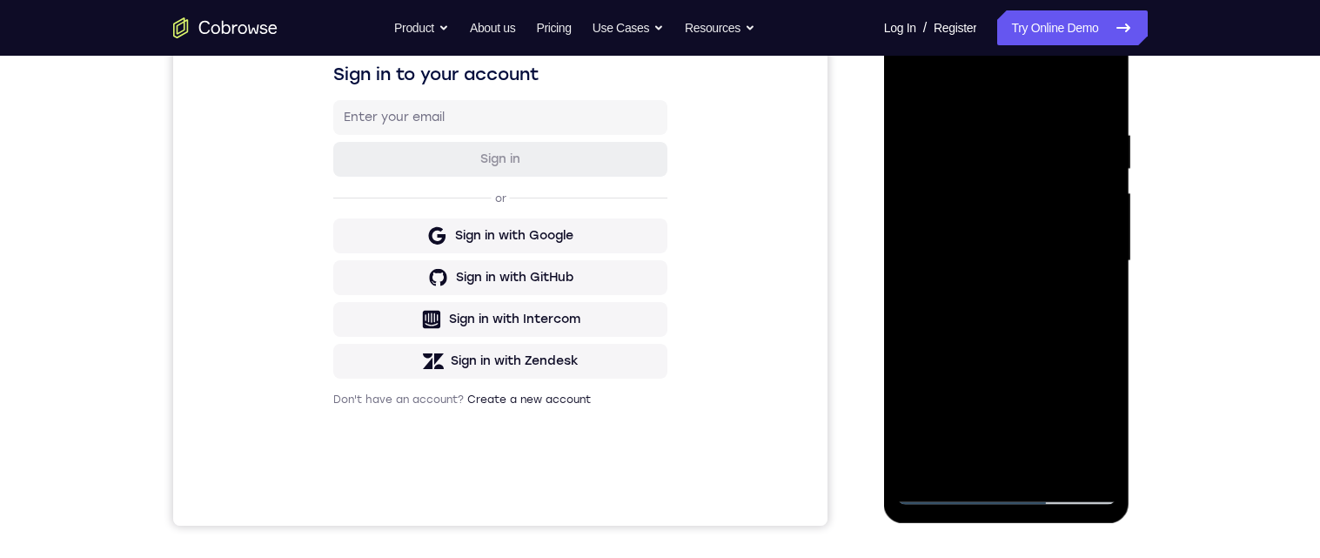
scroll to position [263, 0]
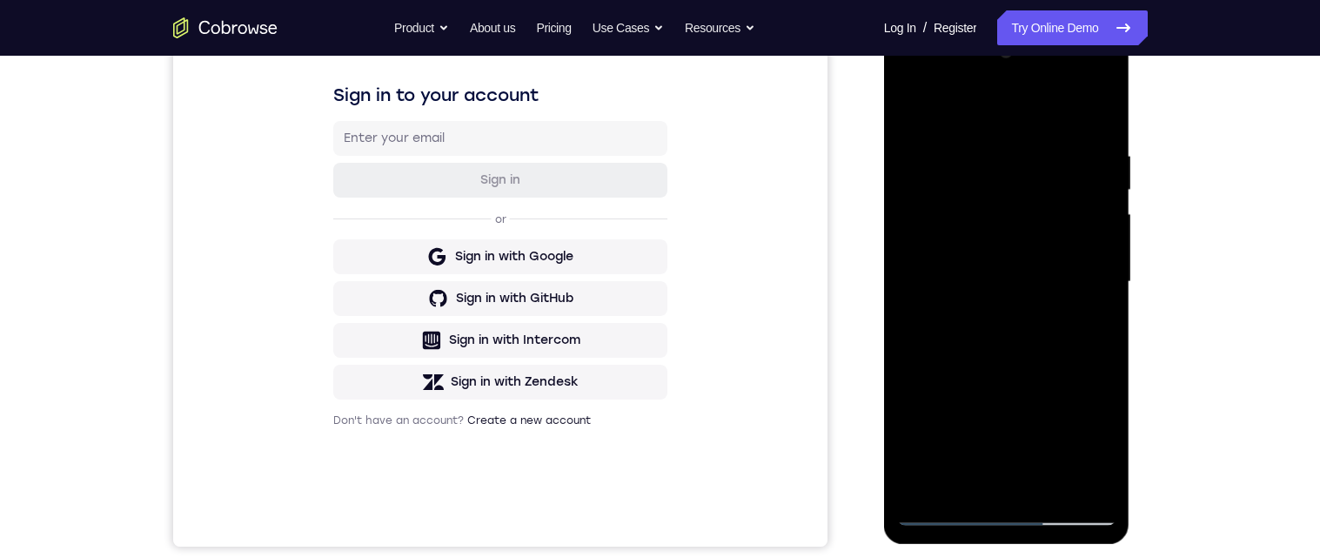
click at [1106, 130] on div at bounding box center [1006, 281] width 219 height 487
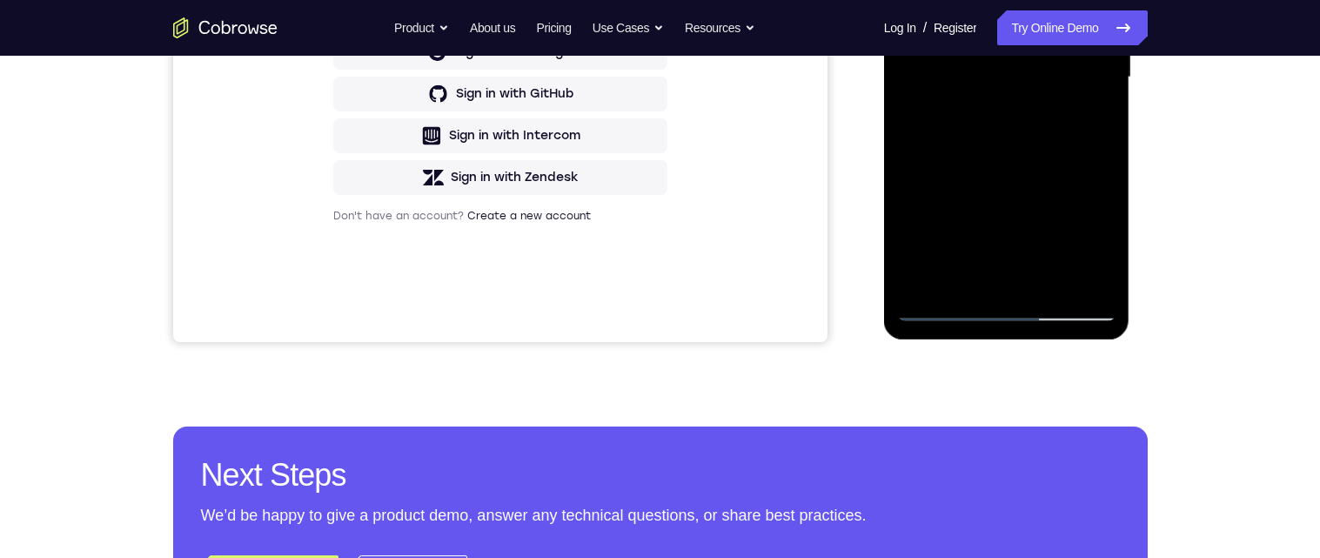
scroll to position [304, 0]
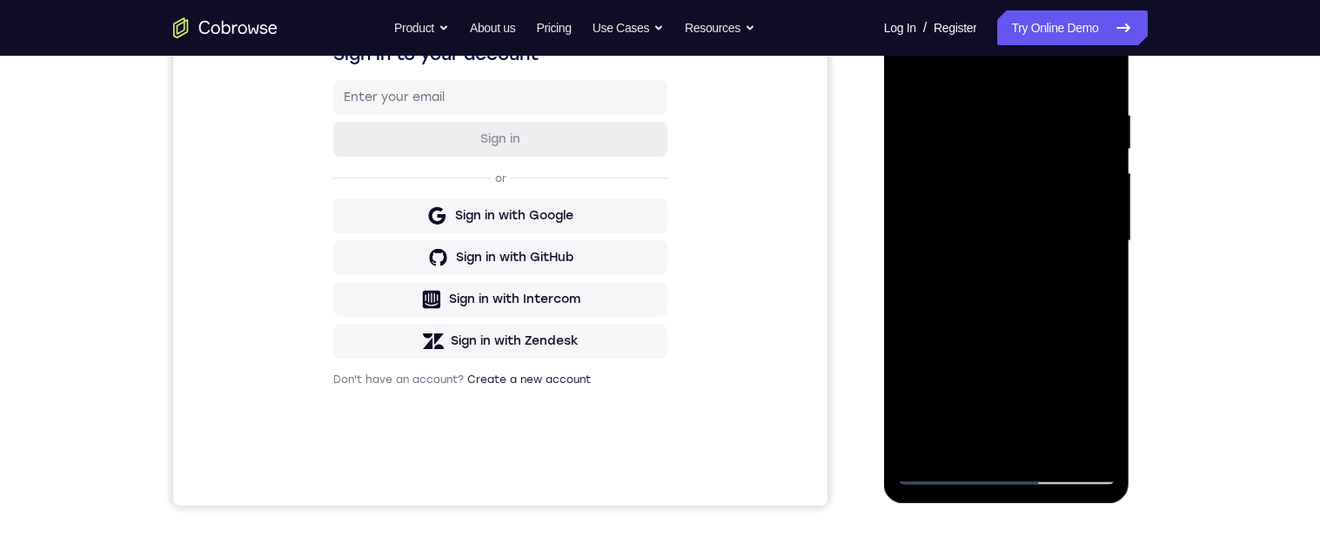
click at [1007, 445] on div at bounding box center [1006, 240] width 219 height 487
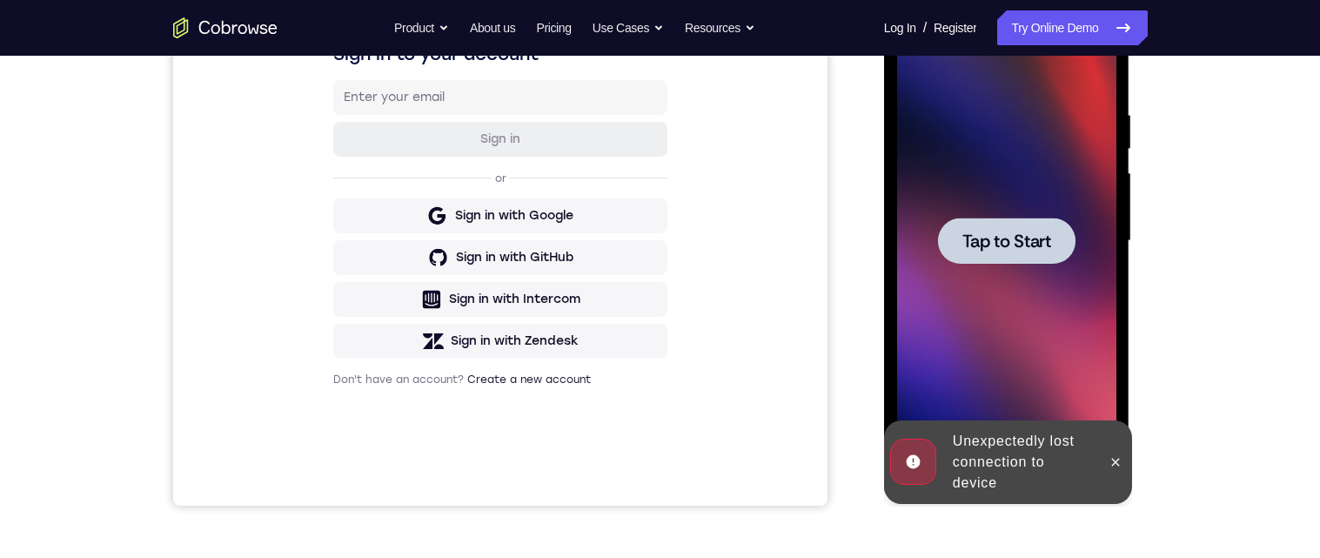
scroll to position [0, 0]
